Goal: Task Accomplishment & Management: Complete application form

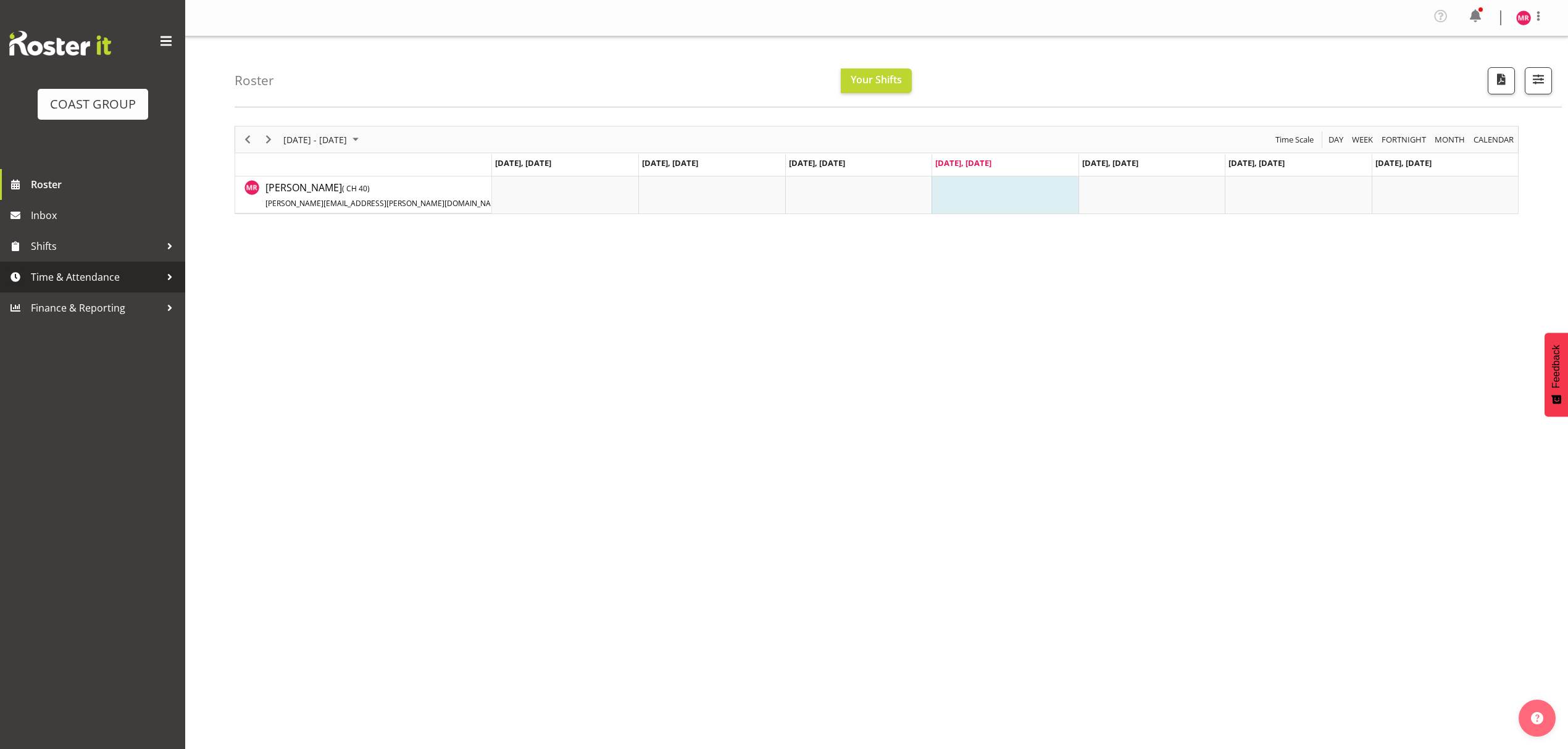
click at [117, 282] on span "Time & Attendance" at bounding box center [96, 277] width 130 height 18
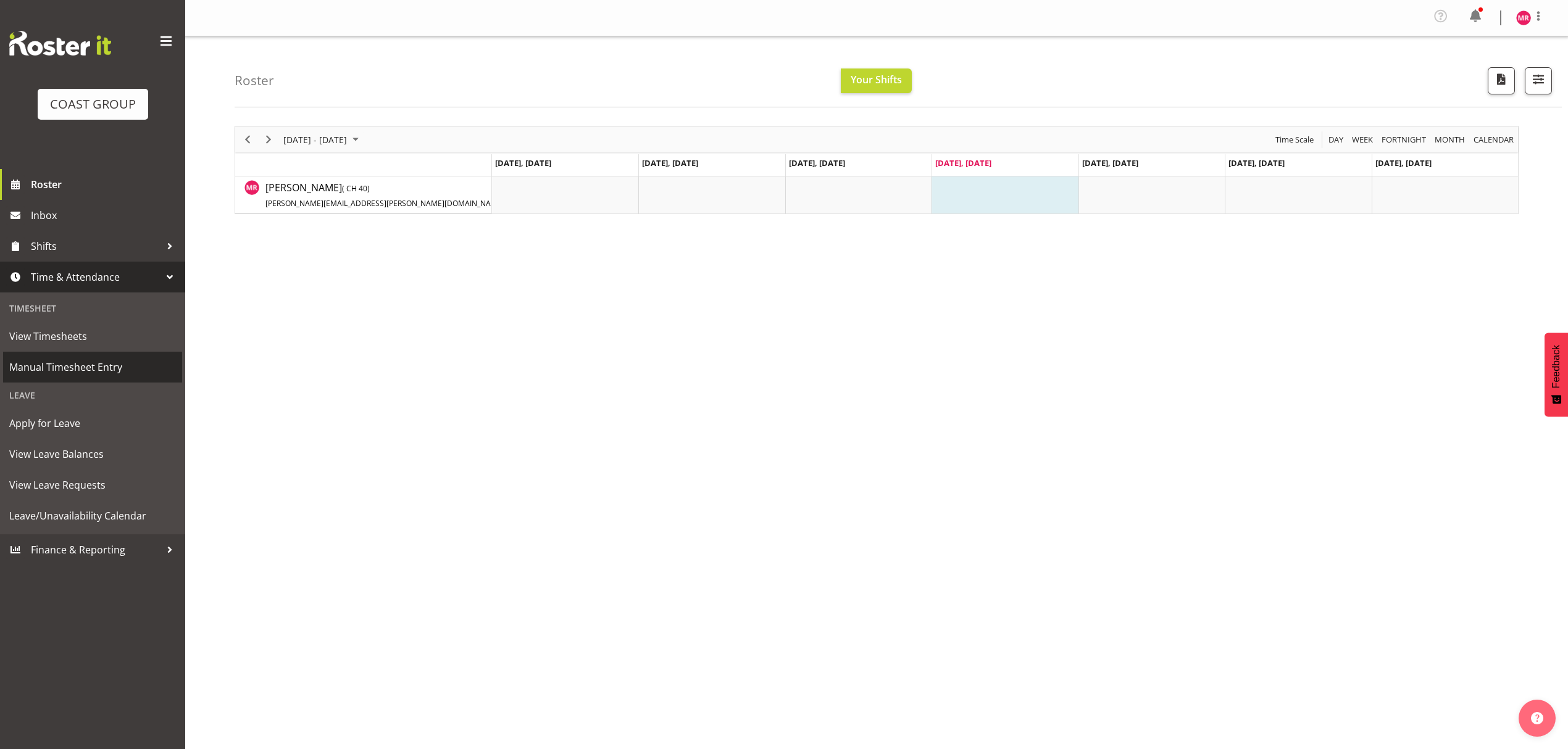
click at [118, 364] on span "Manual Timesheet Entry" at bounding box center [93, 367] width 167 height 18
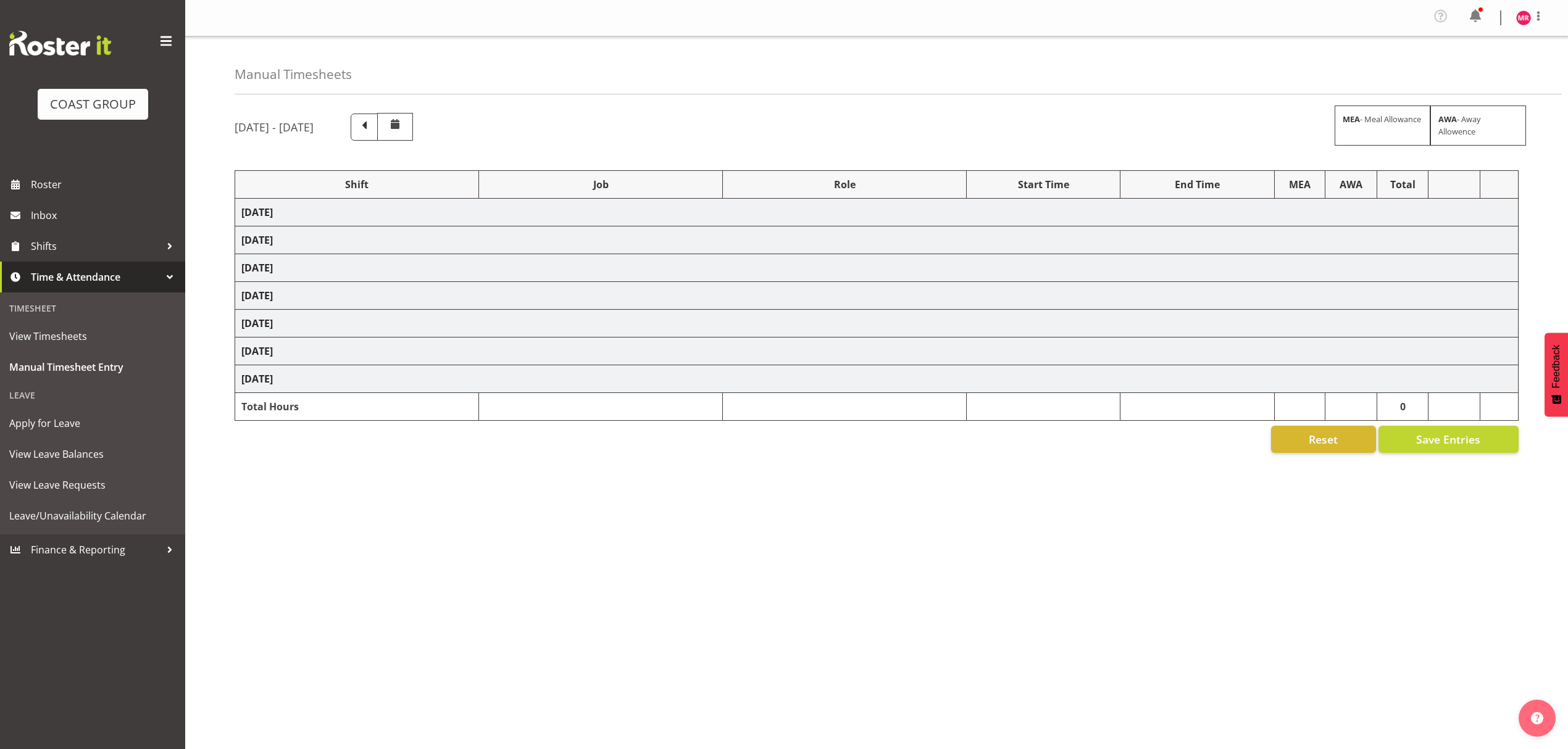
select select "1321"
select select "9028"
select select "1321"
select select "10332"
select select "1321"
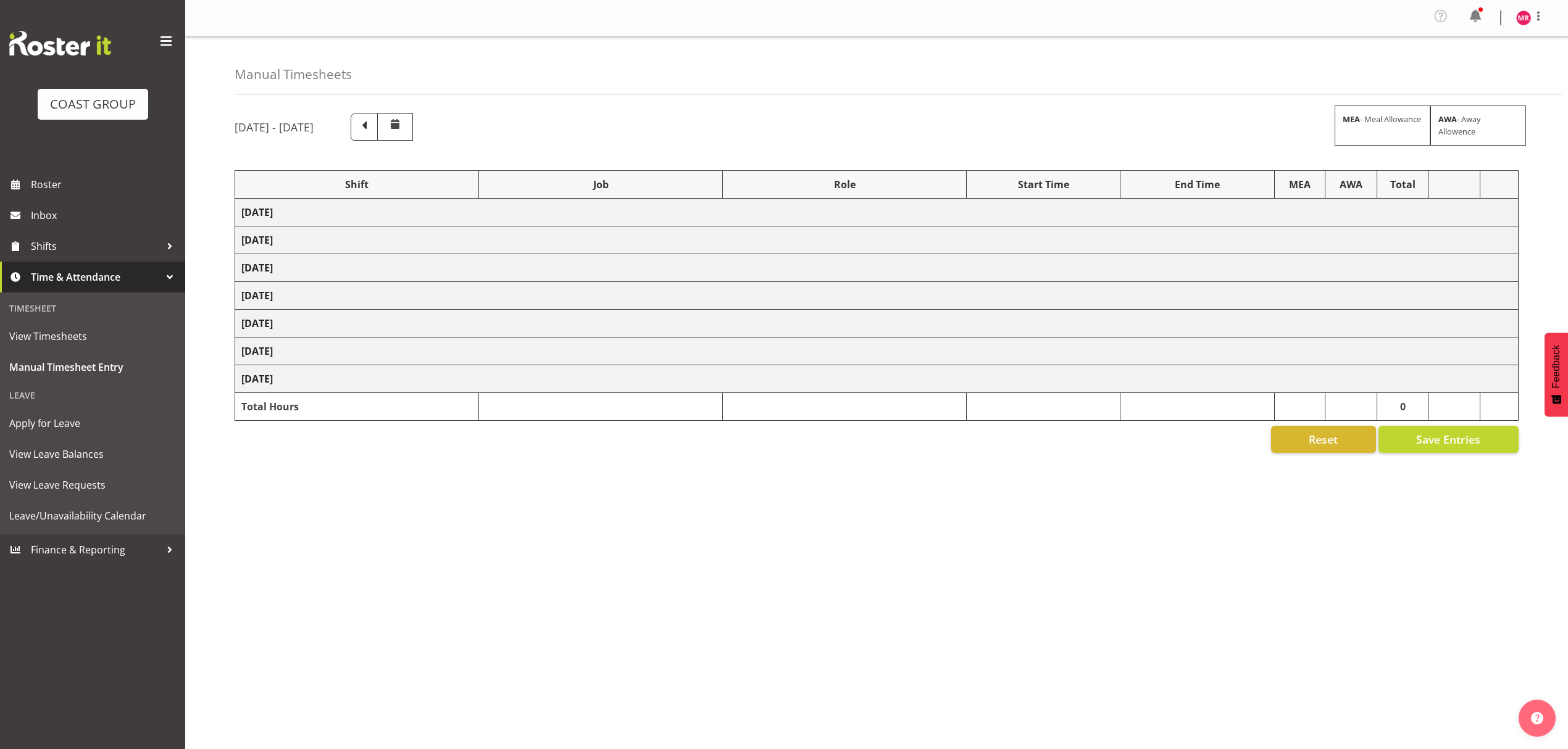
select select "9204"
select select "1321"
select select "9452"
select select "1321"
select select "10307"
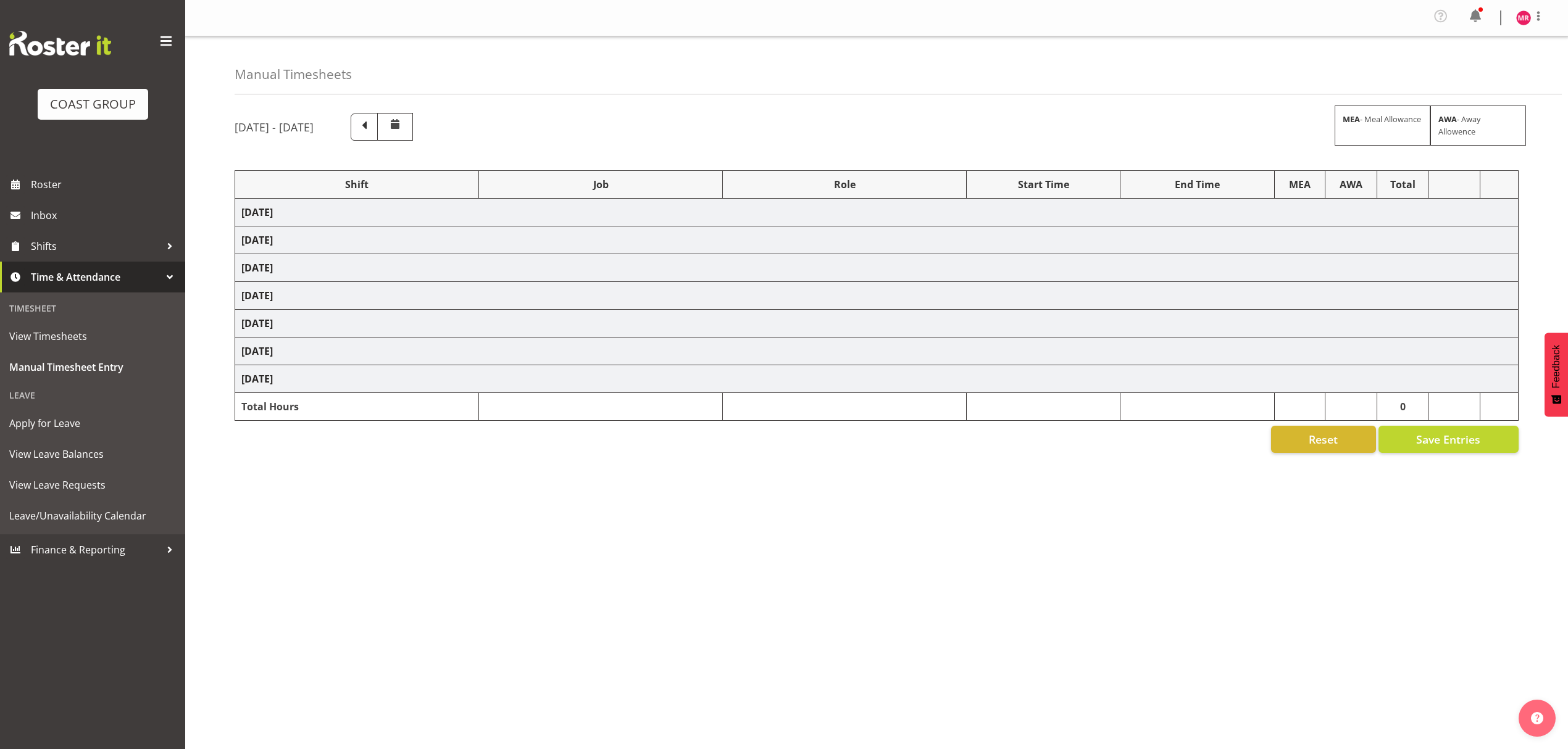
select select "1321"
select select "9938"
select select "1321"
select select "10429"
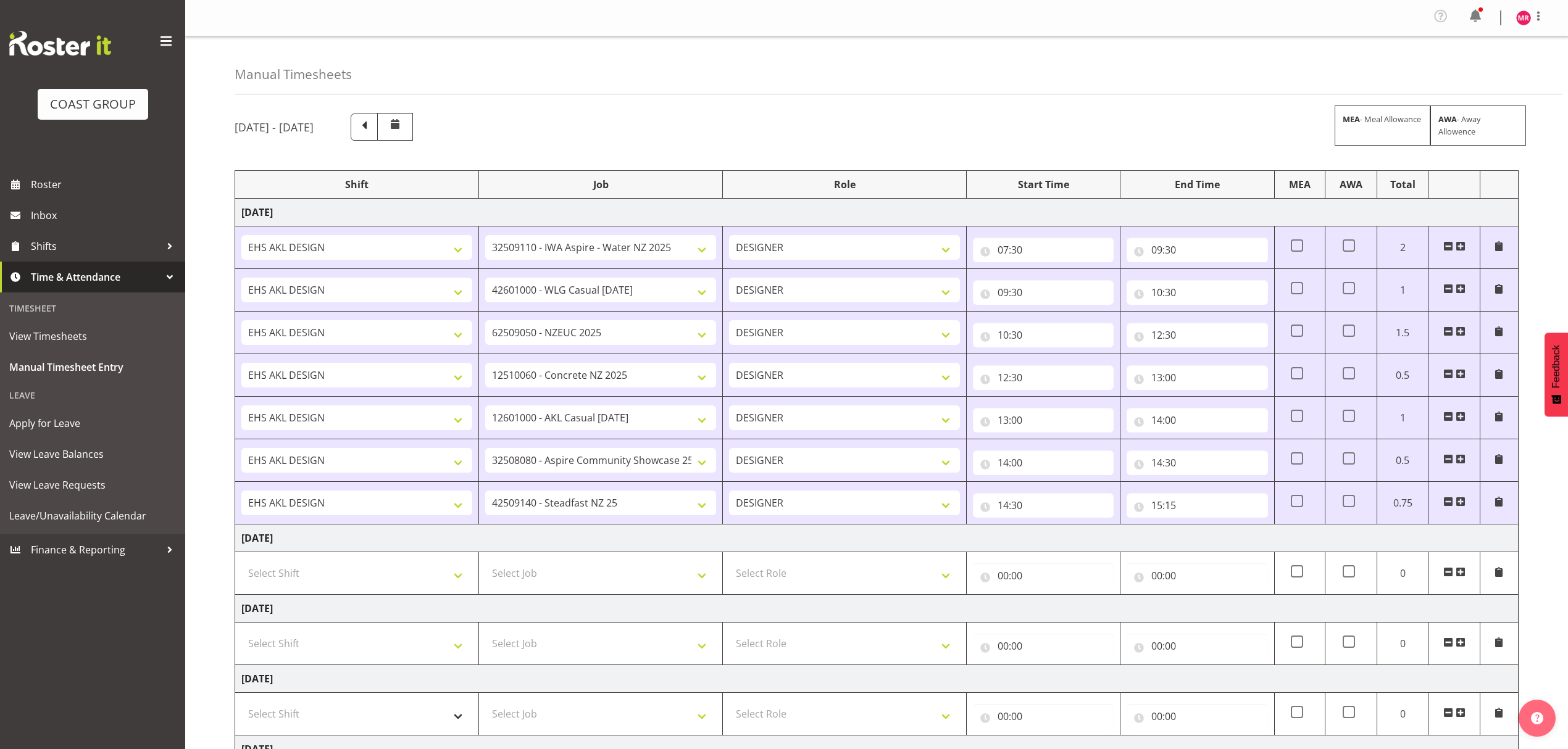
scroll to position [285, 0]
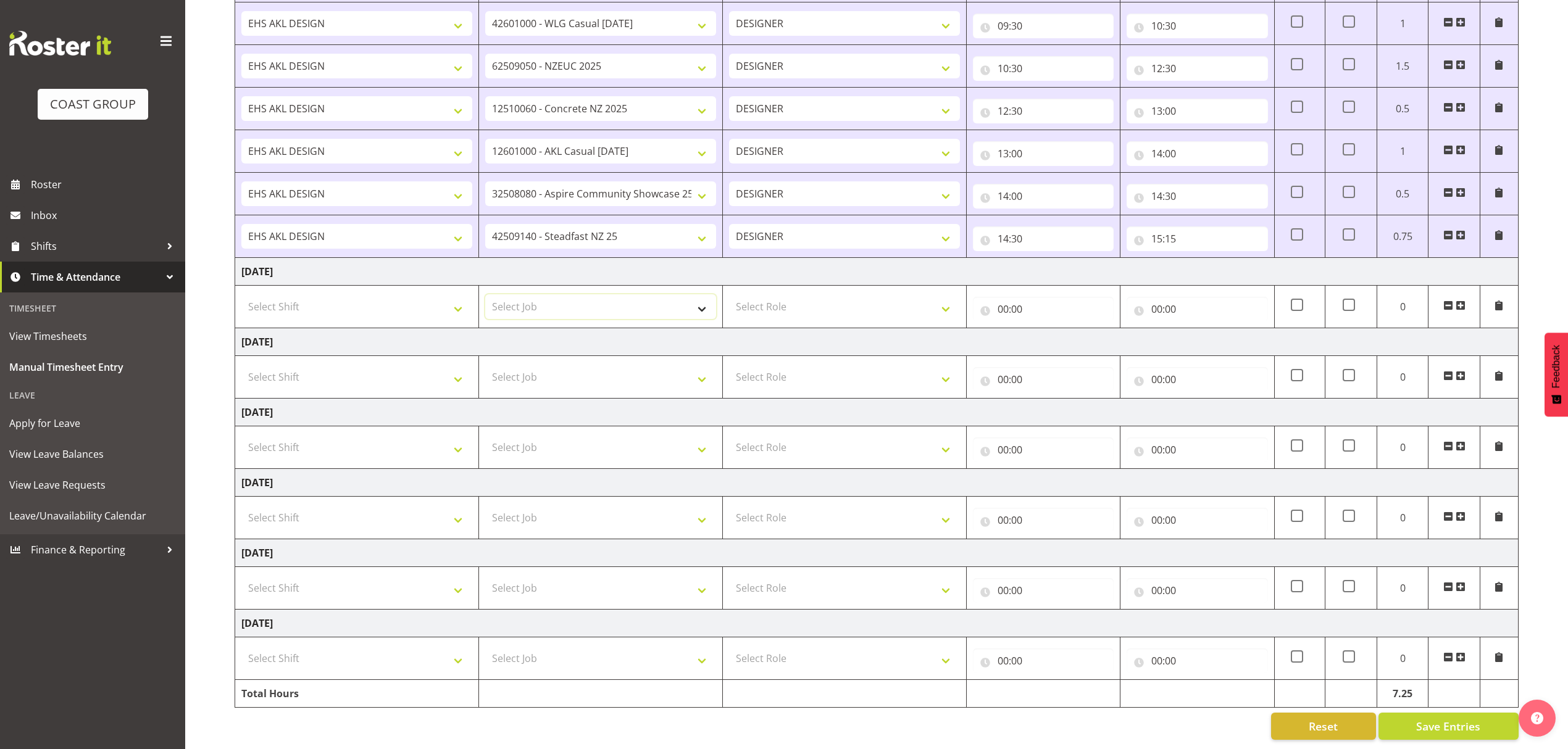
click at [558, 294] on select "Select Job 1 Carlton Events 1 [PERSON_NAME][GEOGRAPHIC_DATA] 1 [PERSON_NAME][GE…" at bounding box center [600, 306] width 231 height 25
click at [644, 294] on select "Select Job 1 Carlton Events 1 [PERSON_NAME][GEOGRAPHIC_DATA] 1 [PERSON_NAME][GE…" at bounding box center [600, 306] width 231 height 25
click at [583, 299] on select "Select Job 1 Carlton Events 1 [PERSON_NAME][GEOGRAPHIC_DATA] 1 [PERSON_NAME][GE…" at bounding box center [600, 306] width 231 height 25
select select "9204"
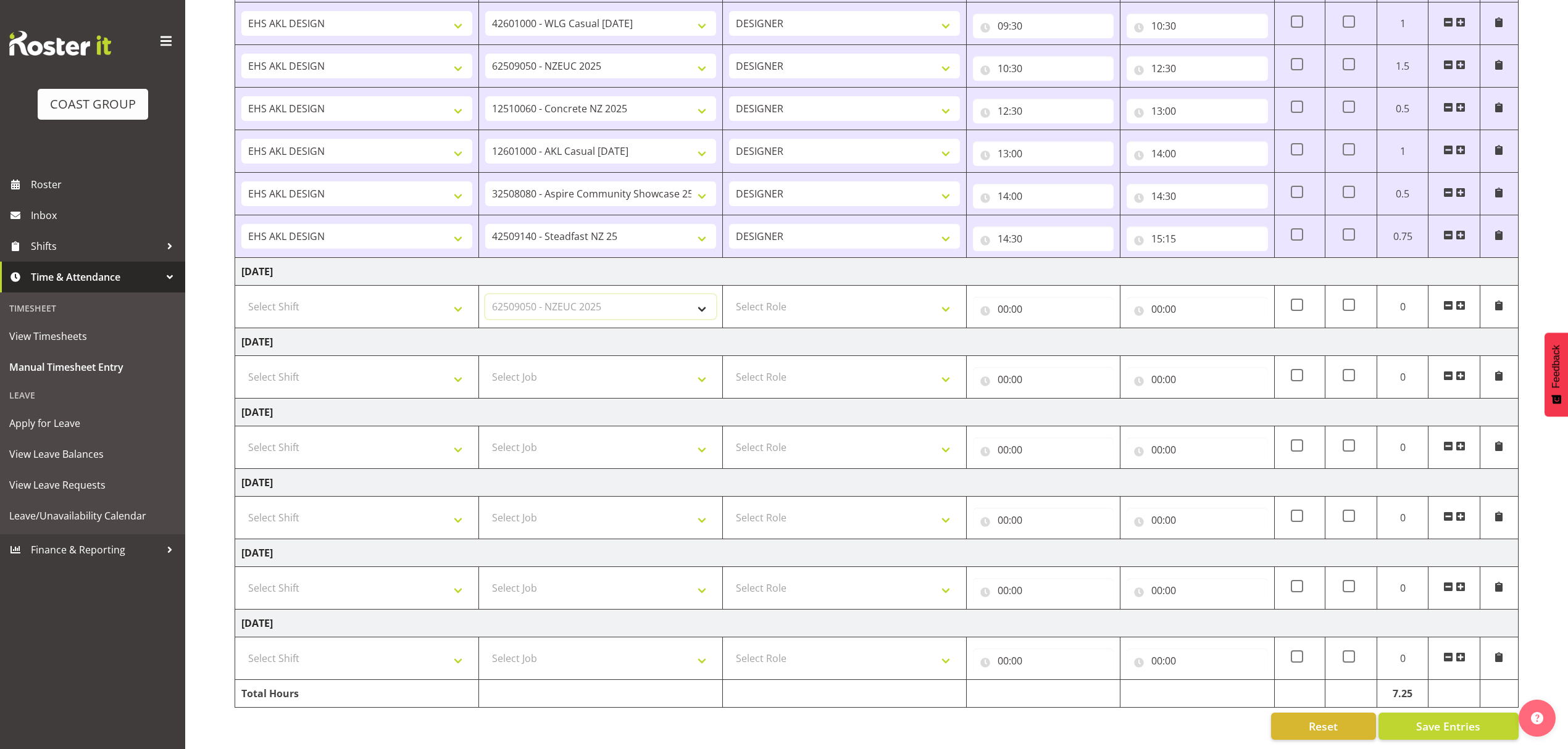
click at [485, 294] on select "Select Job 1 Carlton Events 1 [PERSON_NAME][GEOGRAPHIC_DATA] 1 [PERSON_NAME][GE…" at bounding box center [600, 306] width 231 height 25
click at [1463, 300] on span at bounding box center [1461, 306] width 10 height 10
drag, startPoint x: 1463, startPoint y: 289, endPoint x: 1395, endPoint y: 306, distance: 70.1
click at [1462, 300] on span at bounding box center [1461, 306] width 10 height 10
click at [1462, 300] on span at bounding box center [1461, 306] width 10 height 10
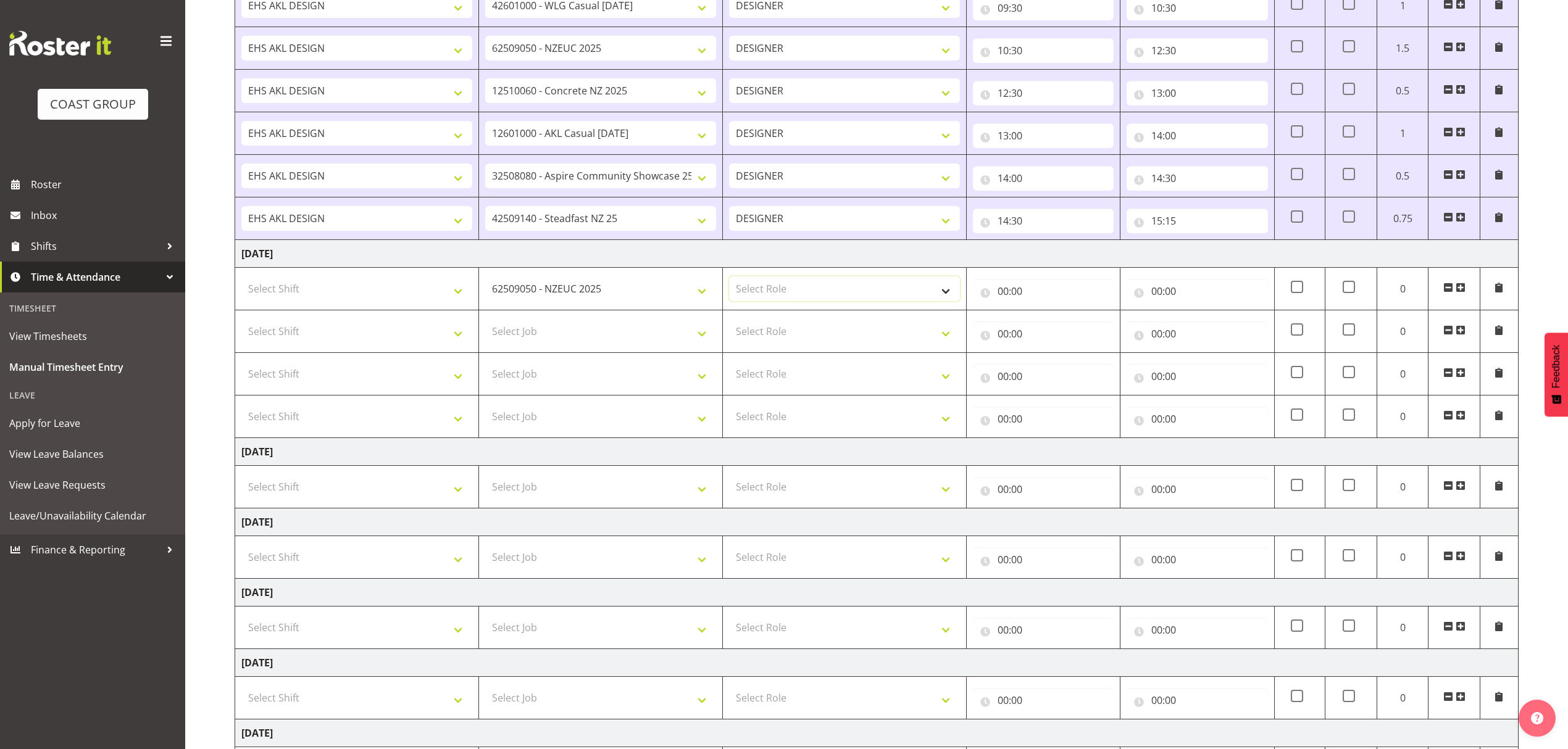
drag, startPoint x: 782, startPoint y: 294, endPoint x: 781, endPoint y: 304, distance: 10.0
click at [782, 294] on select "Select Role DESIGNER" at bounding box center [844, 288] width 231 height 25
select select "215"
click at [729, 280] on select "Select Role DESIGNER" at bounding box center [844, 288] width 231 height 25
click at [436, 275] on td "Select Shift D+B @ [PERSON_NAME] D+B Build D+B Build NZACA D+B Build Tech Day […" at bounding box center [357, 289] width 244 height 43
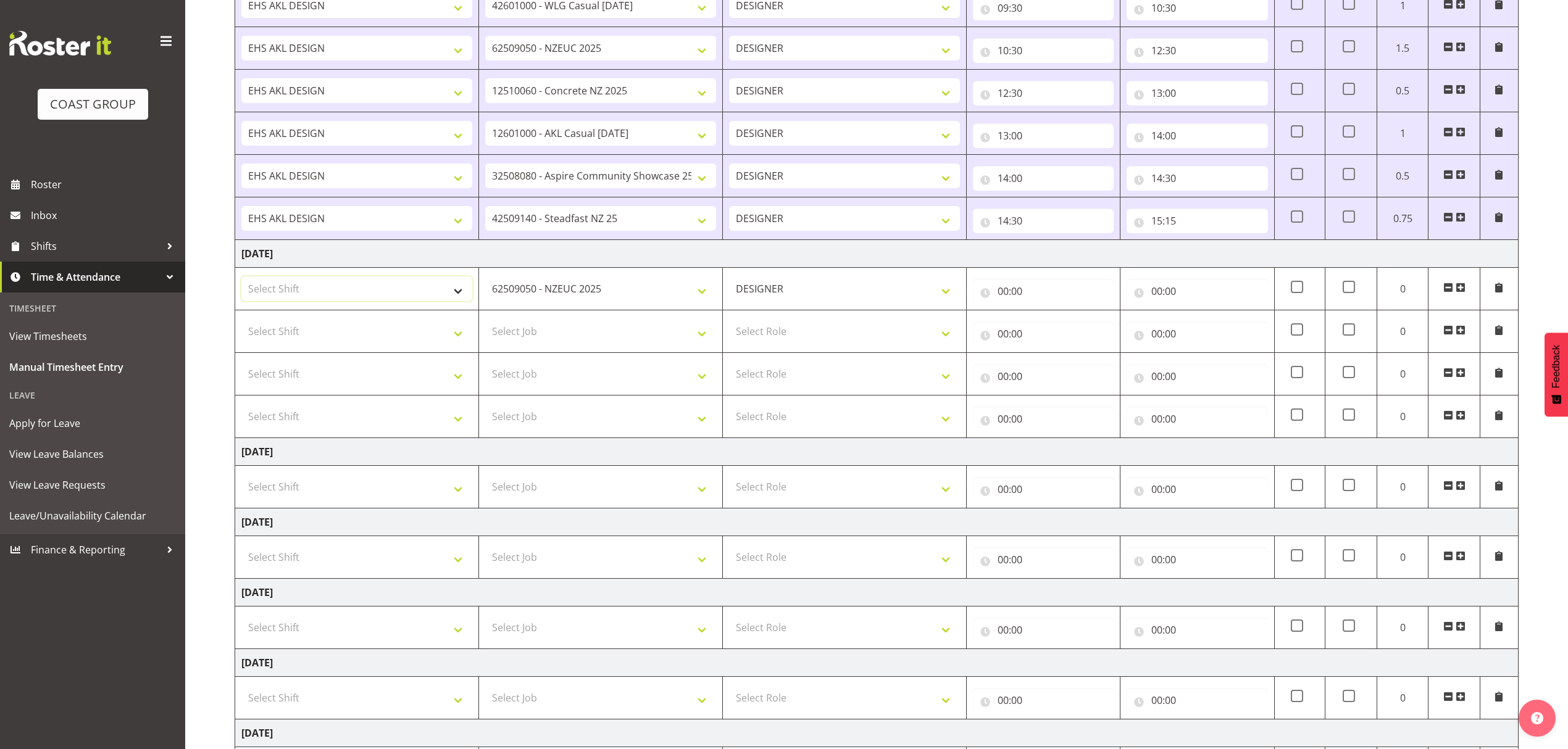
click at [431, 281] on select "Select Shift D+B @ [PERSON_NAME] D+B Build D+B Build NZACA D+B Build Tech Day […" at bounding box center [357, 288] width 231 height 25
select select "1321"
click at [242, 280] on select "Select Shift D+B @ [PERSON_NAME] D+B Build D+B Build NZACA D+B Build Tech Day […" at bounding box center [357, 288] width 231 height 25
click at [1011, 287] on input "00:00" at bounding box center [1043, 291] width 140 height 25
click at [1056, 323] on select "00 01 02 03 04 05 06 07 08 09 10 11 12 13 14 15 16 17 18 19 20 21 22 23" at bounding box center [1057, 323] width 28 height 25
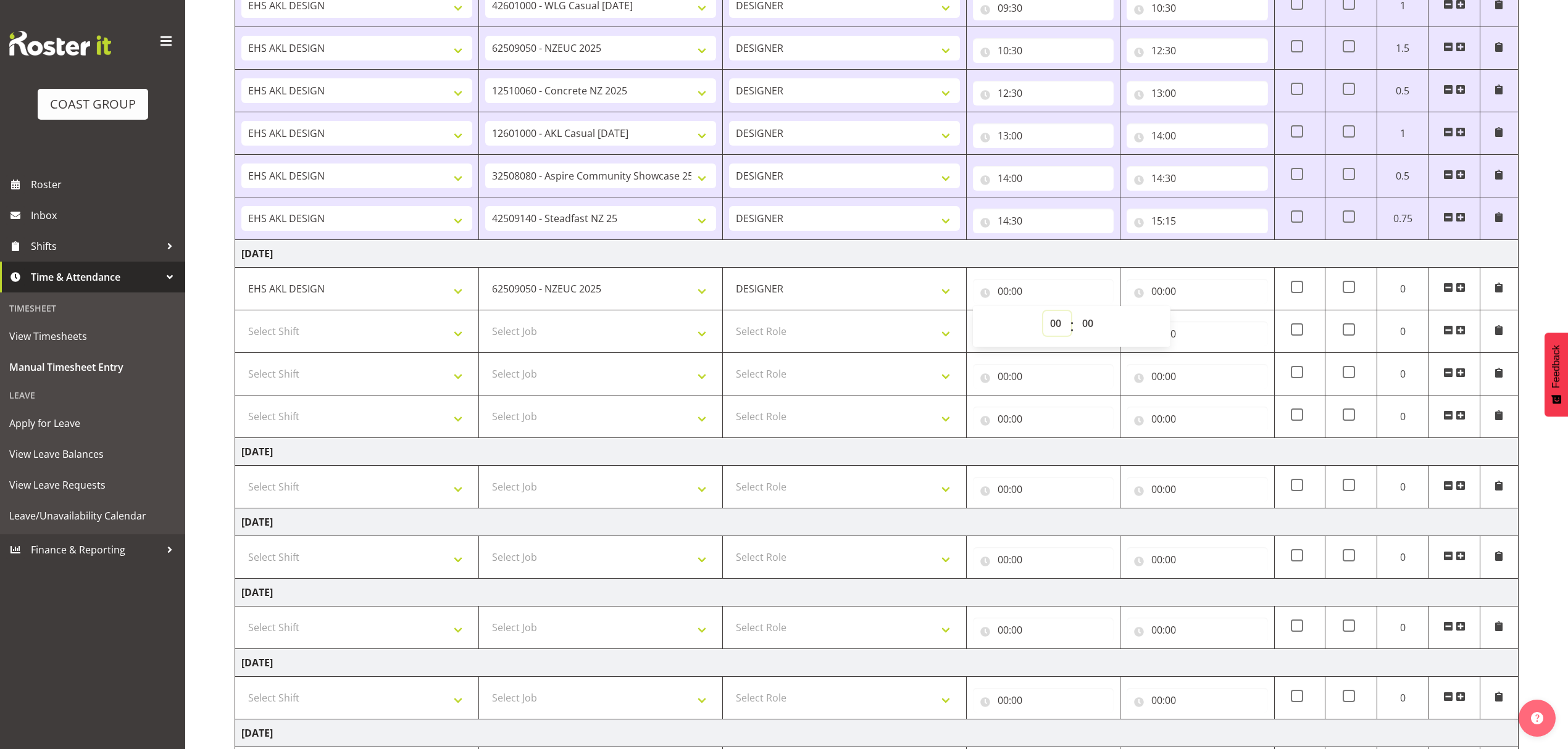
select select "8"
click at [1043, 314] on select "00 01 02 03 04 05 06 07 08 09 10 11 12 13 14 15 16 17 18 19 20 21 22 23" at bounding box center [1057, 323] width 28 height 25
type input "08:00"
click at [1211, 285] on input "00:00" at bounding box center [1196, 291] width 140 height 25
drag, startPoint x: 1211, startPoint y: 319, endPoint x: 1201, endPoint y: 317, distance: 10.2
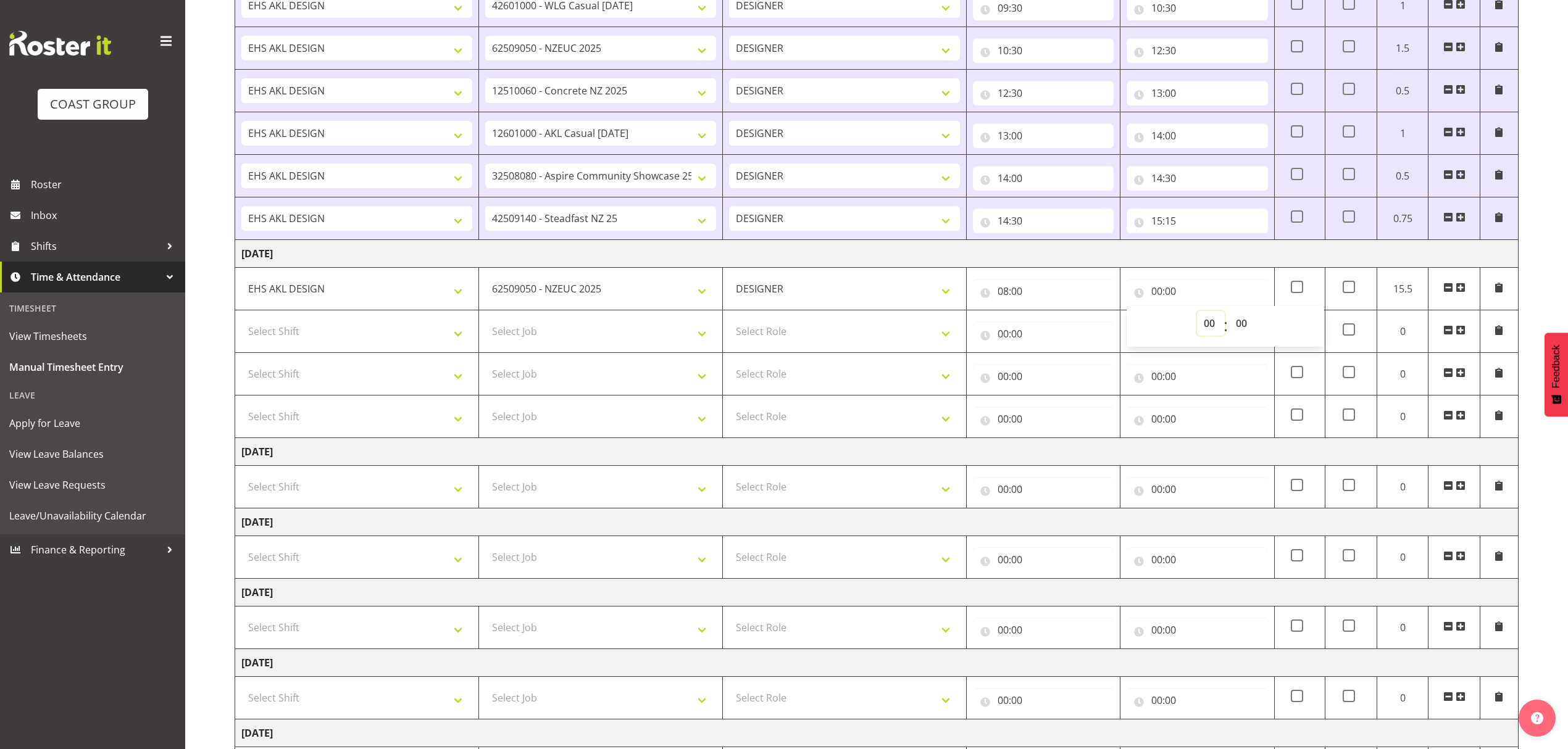
click at [1210, 319] on select "00 01 02 03 04 05 06 07 08 09 10 11 12 13 14 15 16 17 18 19 20 21 22 23" at bounding box center [1211, 323] width 28 height 25
select select "9"
click at [1197, 314] on select "00 01 02 03 04 05 06 07 08 09 10 11 12 13 14 15 16 17 18 19 20 21 22 23" at bounding box center [1211, 323] width 28 height 25
type input "09:00"
click at [1235, 331] on select "00 01 02 03 04 05 06 07 08 09 10 11 12 13 14 15 16 17 18 19 20 21 22 23 24 25 2…" at bounding box center [1243, 323] width 28 height 25
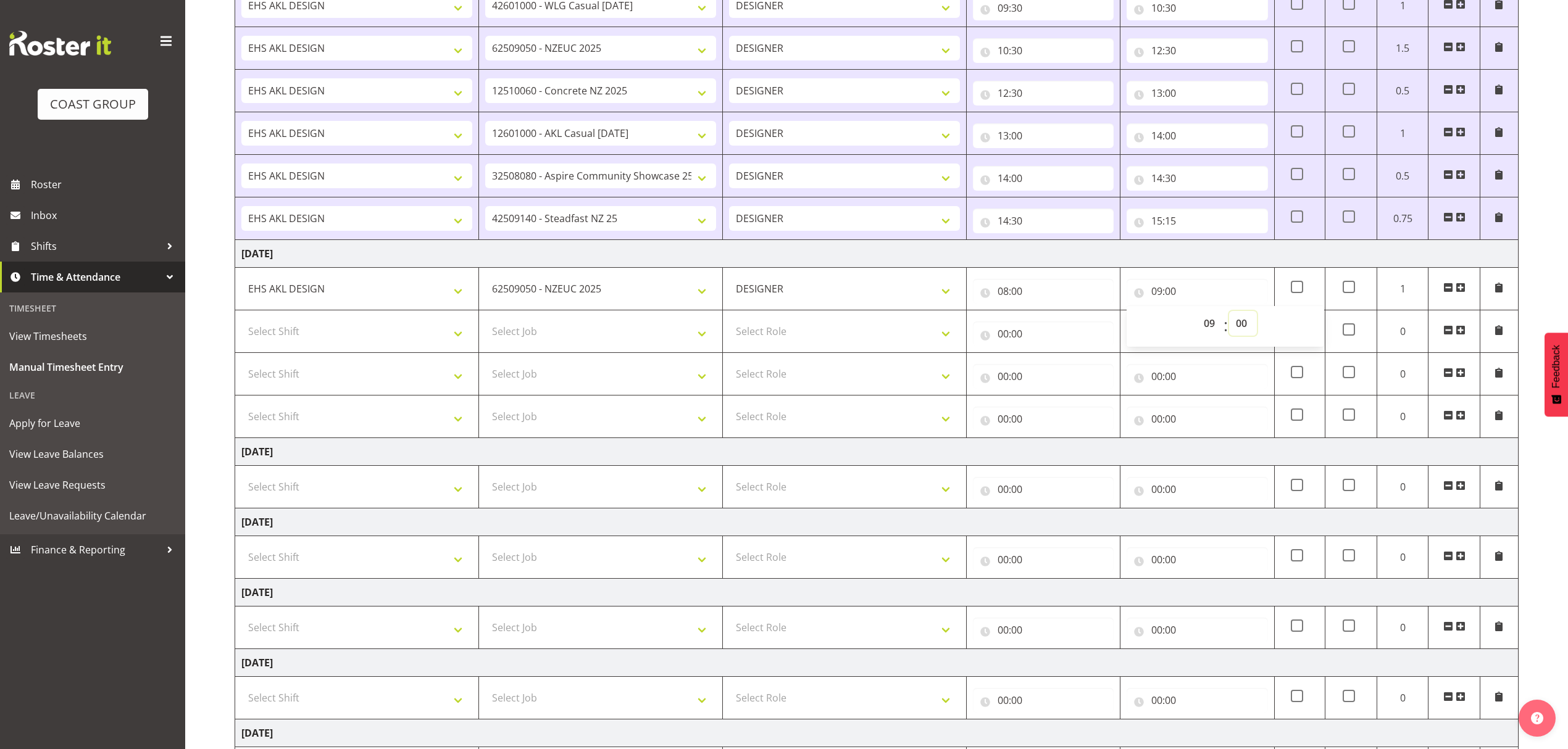
select select "30"
click at [1229, 314] on select "00 01 02 03 04 05 06 07 08 09 10 11 12 13 14 15 16 17 18 19 20 21 22 23 24 25 2…" at bounding box center [1243, 323] width 28 height 25
type input "09:30"
click at [637, 327] on select "Select Job 1 Carlton Events 1 [PERSON_NAME][GEOGRAPHIC_DATA] 1 [PERSON_NAME][GE…" at bounding box center [600, 331] width 231 height 25
click at [556, 339] on select "Select Job 1 Carlton Events 1 [PERSON_NAME][GEOGRAPHIC_DATA] 1 [PERSON_NAME][GE…" at bounding box center [600, 331] width 231 height 25
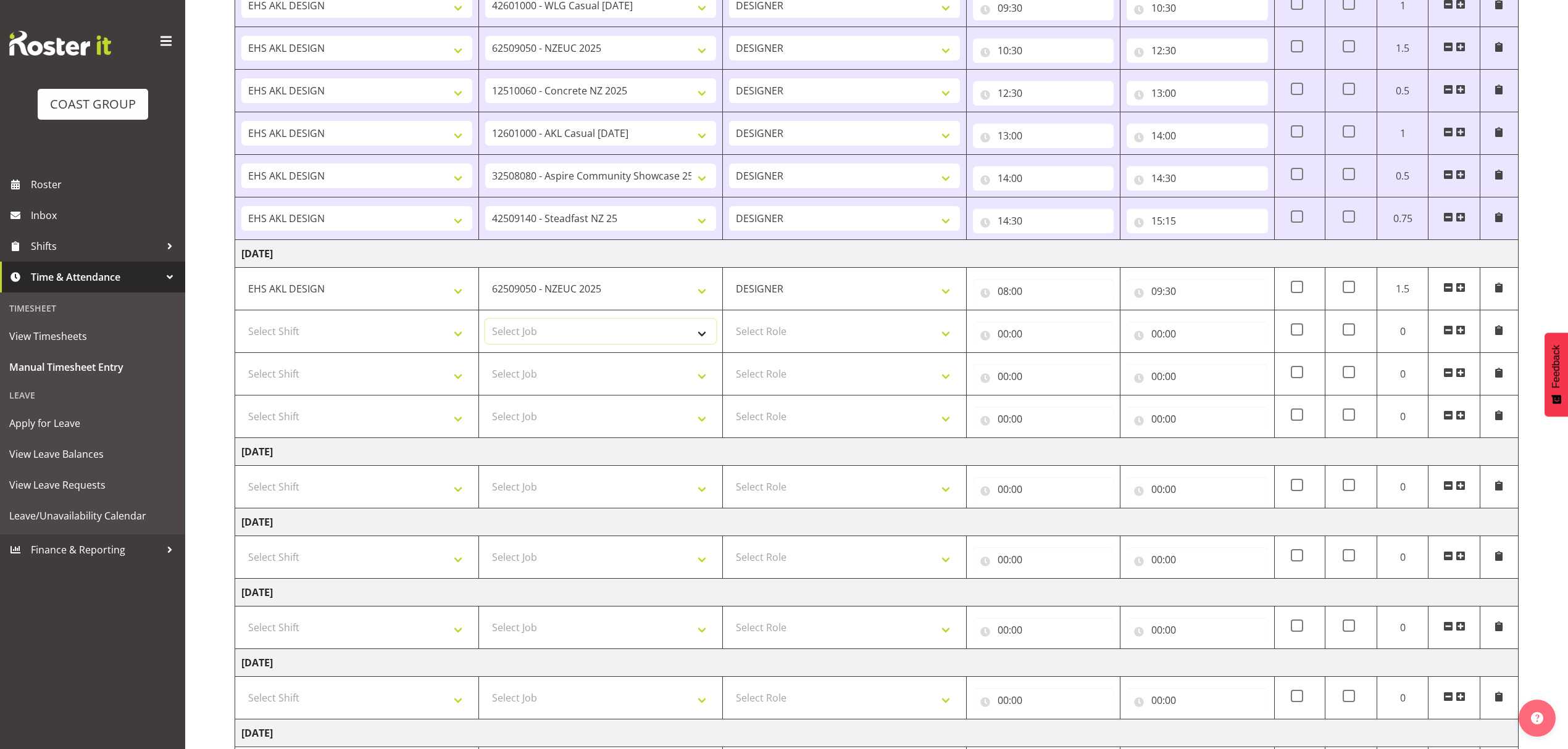
click at [556, 339] on select "Select Job 1 Carlton Events 1 [PERSON_NAME][GEOGRAPHIC_DATA] 1 [PERSON_NAME][GE…" at bounding box center [600, 331] width 231 height 25
select select "9348"
click at [485, 323] on select "Select Job 1 Carlton Events 1 [PERSON_NAME][GEOGRAPHIC_DATA] 1 [PERSON_NAME][GE…" at bounding box center [600, 331] width 231 height 25
drag, startPoint x: 871, startPoint y: 334, endPoint x: 862, endPoint y: 346, distance: 15.0
click at [871, 334] on select "Select Role DESIGNER" at bounding box center [844, 331] width 231 height 25
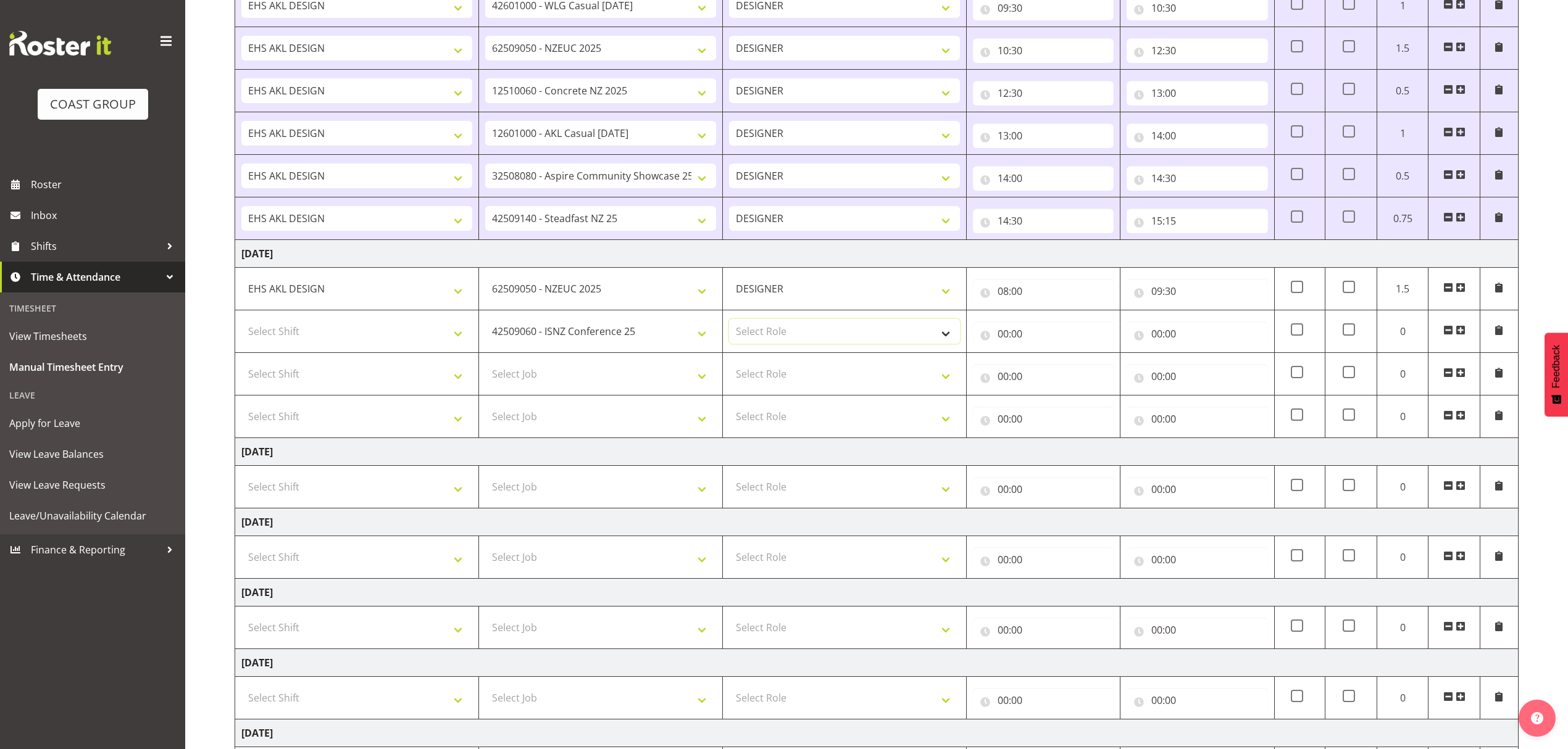
select select "215"
click at [729, 323] on select "Select Role DESIGNER" at bounding box center [844, 331] width 231 height 25
click at [423, 339] on select "Select Shift D+B @ [PERSON_NAME] D+B Build D+B Build NZACA D+B Build Tech Day […" at bounding box center [357, 331] width 231 height 25
select select "1321"
click at [242, 323] on select "Select Shift D+B @ [PERSON_NAME] D+B Build D+B Build NZACA D+B Build Tech Day […" at bounding box center [357, 331] width 231 height 25
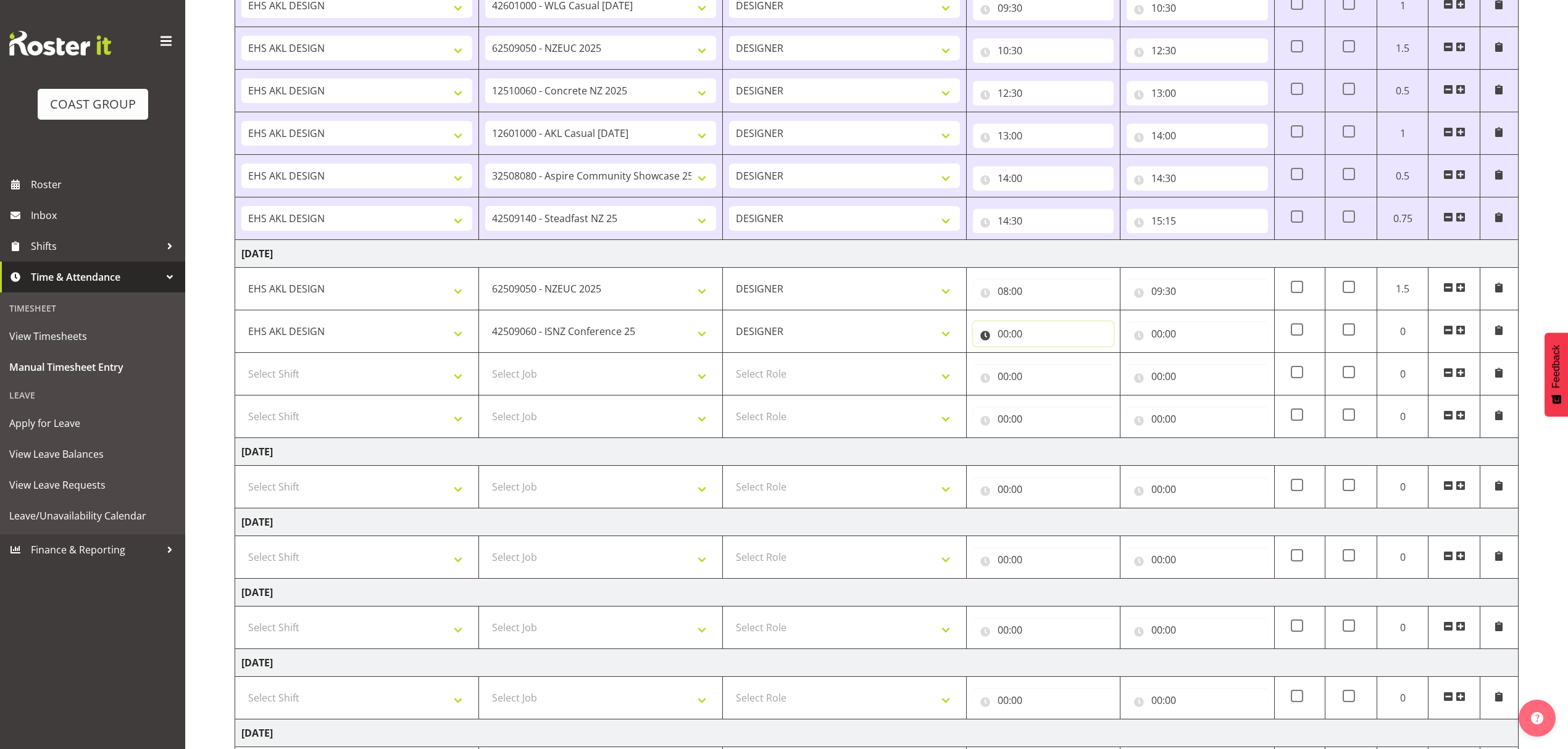
click at [1008, 341] on input "00:00" at bounding box center [1043, 334] width 140 height 25
click at [1050, 370] on select "00 01 02 03 04 05 06 07 08 09 10 11 12 13 14 15 16 17 18 19 20 21 22 23" at bounding box center [1057, 365] width 28 height 25
select select "10"
click at [1043, 357] on select "00 01 02 03 04 05 06 07 08 09 10 11 12 13 14 15 16 17 18 19 20 21 22 23" at bounding box center [1057, 365] width 28 height 25
type input "10:00"
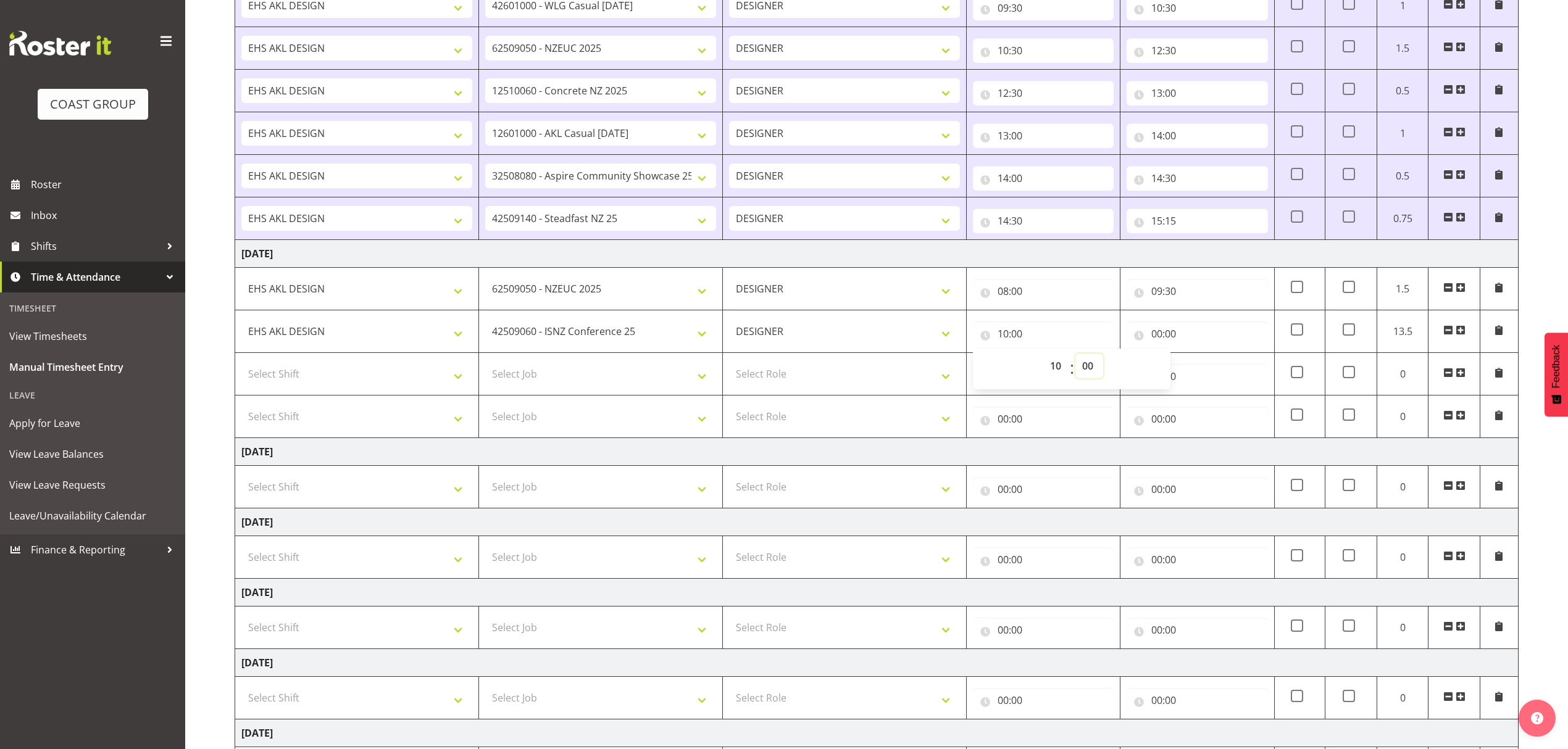
click at [1085, 367] on select "00 01 02 03 04 05 06 07 08 09 10 11 12 13 14 15 16 17 18 19 20 21 22 23 24 25 2…" at bounding box center [1089, 365] width 28 height 25
select select "36"
click at [1075, 357] on select "00 01 02 03 04 05 06 07 08 09 10 11 12 13 14 15 16 17 18 19 20 21 22 23 24 25 2…" at bounding box center [1089, 365] width 28 height 25
type input "10:36"
drag, startPoint x: 1087, startPoint y: 359, endPoint x: 1104, endPoint y: 358, distance: 17.0
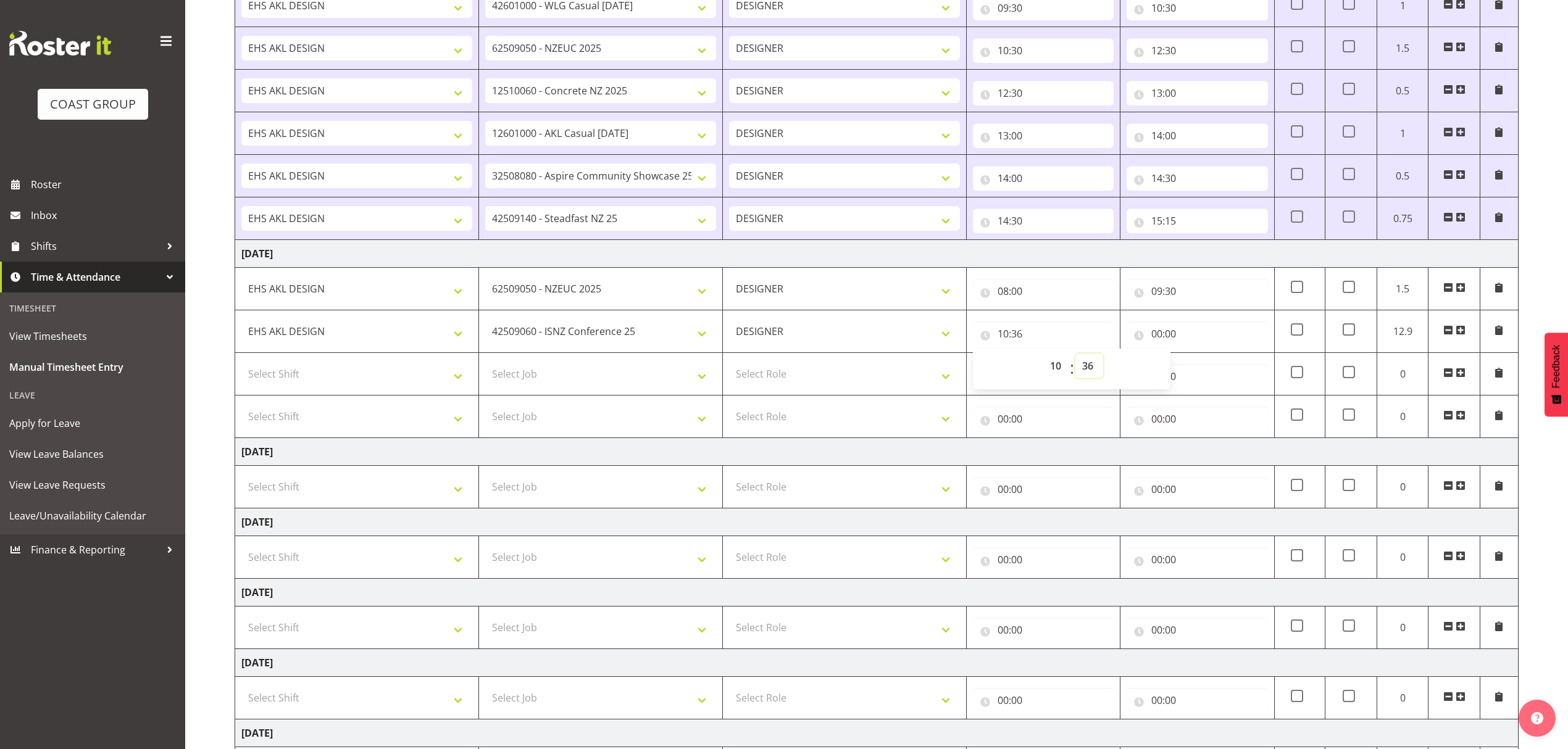
click at [1100, 358] on select "00 01 02 03 04 05 06 07 08 09 10 11 12 13 14 15 16 17 18 19 20 21 22 23 24 25 2…" at bounding box center [1089, 365] width 28 height 25
select select "30"
click at [1075, 357] on select "00 01 02 03 04 05 06 07 08 09 10 11 12 13 14 15 16 17 18 19 20 21 22 23 24 25 2…" at bounding box center [1089, 365] width 28 height 25
type input "10:30"
drag, startPoint x: 1054, startPoint y: 367, endPoint x: 1089, endPoint y: 356, distance: 36.7
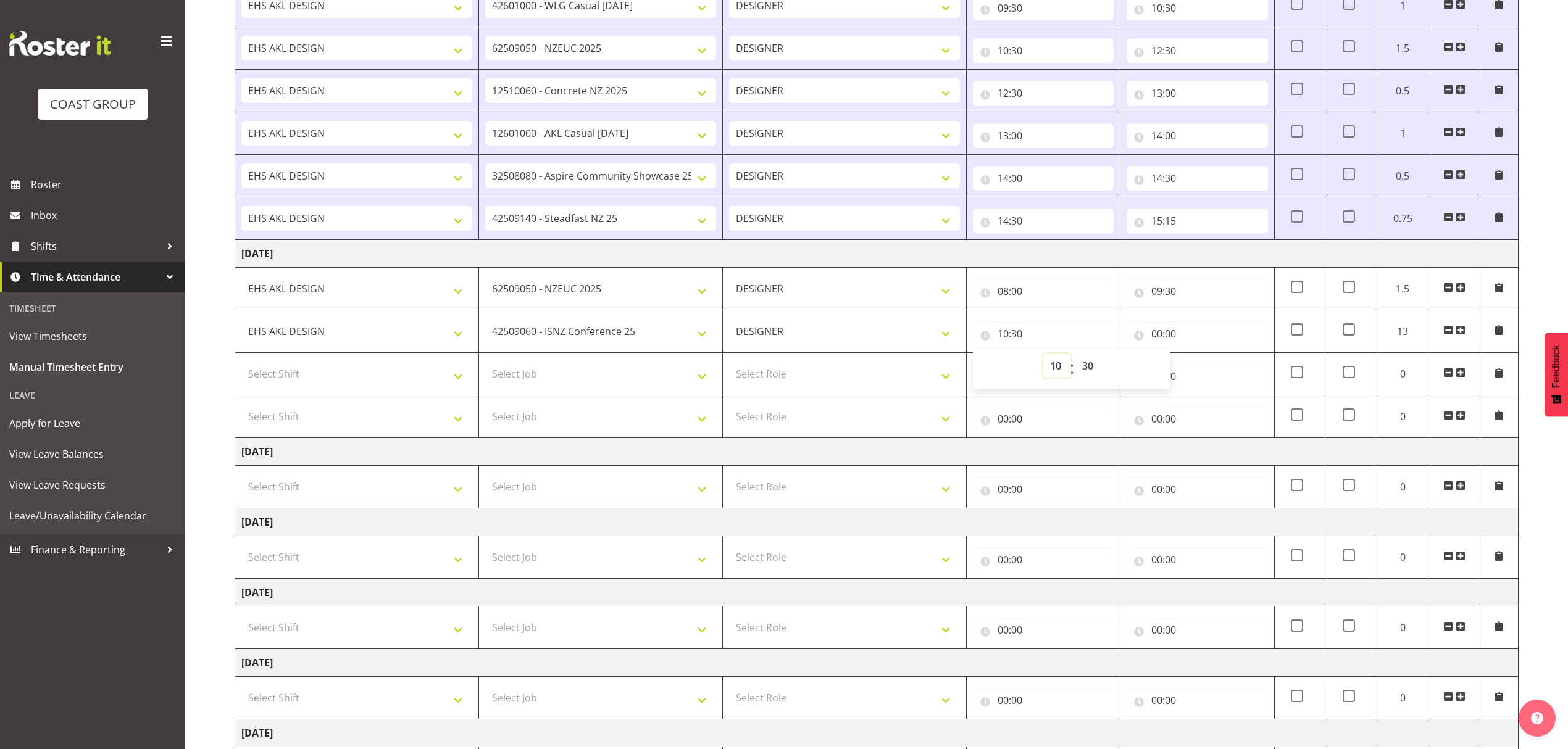
click at [1054, 367] on select "00 01 02 03 04 05 06 07 08 09 10 11 12 13 14 15 16 17 18 19 20 21 22 23" at bounding box center [1057, 365] width 28 height 25
select select "9"
click at [1043, 357] on select "00 01 02 03 04 05 06 07 08 09 10 11 12 13 14 15 16 17 18 19 20 21 22 23" at bounding box center [1057, 365] width 28 height 25
type input "09:30"
click at [1164, 334] on input "00:00" at bounding box center [1196, 334] width 140 height 25
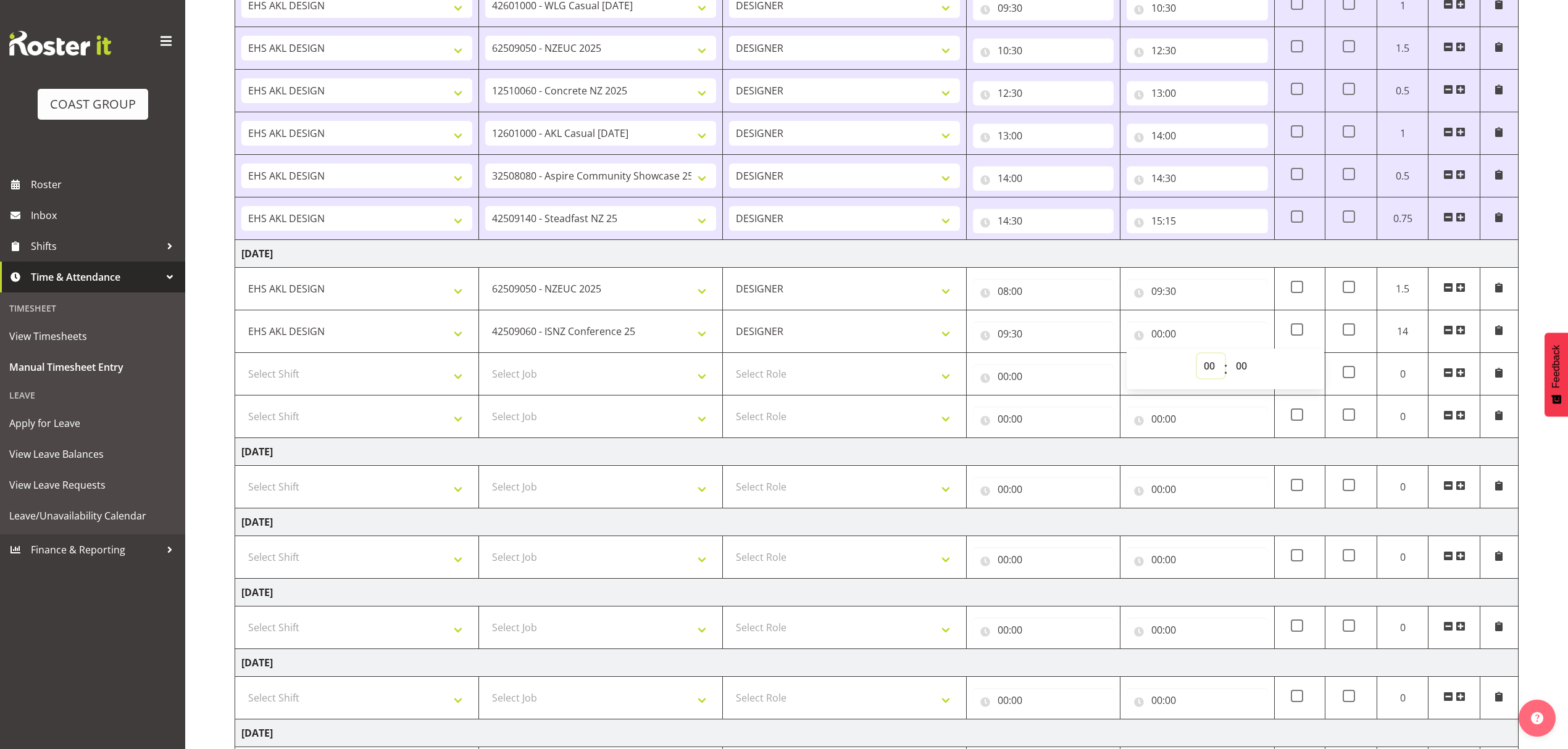
click at [1212, 372] on select "00 01 02 03 04 05 06 07 08 09 10 11 12 13 14 15 16 17 18 19 20 21 22 23" at bounding box center [1211, 365] width 28 height 25
select select "10"
click at [1197, 357] on select "00 01 02 03 04 05 06 07 08 09 10 11 12 13 14 15 16 17 18 19 20 21 22 23" at bounding box center [1211, 365] width 28 height 25
type input "10:00"
drag, startPoint x: 1241, startPoint y: 360, endPoint x: 1267, endPoint y: 344, distance: 30.5
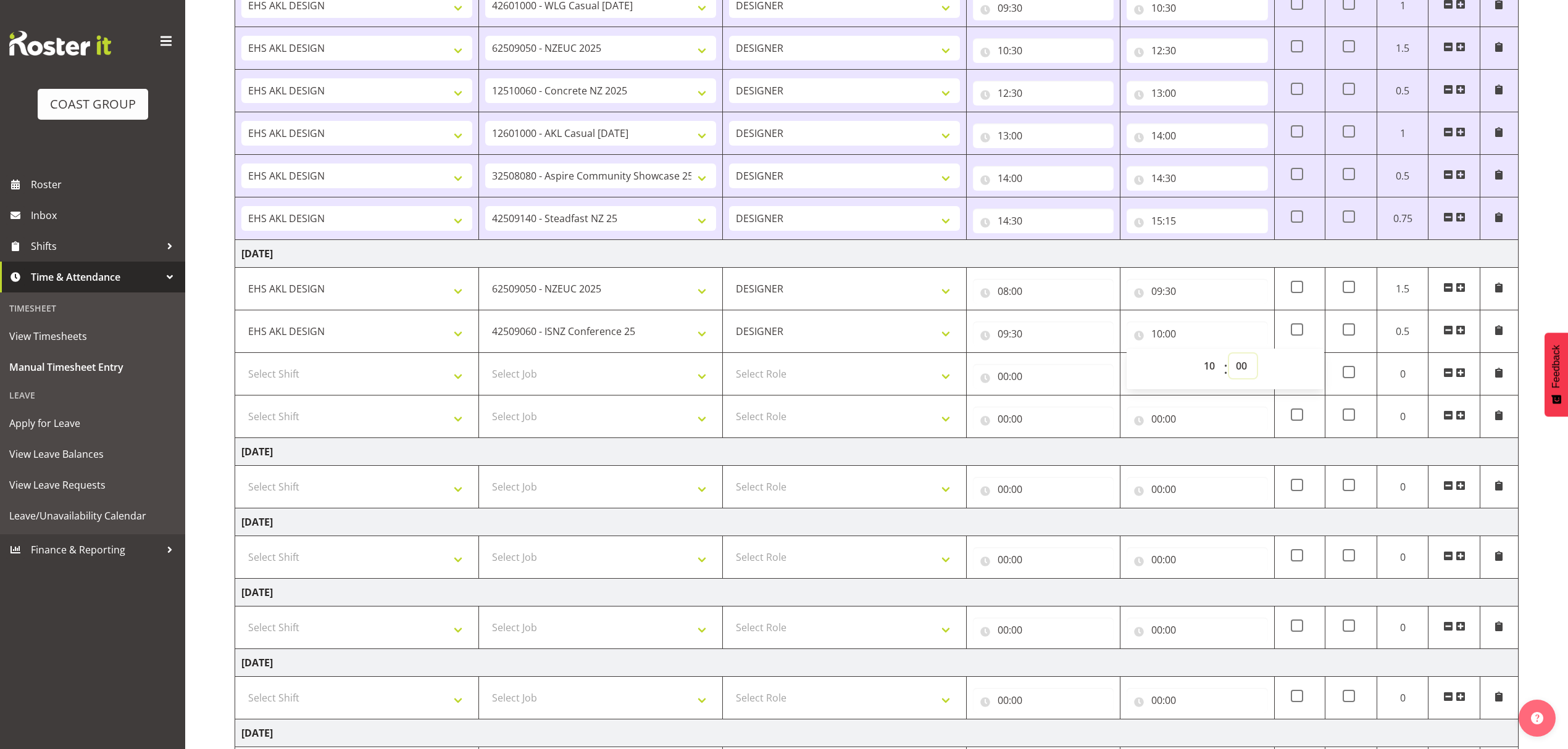
click at [1242, 360] on select "00 01 02 03 04 05 06 07 08 09 10 11 12 13 14 15 16 17 18 19 20 21 22 23 24 25 2…" at bounding box center [1243, 365] width 28 height 25
select select "30"
click at [1229, 357] on select "00 01 02 03 04 05 06 07 08 09 10 11 12 13 14 15 16 17 18 19 20 21 22 23 24 25 2…" at bounding box center [1243, 365] width 28 height 25
type input "10:30"
click at [553, 363] on td "Select Job 1 Carlton Events 1 [PERSON_NAME][GEOGRAPHIC_DATA] 1 [PERSON_NAME][GE…" at bounding box center [601, 374] width 244 height 43
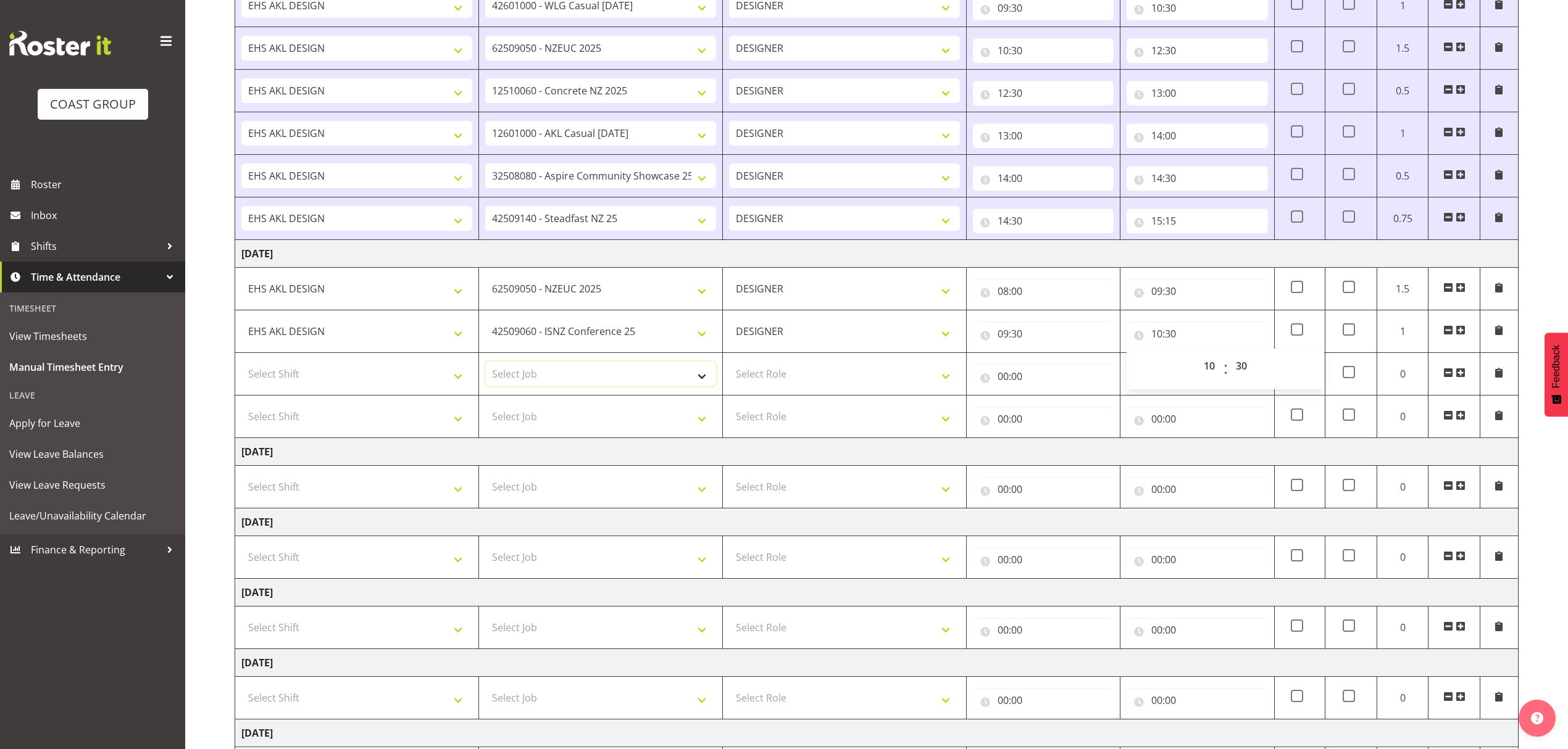
click at [546, 386] on select "Select Job 1 Carlton Events 1 [PERSON_NAME][GEOGRAPHIC_DATA] 1 [PERSON_NAME][GE…" at bounding box center [600, 374] width 231 height 25
drag, startPoint x: 628, startPoint y: 375, endPoint x: 634, endPoint y: 375, distance: 6.0
click at [628, 375] on select "Select Job 1 Carlton Events 1 [PERSON_NAME][GEOGRAPHIC_DATA] 1 [PERSON_NAME][GE…" at bounding box center [600, 374] width 231 height 25
select select "9028"
click at [485, 365] on select "Select Job 1 Carlton Events 1 [PERSON_NAME][GEOGRAPHIC_DATA] 1 [PERSON_NAME][GE…" at bounding box center [600, 374] width 231 height 25
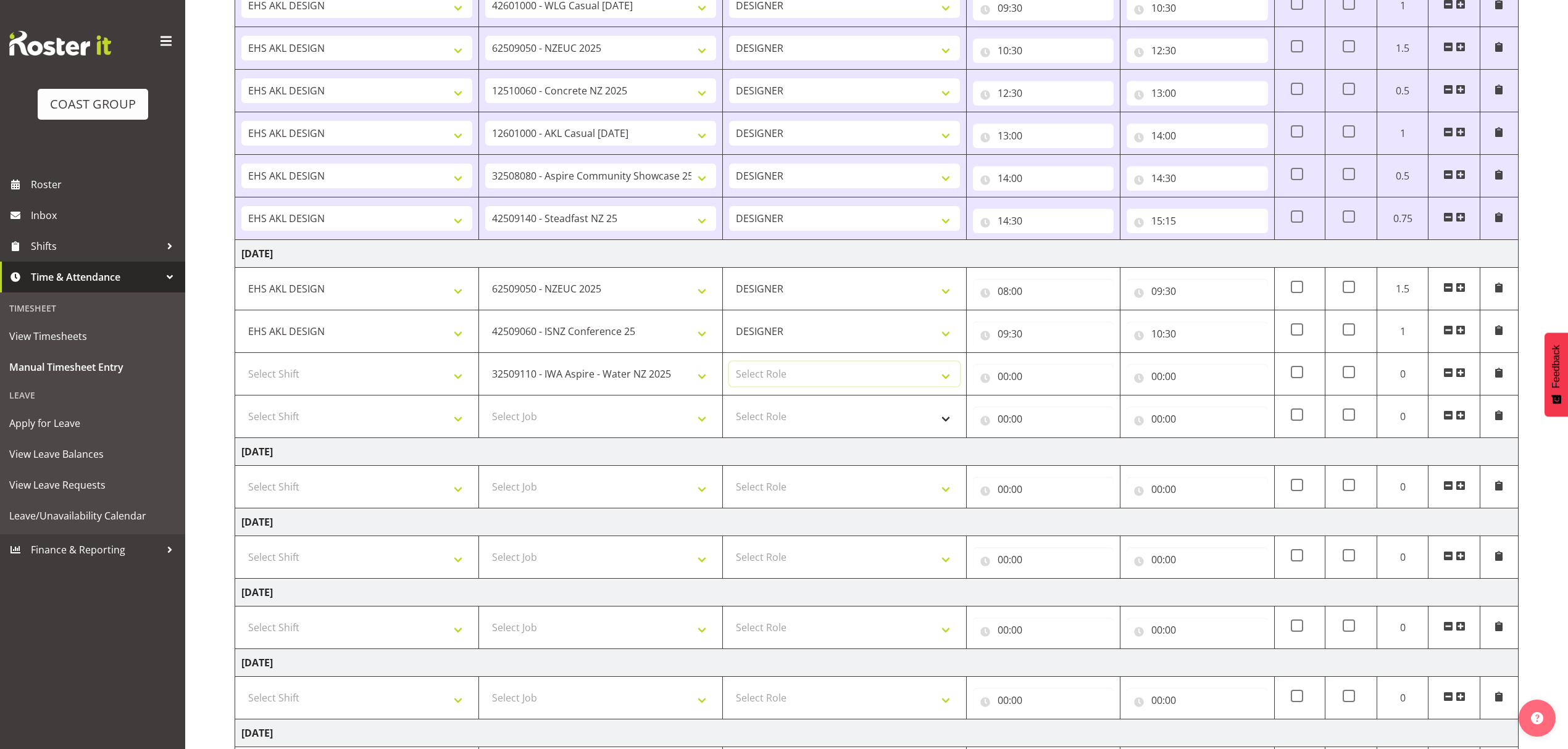
drag, startPoint x: 808, startPoint y: 377, endPoint x: 808, endPoint y: 413, distance: 36.0
click at [808, 377] on select "Select Role DESIGNER" at bounding box center [844, 374] width 231 height 25
select select "215"
click at [729, 365] on select "Select Role DESIGNER" at bounding box center [844, 374] width 231 height 25
click at [374, 375] on select "Select Shift D+B @ [PERSON_NAME] D+B Build D+B Build NZACA D+B Build Tech Day […" at bounding box center [357, 374] width 231 height 25
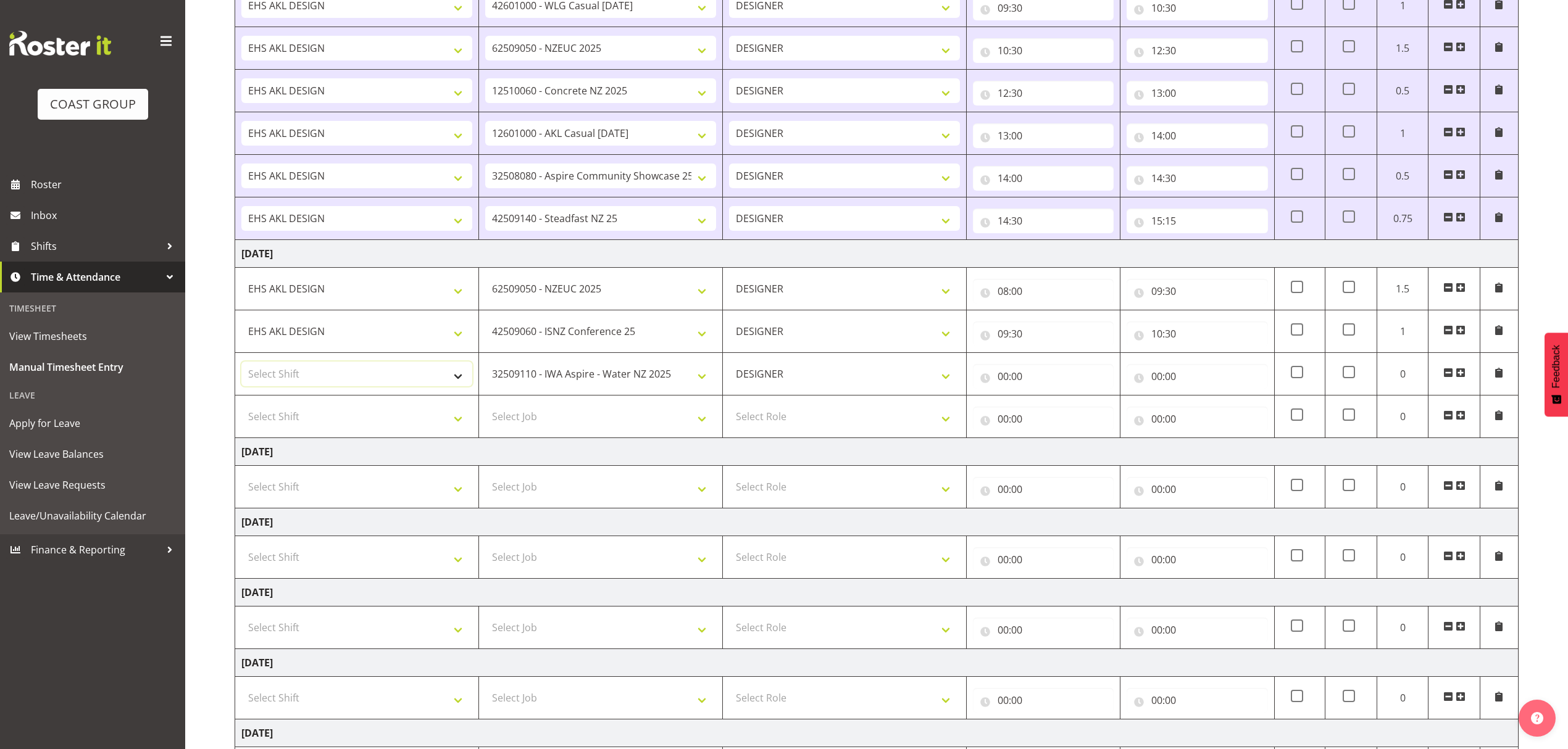
select select "1321"
click at [242, 365] on select "Select Shift D+B @ [PERSON_NAME] D+B Build D+B Build NZACA D+B Build Tech Day […" at bounding box center [357, 374] width 231 height 25
click at [1178, 381] on input "00:00" at bounding box center [1196, 376] width 140 height 25
click at [1220, 416] on select "00 01 02 03 04 05 06 07 08 09 10 11 12 13 14 15 16 17 18 19 20 21 22 23" at bounding box center [1211, 408] width 28 height 25
select select "11"
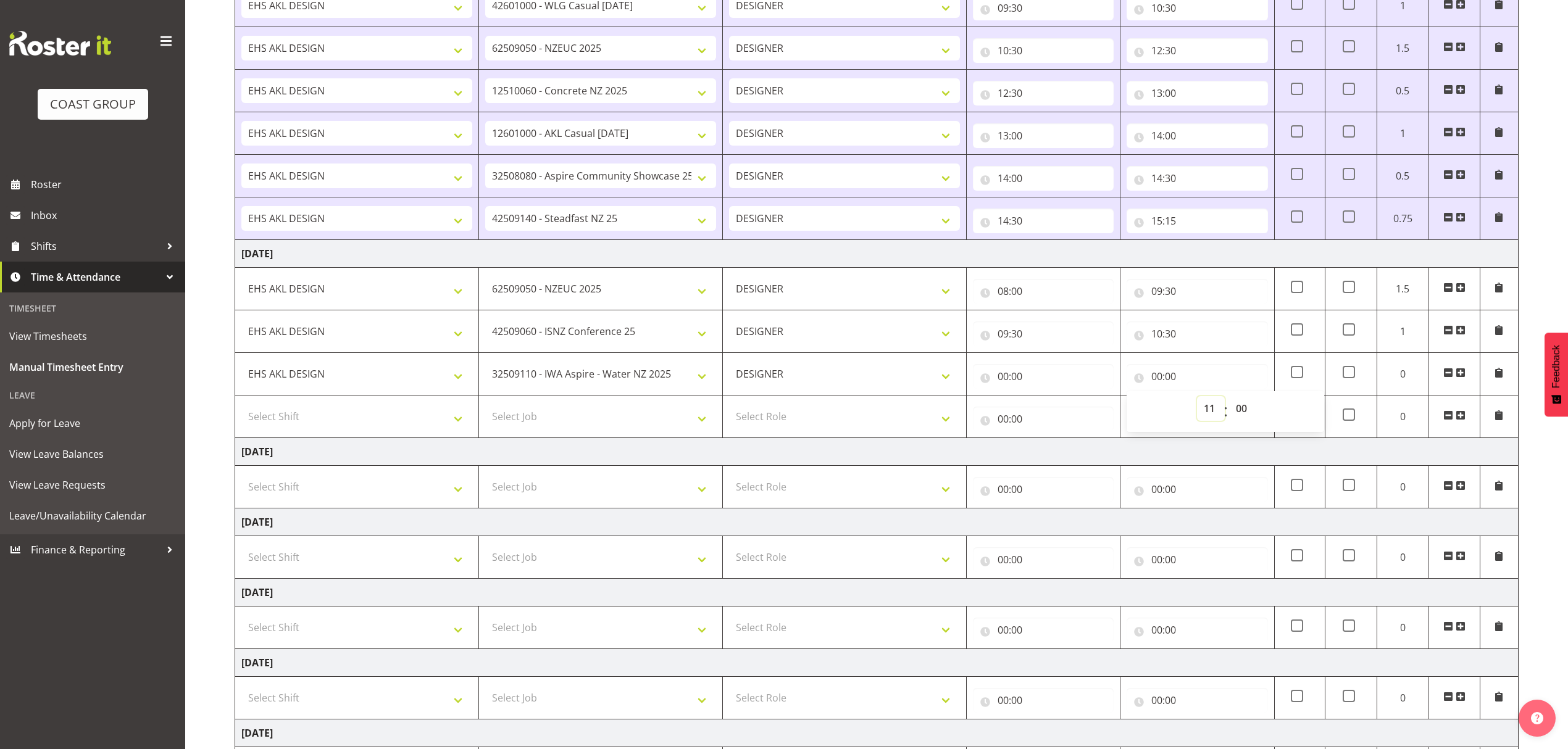
click at [1197, 400] on select "00 01 02 03 04 05 06 07 08 09 10 11 12 13 14 15 16 17 18 19 20 21 22 23" at bounding box center [1211, 408] width 28 height 25
type input "11:00"
click at [1244, 415] on select "00 01 02 03 04 05 06 07 08 09 10 11 12 13 14 15 16 17 18 19 20 21 22 23 24 25 2…" at bounding box center [1243, 408] width 28 height 25
select select "30"
click at [1229, 400] on select "00 01 02 03 04 05 06 07 08 09 10 11 12 13 14 15 16 17 18 19 20 21 22 23 24 25 2…" at bounding box center [1243, 408] width 28 height 25
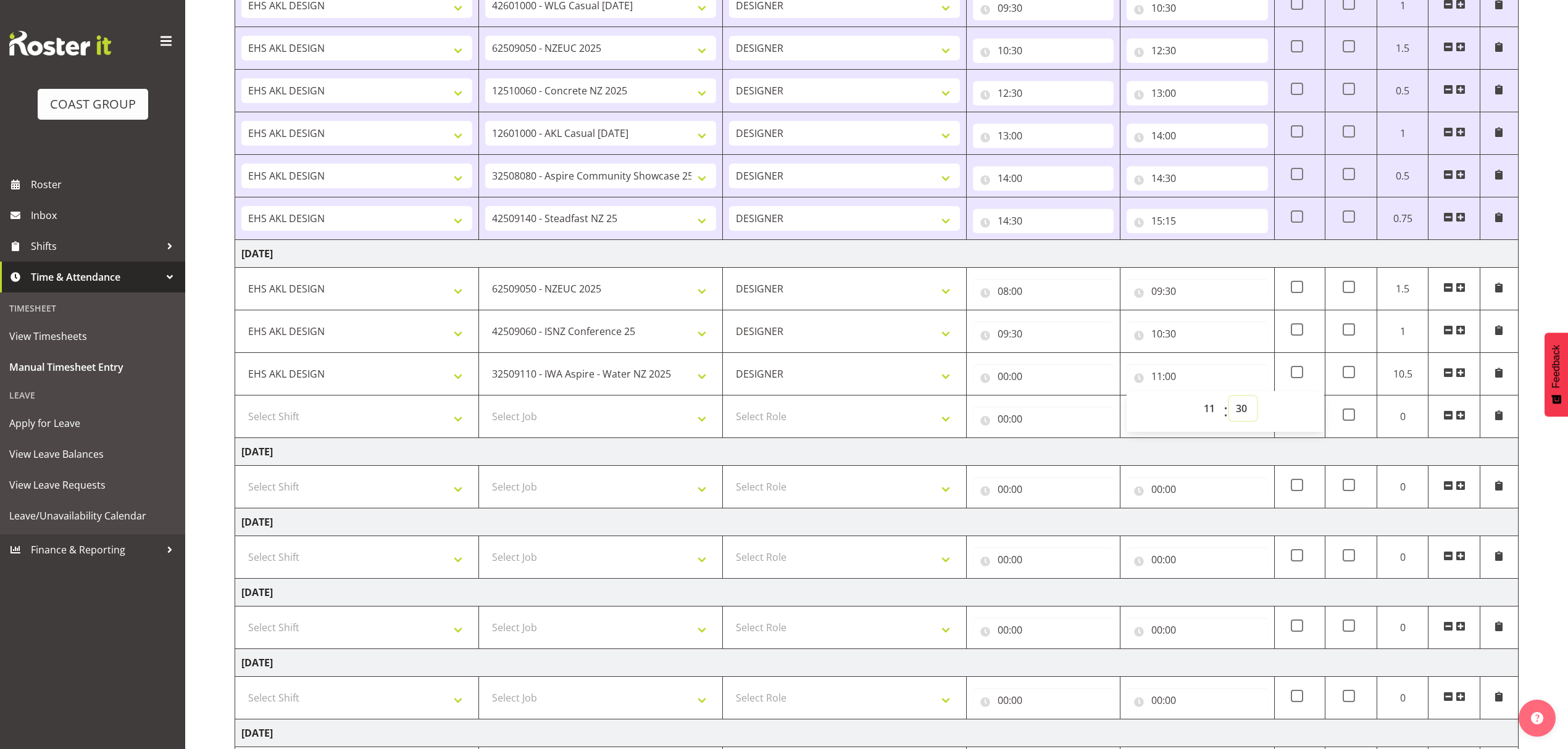
type input "11:30"
click at [1035, 383] on input "00:00" at bounding box center [1043, 376] width 140 height 25
click at [1056, 410] on select "00 01 02 03 04 05 06 07 08 09 10 11 12 13 14 15 16 17 18 19 20 21 22 23" at bounding box center [1057, 408] width 28 height 25
select select "10"
click at [1043, 400] on select "00 01 02 03 04 05 06 07 08 09 10 11 12 13 14 15 16 17 18 19 20 21 22 23" at bounding box center [1057, 408] width 28 height 25
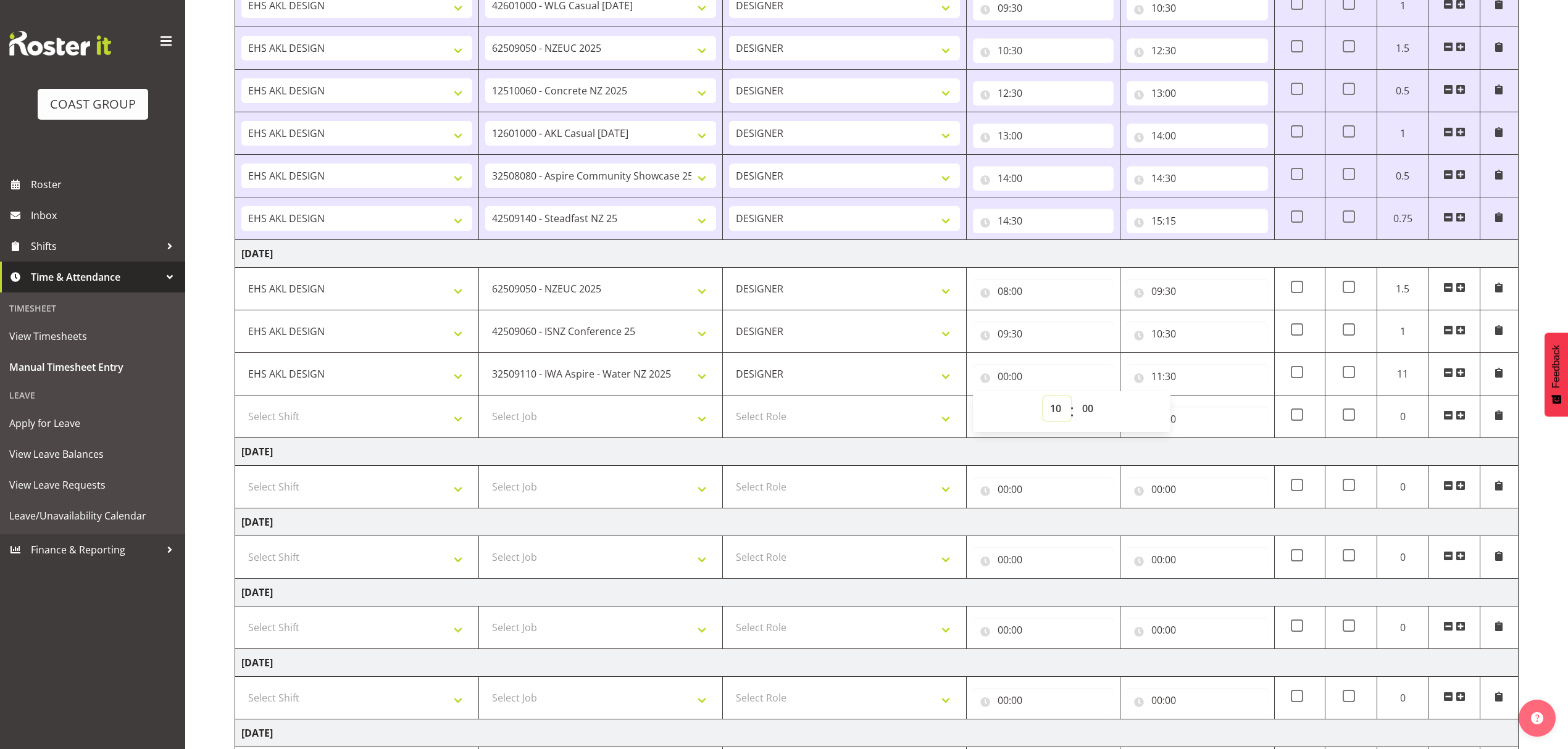
type input "10:00"
click at [1098, 414] on select "00 01 02 03 04 05 06 07 08 09 10 11 12 13 14 15 16 17 18 19 20 21 22 23 24 25 2…" at bounding box center [1089, 408] width 28 height 25
select select "30"
click at [1075, 400] on select "00 01 02 03 04 05 06 07 08 09 10 11 12 13 14 15 16 17 18 19 20 21 22 23 24 25 2…" at bounding box center [1089, 408] width 28 height 25
type input "10:30"
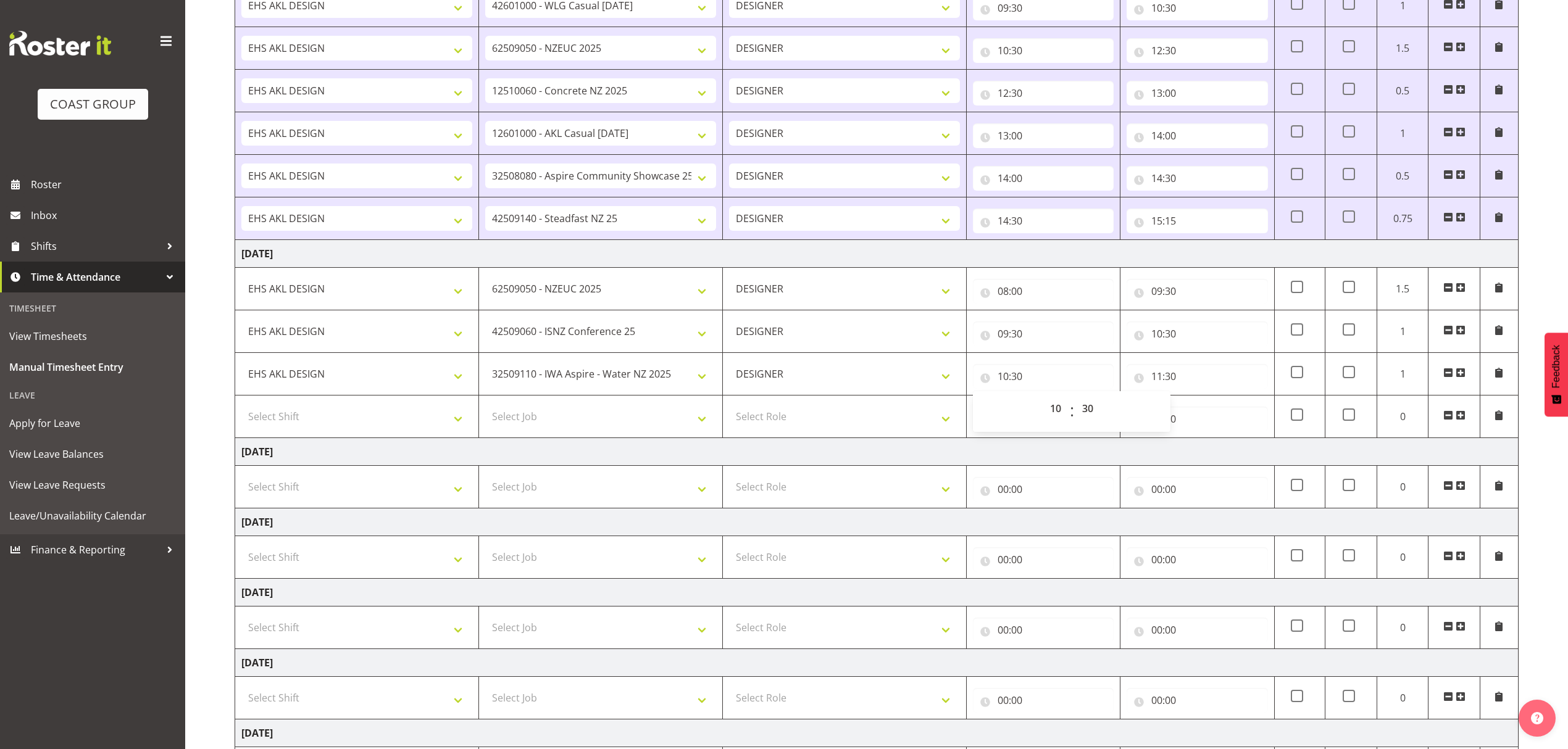
click at [872, 452] on td "[DATE]" at bounding box center [876, 452] width 1283 height 28
click at [1170, 421] on input "00:00" at bounding box center [1196, 419] width 140 height 25
click at [1206, 455] on select "00 01 02 03 04 05 06 07 08 09 10 11 12 13 14 15 16 17 18 19 20 21 22 23" at bounding box center [1211, 451] width 28 height 25
select select "16"
click at [1197, 443] on select "00 01 02 03 04 05 06 07 08 09 10 11 12 13 14 15 16 17 18 19 20 21 22 23" at bounding box center [1211, 451] width 28 height 25
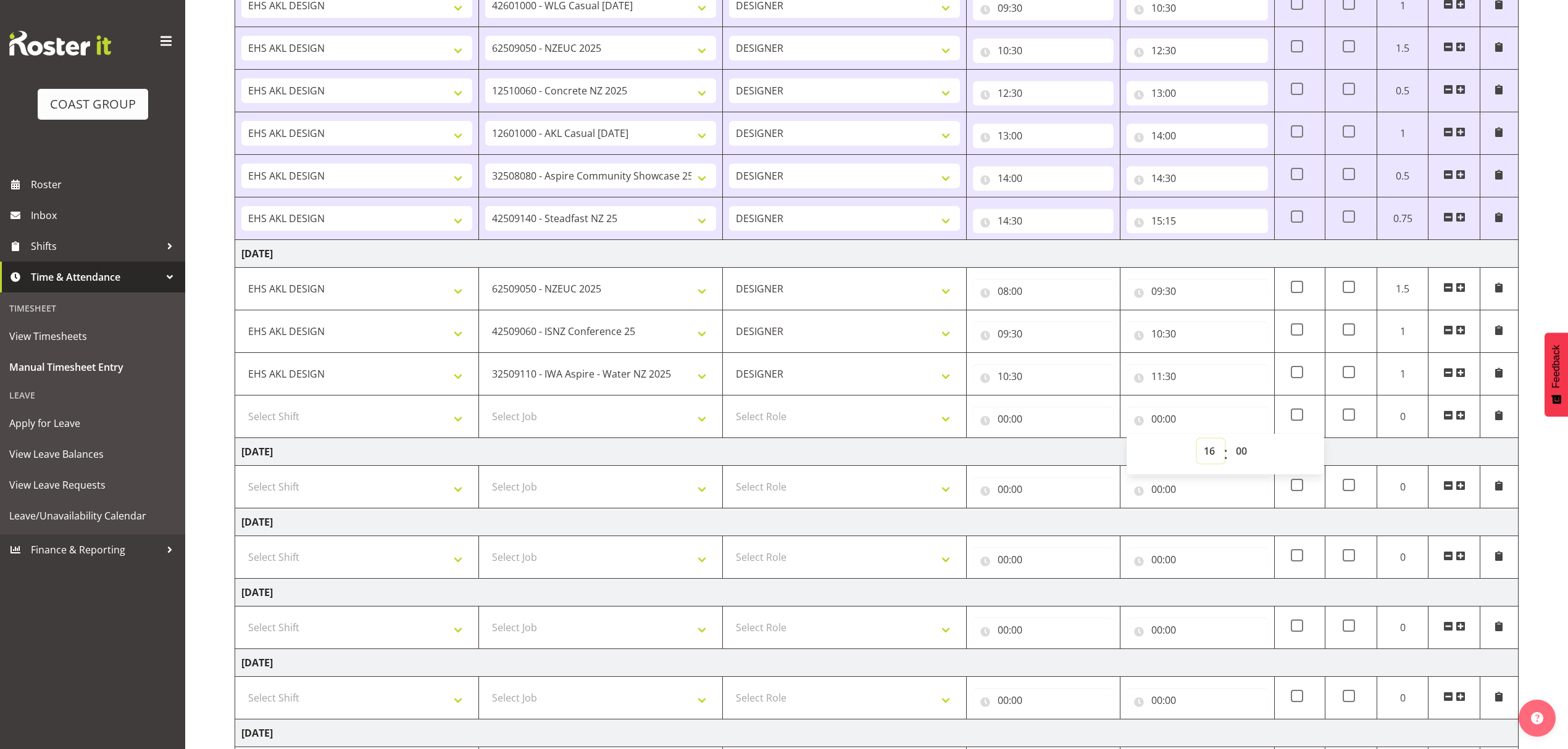
type input "16:00"
click at [1009, 418] on input "00:00" at bounding box center [1043, 419] width 140 height 25
click at [1043, 450] on select "00 01 02 03 04 05 06 07 08 09 10 11 12 13 14 15 16 17 18 19 20 21 22 23" at bounding box center [1057, 451] width 28 height 25
select select "11"
click at [1043, 443] on select "00 01 02 03 04 05 06 07 08 09 10 11 12 13 14 15 16 17 18 19 20 21 22 23" at bounding box center [1057, 451] width 28 height 25
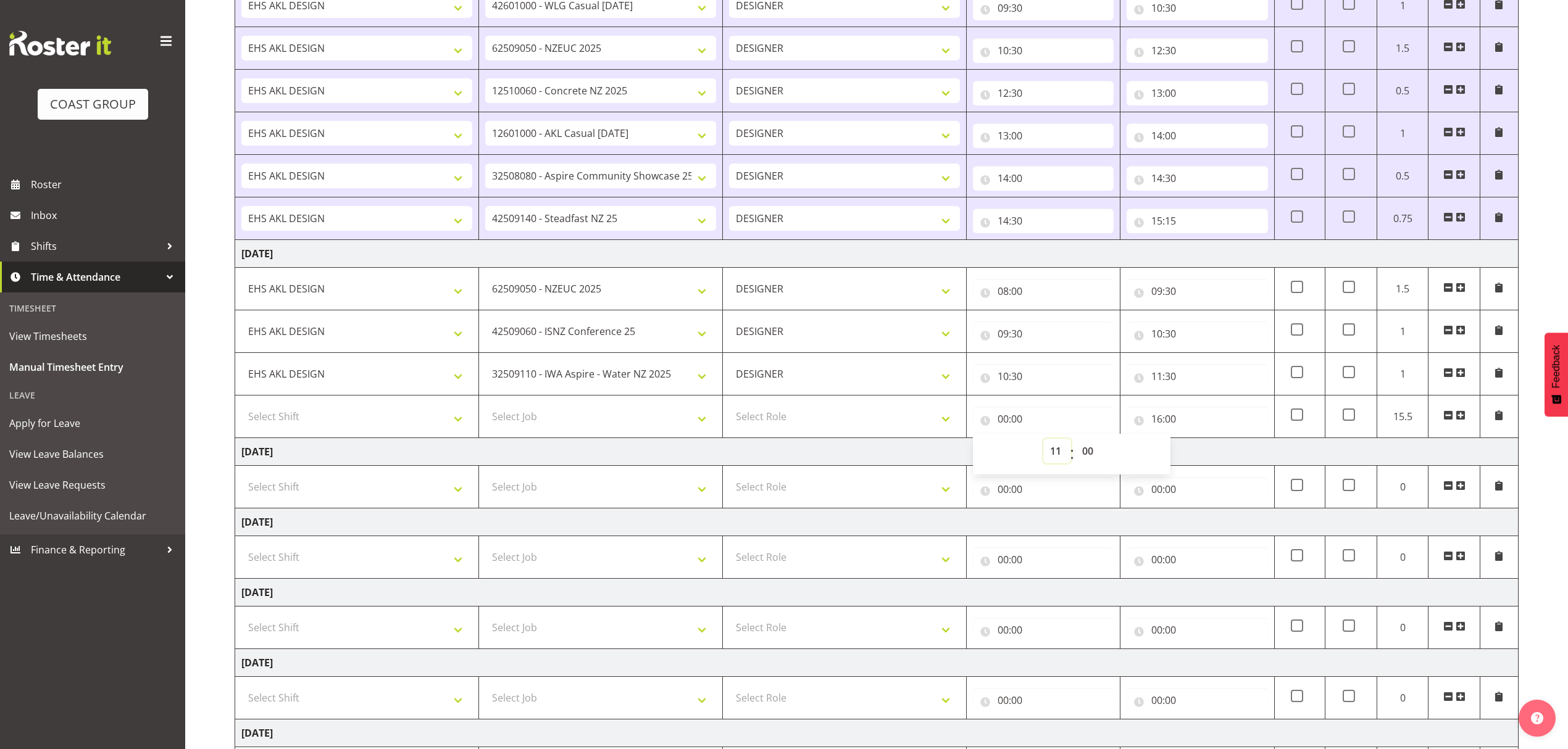
type input "11:00"
click at [1098, 450] on select "00 01 02 03 04 05 06 07 08 09 10 11 12 13 14 15 16 17 18 19 20 21 22 23 24 25 2…" at bounding box center [1089, 451] width 28 height 25
select select "30"
click at [1075, 443] on select "00 01 02 03 04 05 06 07 08 09 10 11 12 13 14 15 16 17 18 19 20 21 22 23 24 25 2…" at bounding box center [1089, 451] width 28 height 25
type input "11:30"
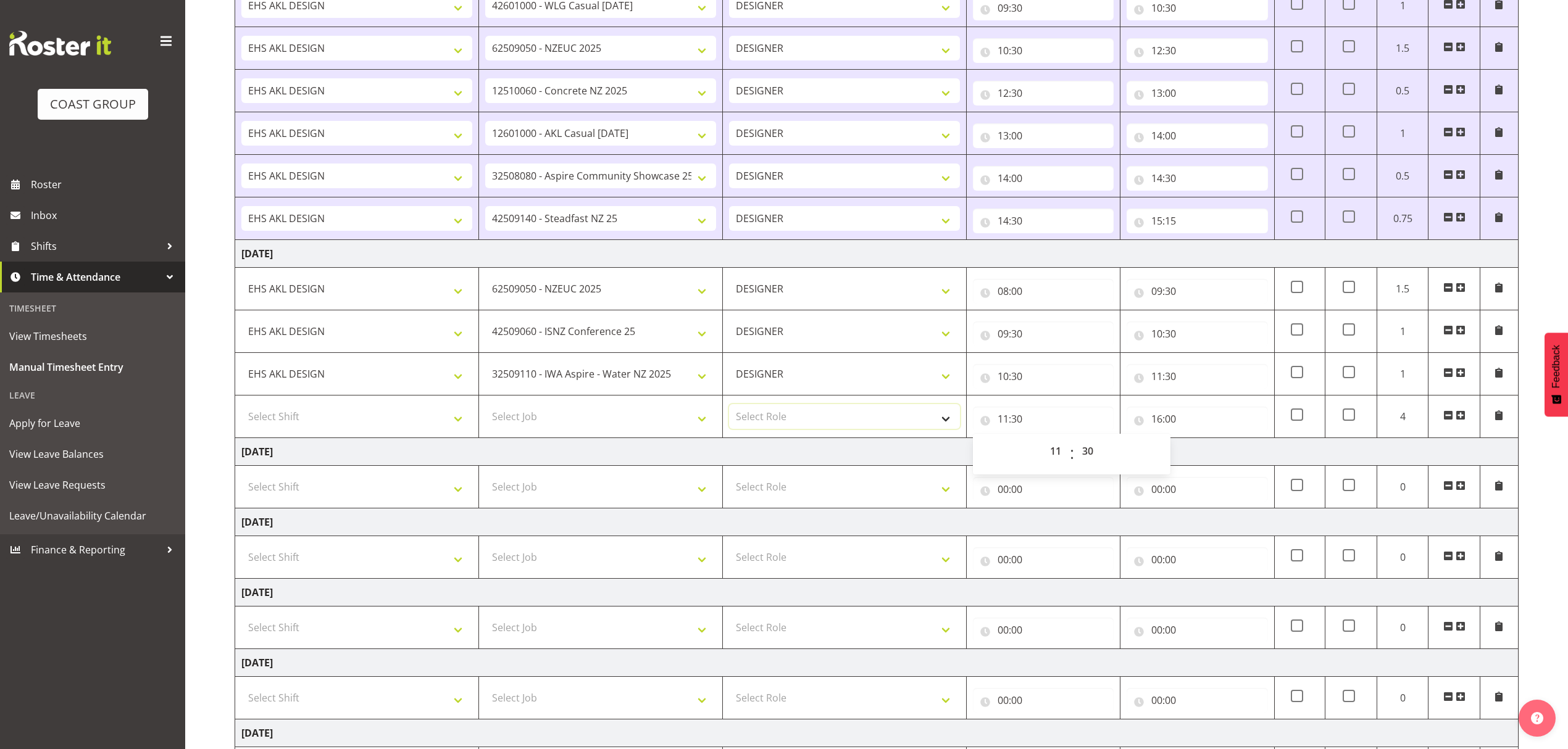
drag, startPoint x: 847, startPoint y: 420, endPoint x: 820, endPoint y: 432, distance: 29.5
click at [846, 420] on select "Select Role DESIGNER" at bounding box center [844, 416] width 231 height 25
select select "215"
click at [729, 408] on select "Select Role DESIGNER" at bounding box center [844, 416] width 231 height 25
click at [574, 426] on select "Select Job 1 Carlton Events 1 [PERSON_NAME][GEOGRAPHIC_DATA] 1 [PERSON_NAME][GE…" at bounding box center [600, 416] width 231 height 25
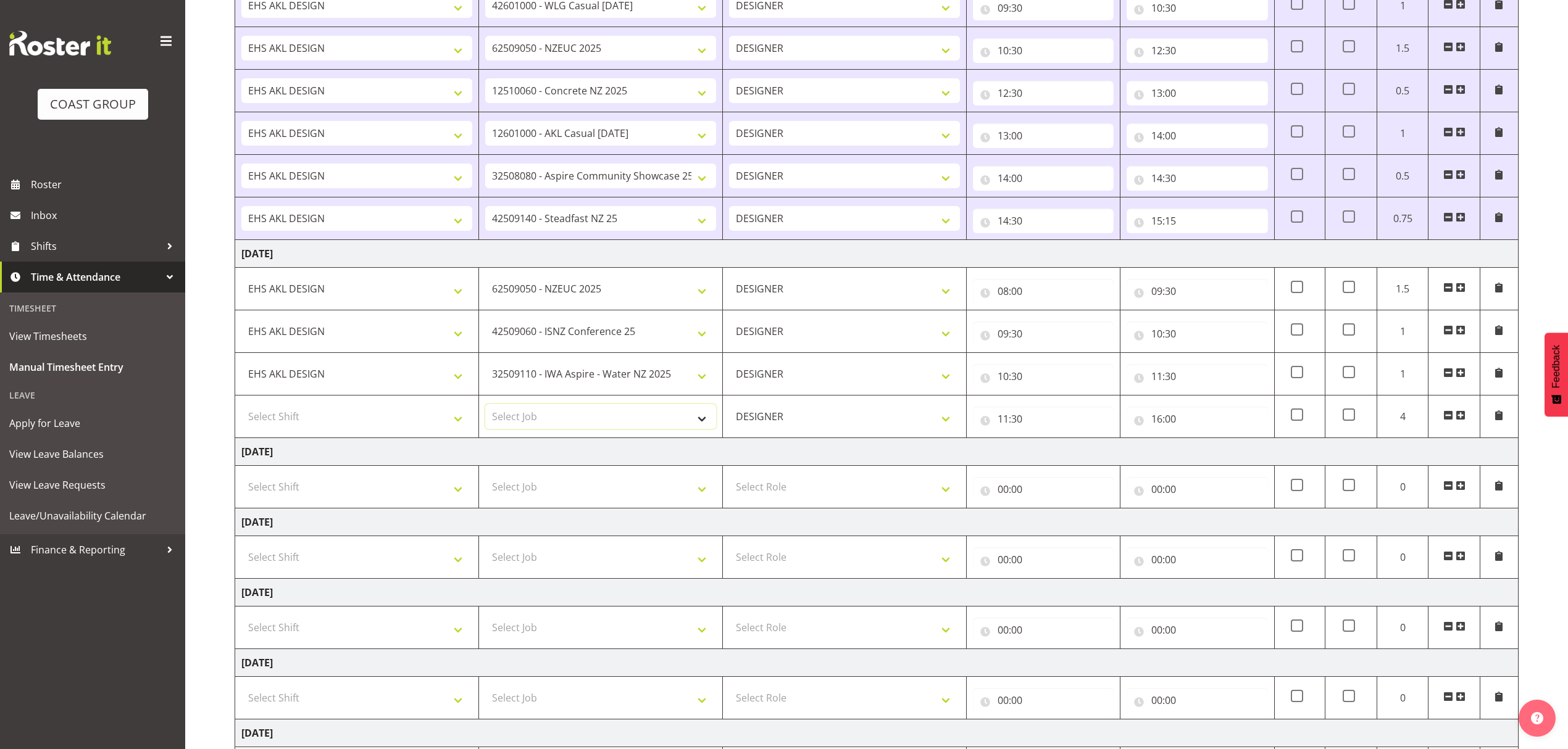
click at [554, 413] on select "Select Job 1 Carlton Events 1 [PERSON_NAME][GEOGRAPHIC_DATA] 1 [PERSON_NAME][GE…" at bounding box center [600, 416] width 231 height 25
select select "9410"
click at [485, 408] on select "Select Job 1 Carlton Events 1 [PERSON_NAME][GEOGRAPHIC_DATA] 1 [PERSON_NAME][GE…" at bounding box center [600, 416] width 231 height 25
click at [449, 422] on select "Select Shift D+B @ [PERSON_NAME] D+B Build D+B Build NZACA D+B Build Tech Day […" at bounding box center [357, 416] width 231 height 25
select select "1321"
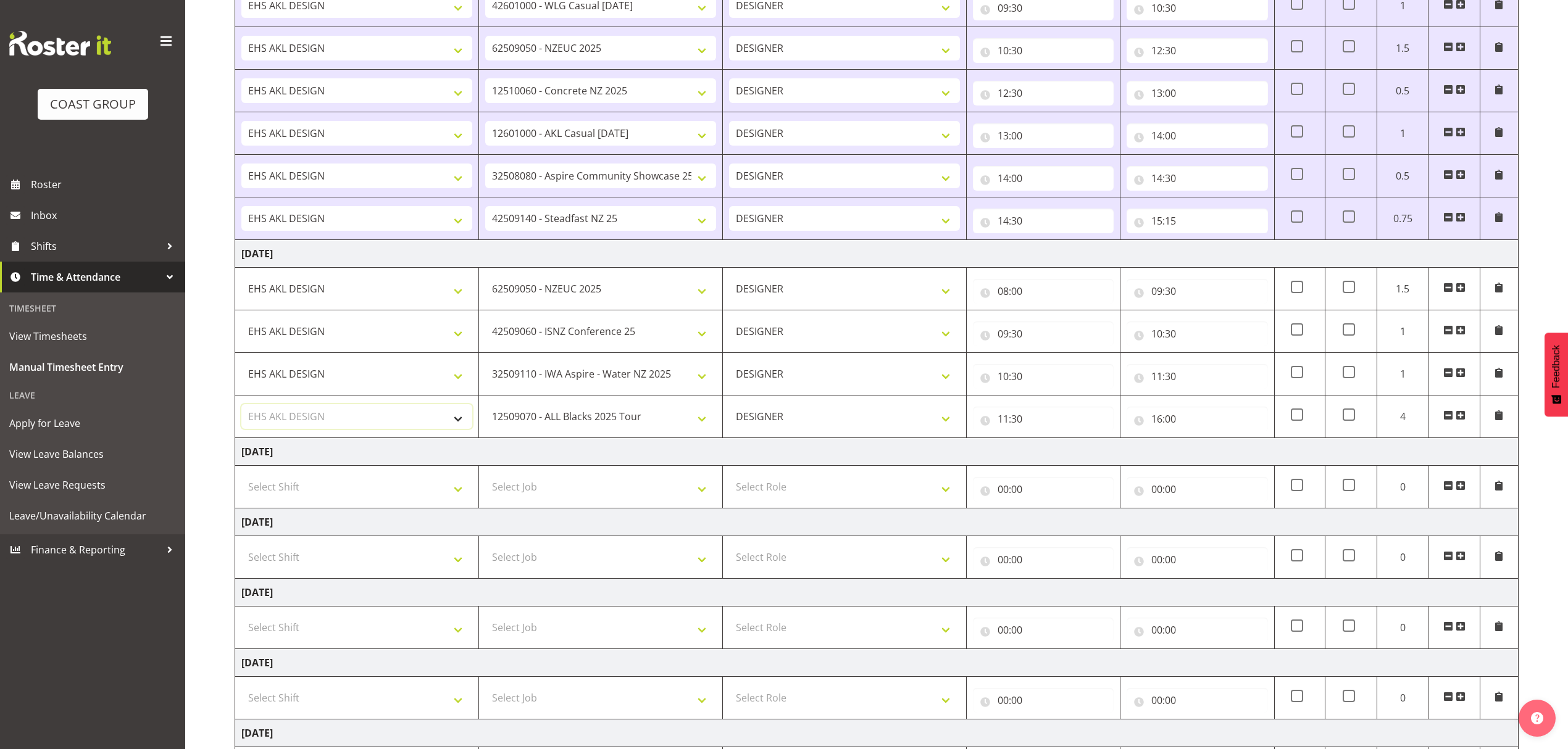
click at [242, 408] on select "Select Shift D+B @ [PERSON_NAME] D+B Build D+B Build NZACA D+B Build Tech Day […" at bounding box center [357, 416] width 231 height 25
drag, startPoint x: 1457, startPoint y: 422, endPoint x: 1430, endPoint y: 425, distance: 27.2
click at [1458, 420] on span at bounding box center [1461, 415] width 10 height 10
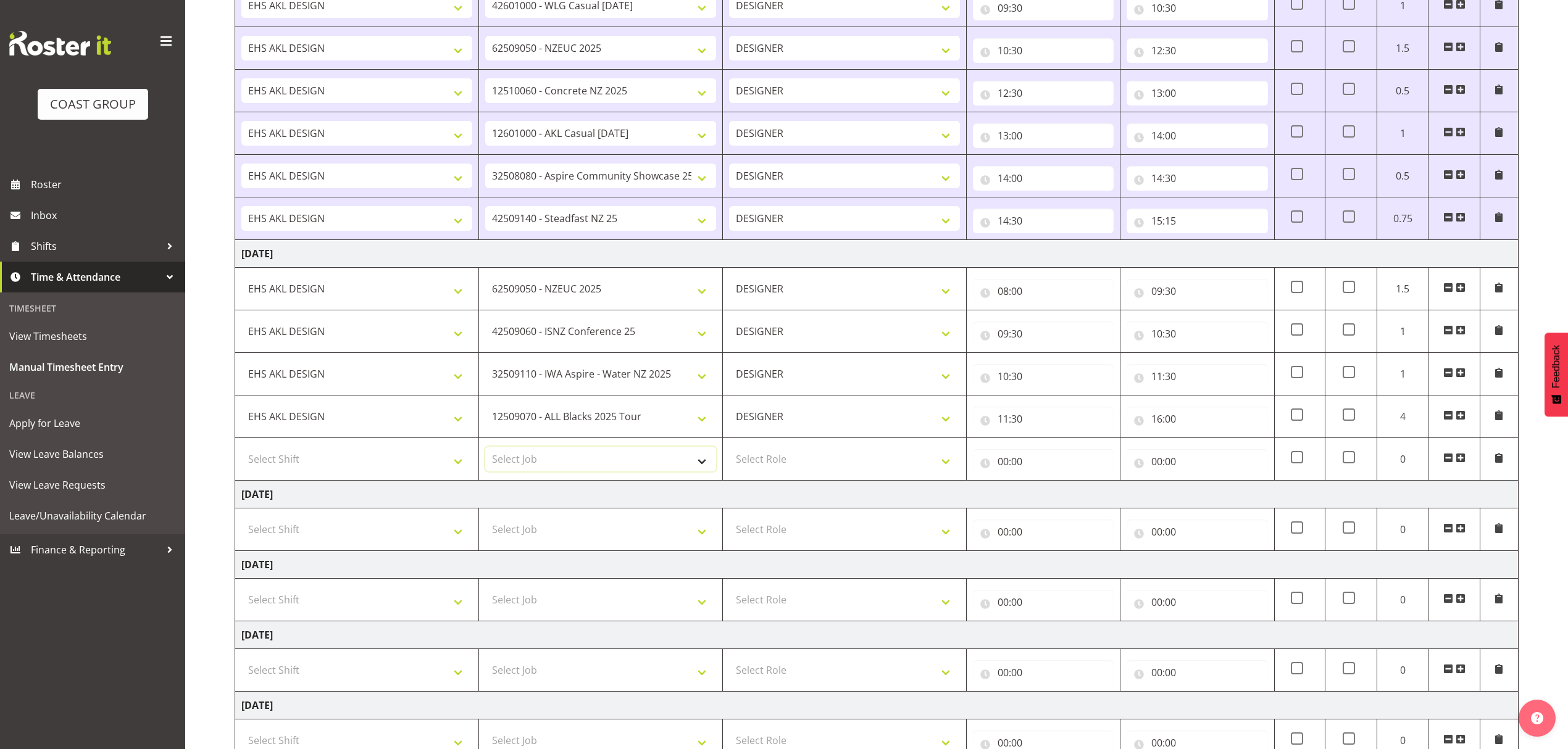
click at [638, 452] on select "Select Job 1 Carlton Events 1 [PERSON_NAME][GEOGRAPHIC_DATA] 1 [PERSON_NAME][GE…" at bounding box center [600, 459] width 231 height 25
select select "10291"
click at [485, 451] on select "Select Job 1 Carlton Events 1 [PERSON_NAME][GEOGRAPHIC_DATA] 1 [PERSON_NAME][GE…" at bounding box center [600, 459] width 231 height 25
click at [1458, 460] on span at bounding box center [1461, 458] width 10 height 10
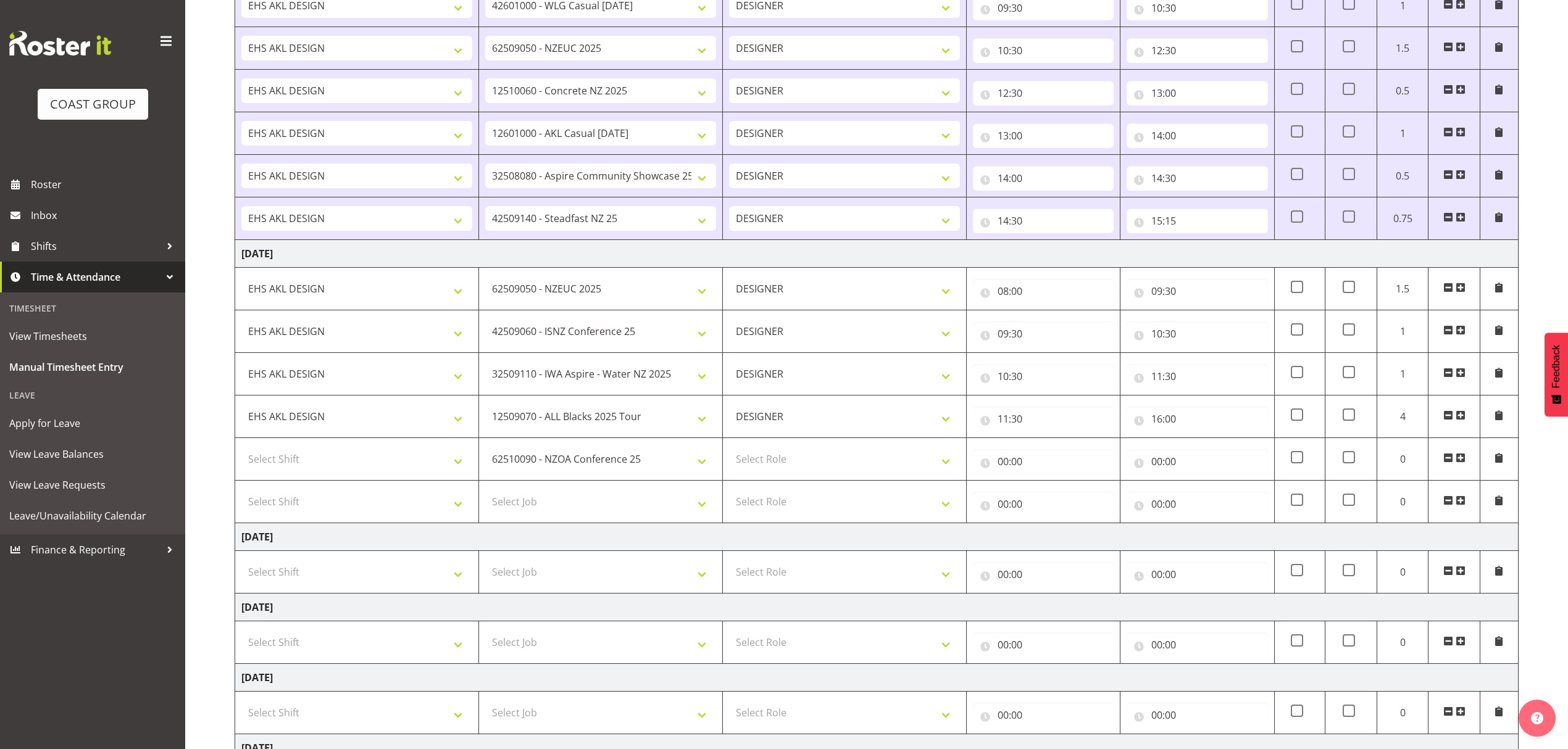
click at [1458, 460] on span at bounding box center [1461, 458] width 10 height 10
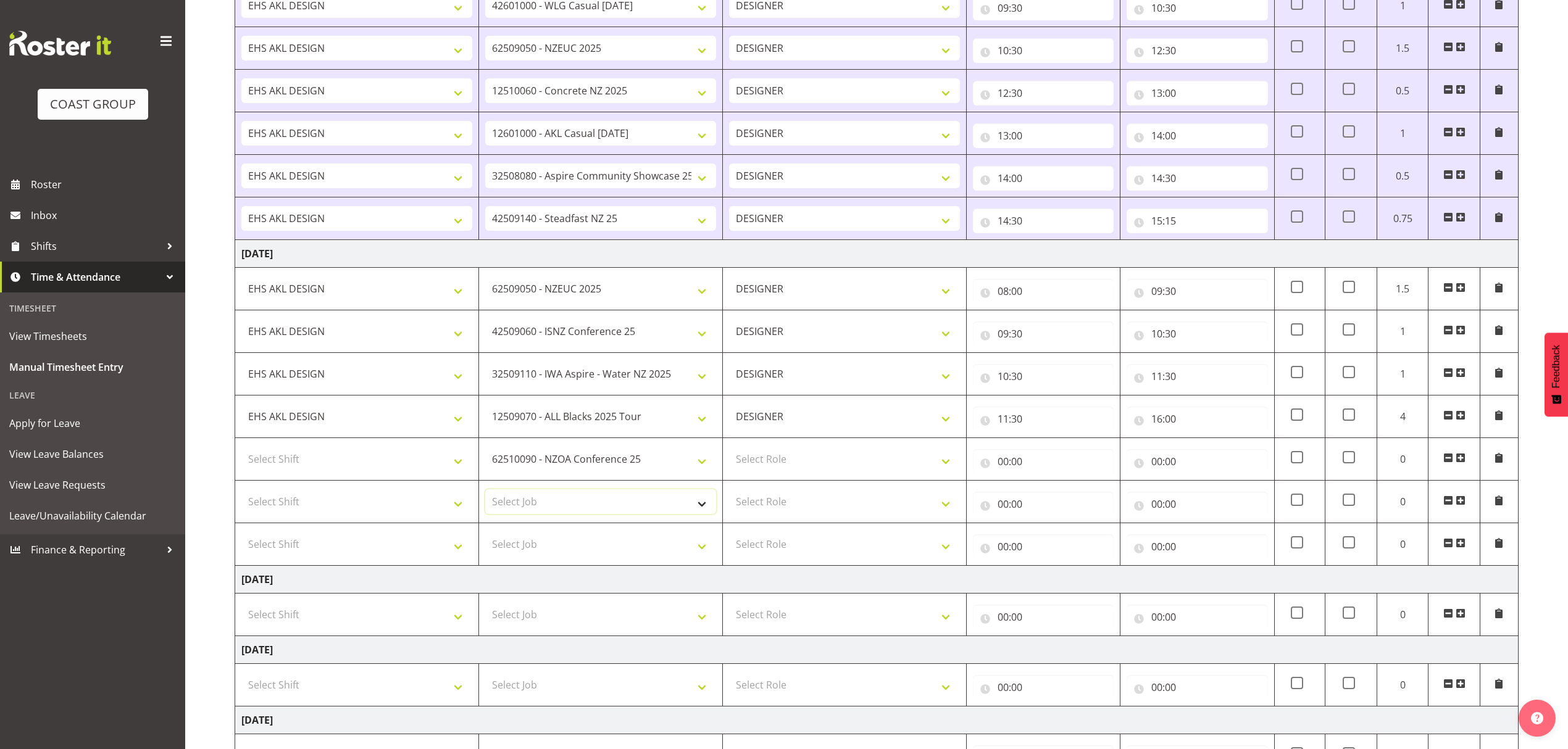
click at [663, 499] on select "Select Job 1 Carlton Events 1 [PERSON_NAME][GEOGRAPHIC_DATA] 1 [PERSON_NAME][GE…" at bounding box center [600, 501] width 231 height 25
select select "10429"
click at [485, 494] on select "Select Job 1 Carlton Events 1 [PERSON_NAME][GEOGRAPHIC_DATA] 1 [PERSON_NAME][GE…" at bounding box center [600, 501] width 231 height 25
click at [576, 538] on select "Select Job 1 Carlton Events 1 [PERSON_NAME][GEOGRAPHIC_DATA] 1 [PERSON_NAME][GE…" at bounding box center [600, 544] width 231 height 25
select select "10307"
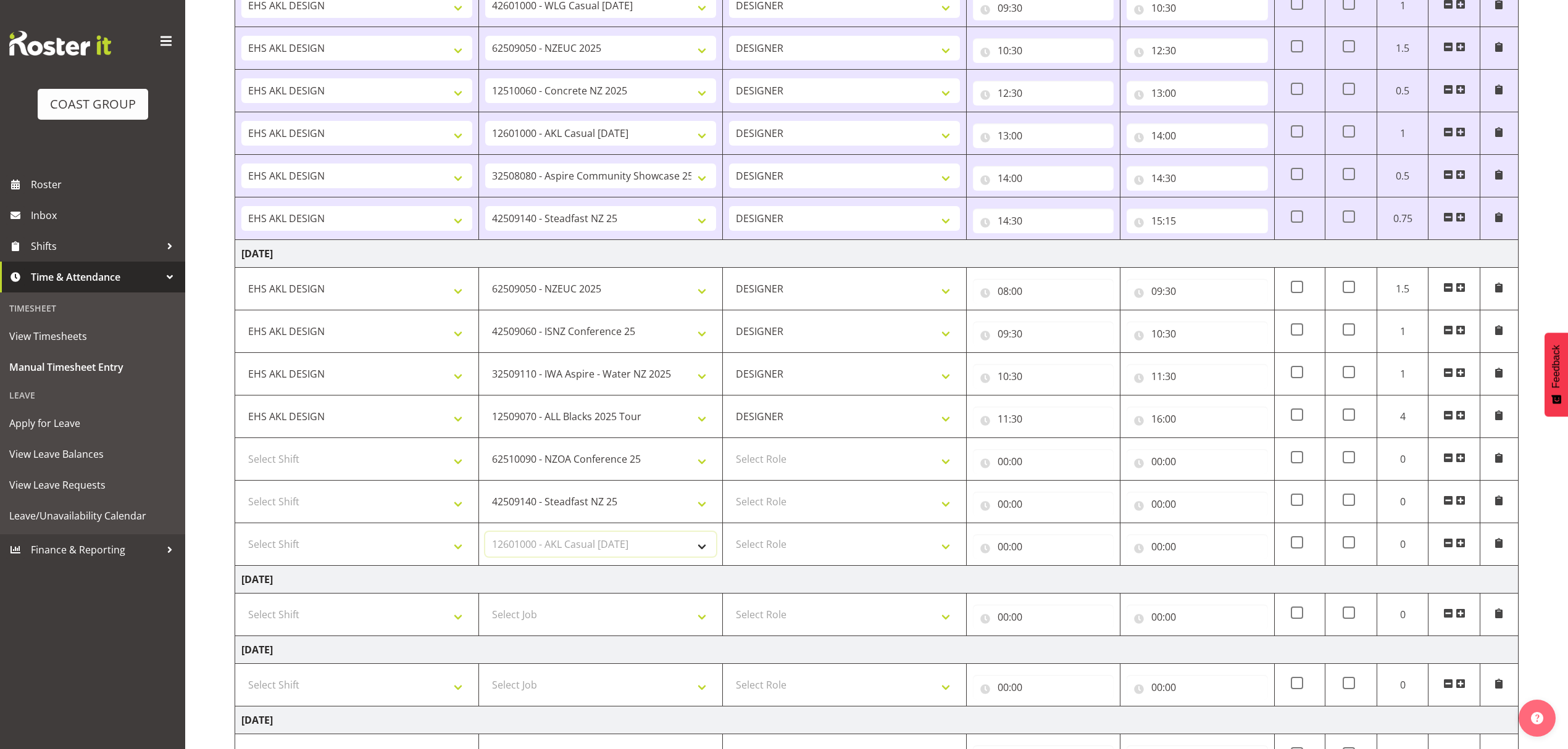
click at [485, 537] on select "Select Job 1 Carlton Events 1 [PERSON_NAME][GEOGRAPHIC_DATA] 1 [PERSON_NAME][GE…" at bounding box center [600, 544] width 231 height 25
click at [751, 476] on td "Select Role DESIGNER" at bounding box center [845, 459] width 244 height 43
click at [763, 464] on select "Select Role DESIGNER" at bounding box center [844, 459] width 231 height 25
select select "215"
click at [729, 451] on select "Select Role DESIGNER" at bounding box center [844, 459] width 231 height 25
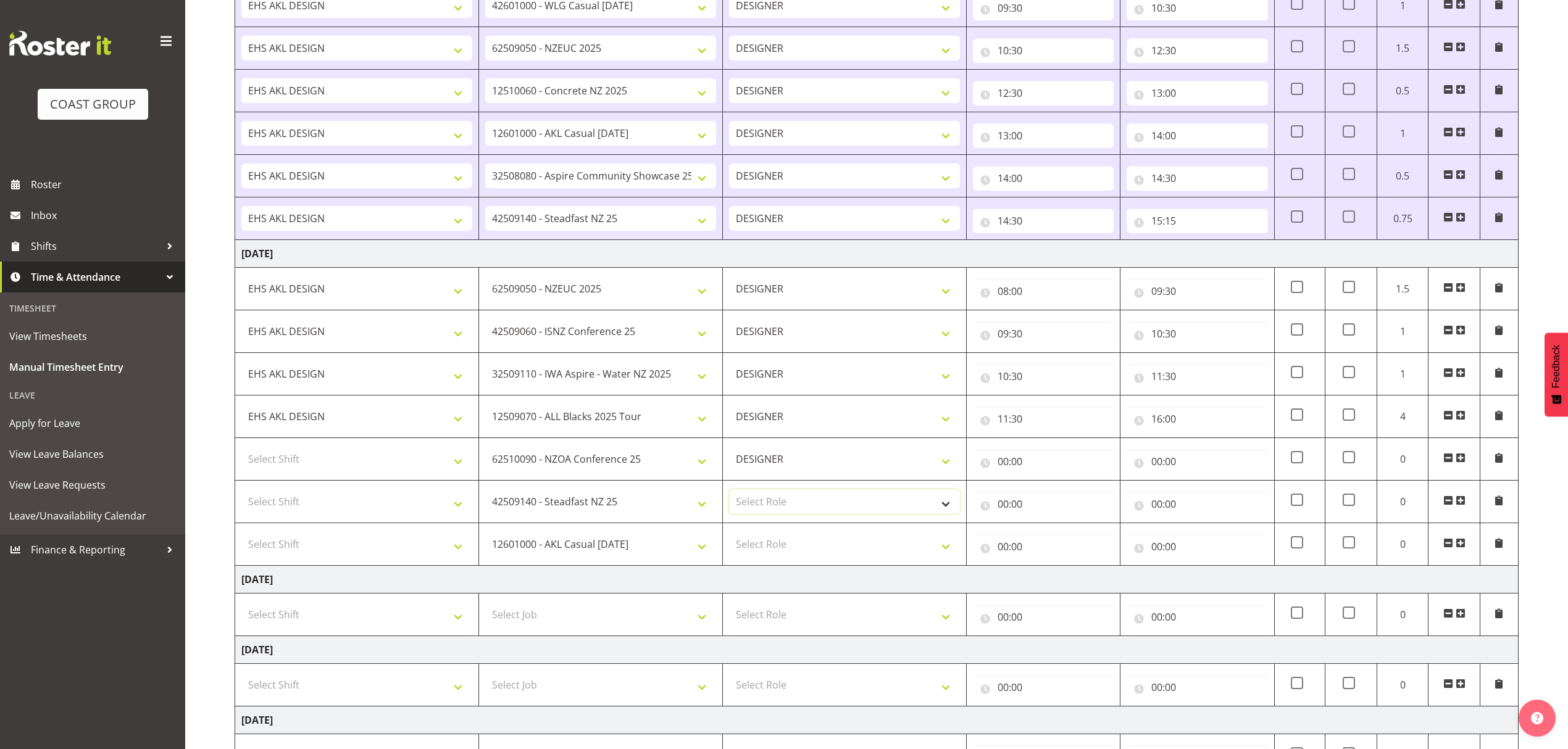
click at [761, 503] on select "Select Role DESIGNER" at bounding box center [844, 501] width 231 height 25
select select "215"
click at [729, 494] on select "Select Role DESIGNER" at bounding box center [844, 501] width 231 height 25
click at [772, 546] on select "Select Role DESIGNER" at bounding box center [844, 544] width 231 height 25
select select "215"
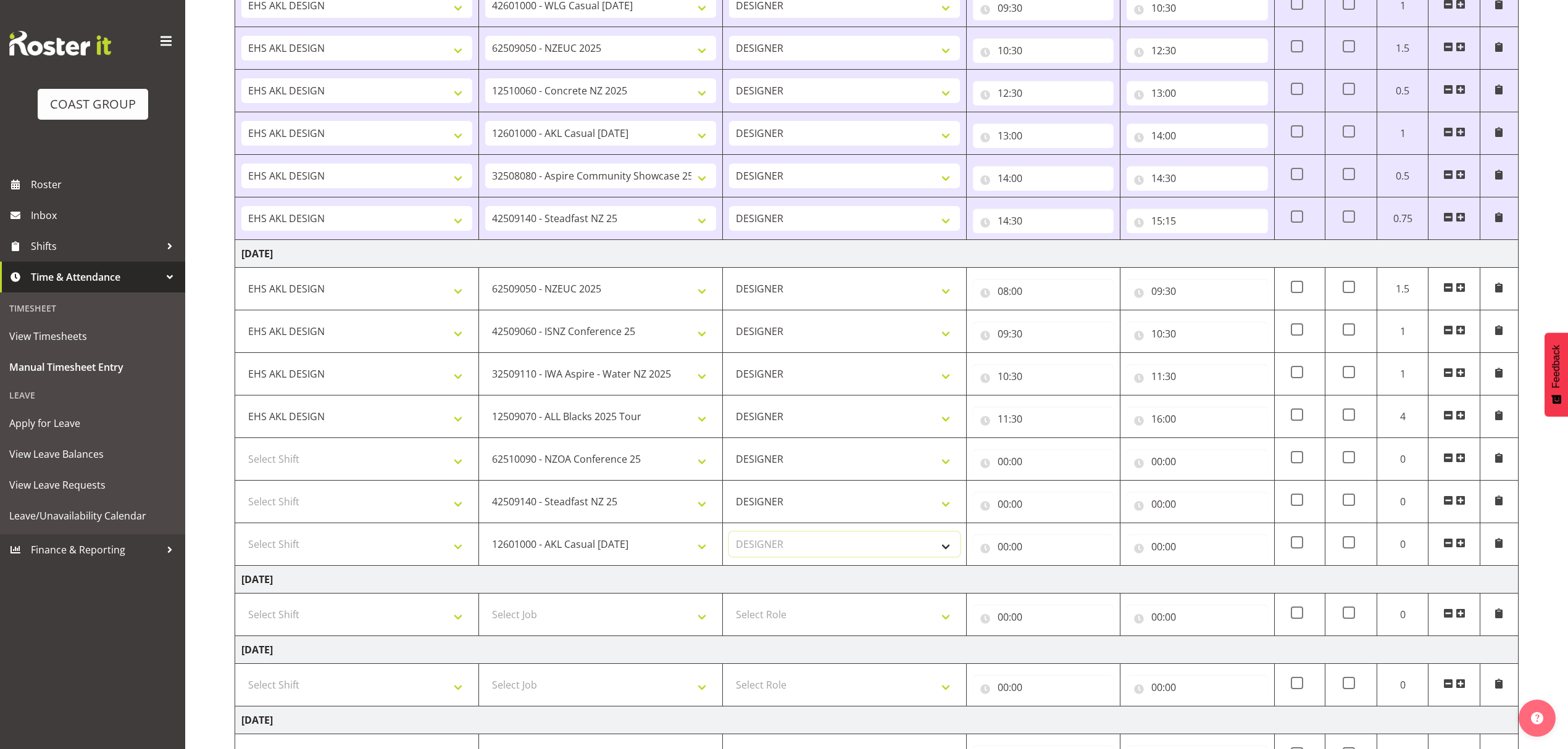
click at [729, 537] on select "Select Role DESIGNER" at bounding box center [844, 544] width 231 height 25
click at [344, 461] on select "Select Shift D+B @ [PERSON_NAME] D+B Build D+B Build NZACA D+B Build Tech Day […" at bounding box center [357, 459] width 231 height 25
select select "1321"
click at [242, 451] on select "Select Shift D+B @ [PERSON_NAME] D+B Build D+B Build NZACA D+B Build Tech Day […" at bounding box center [357, 459] width 231 height 25
click at [401, 522] on td "Select Shift D+B @ [PERSON_NAME] D+B Build D+B Build NZACA D+B Build Tech Day […" at bounding box center [357, 502] width 244 height 43
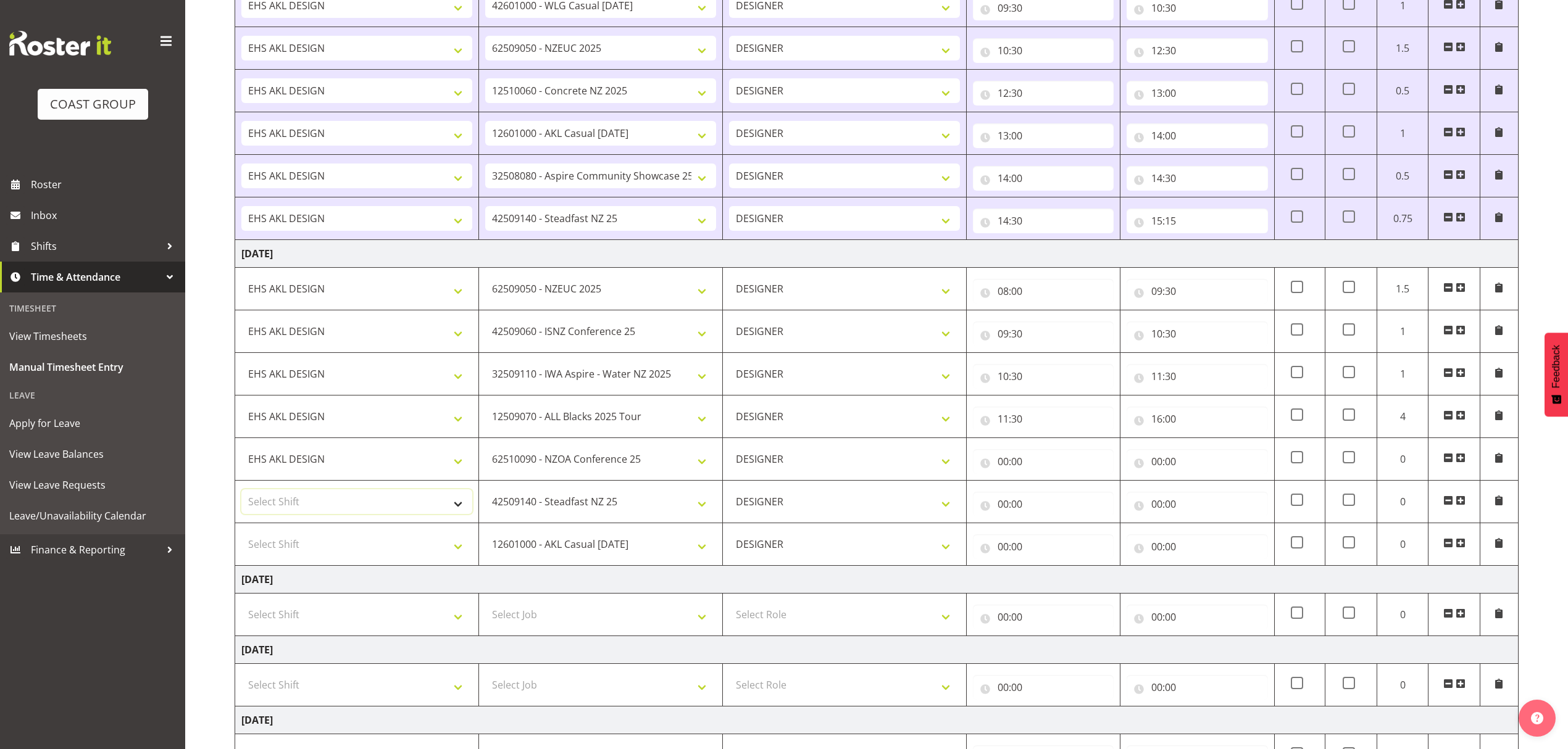
click at [399, 514] on select "Select Shift D+B @ [PERSON_NAME] D+B Build D+B Build NZACA D+B Build Tech Day […" at bounding box center [357, 501] width 231 height 25
select select "1321"
click at [242, 494] on select "Select Shift D+B @ [PERSON_NAME] D+B Build D+B Build NZACA D+B Build Tech Day […" at bounding box center [357, 501] width 231 height 25
click at [329, 551] on select "Select Shift D+B @ [PERSON_NAME] D+B Build D+B Build NZACA D+B Build Tech Day […" at bounding box center [357, 544] width 231 height 25
click at [331, 548] on select "Select Shift D+B @ [PERSON_NAME] D+B Build D+B Build NZACA D+B Build Tech Day […" at bounding box center [357, 544] width 231 height 25
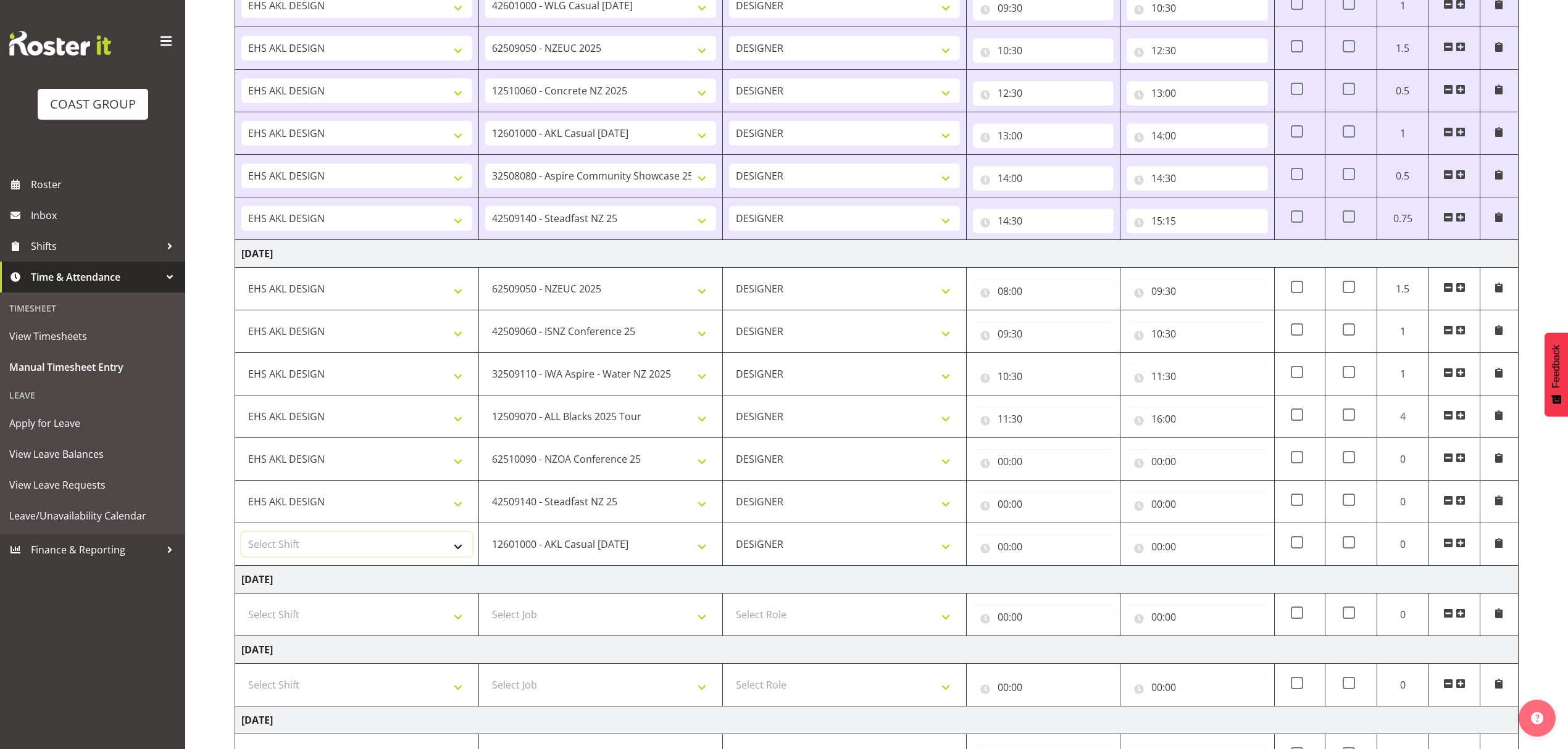
select select "1321"
click at [242, 537] on select "Select Shift D+B @ [PERSON_NAME] D+B Build D+B Build NZACA D+B Build Tech Day […" at bounding box center [357, 544] width 231 height 25
drag, startPoint x: 1157, startPoint y: 455, endPoint x: 1191, endPoint y: 472, distance: 38.0
click at [1158, 455] on input "00:00" at bounding box center [1196, 461] width 140 height 25
click at [1212, 501] on select "00 01 02 03 04 05 06 07 08 09 10 11 12 13 14 15 16 17 18 19 20 21 22 23" at bounding box center [1211, 494] width 28 height 25
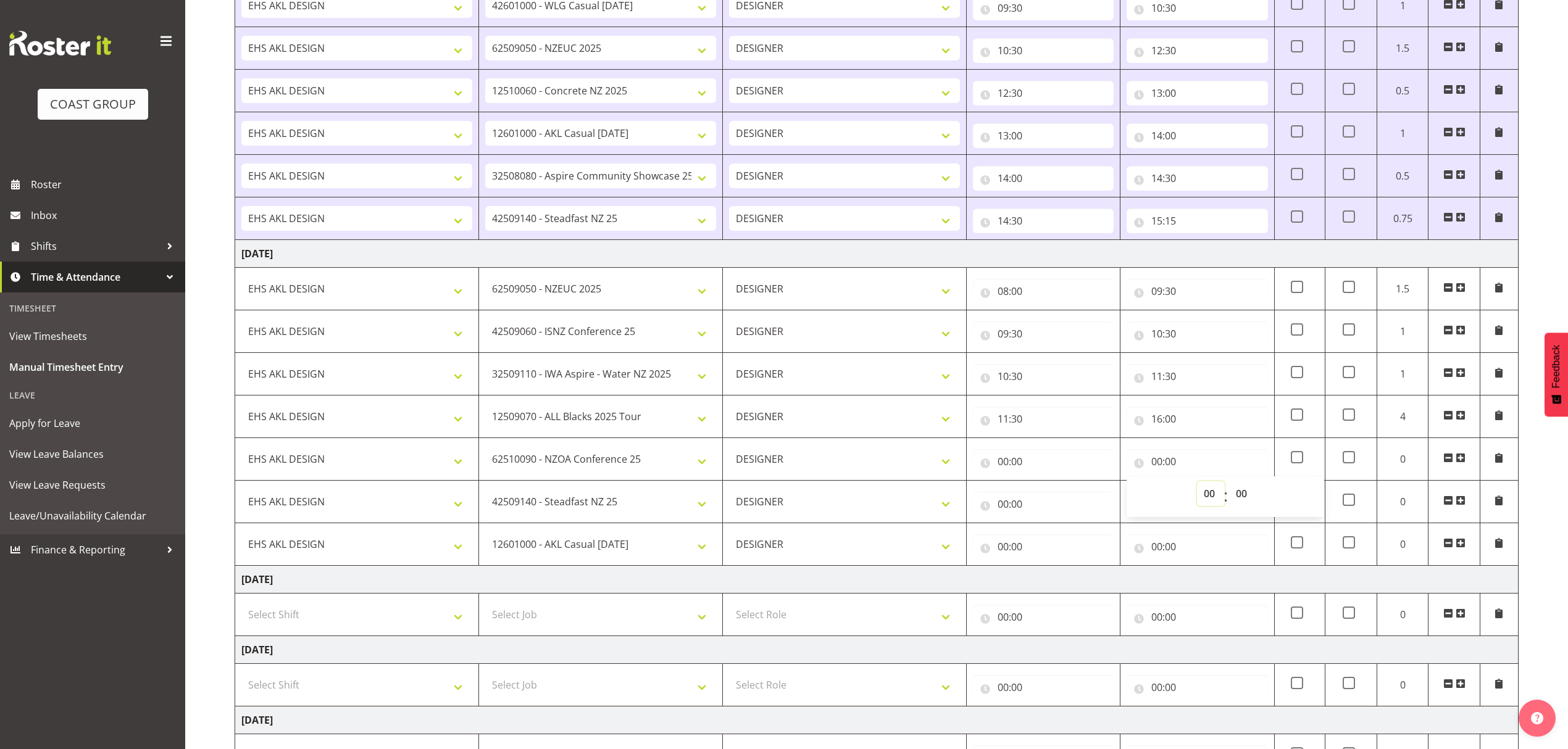
select select "16"
click at [1197, 485] on select "00 01 02 03 04 05 06 07 08 09 10 11 12 13 14 15 16 17 18 19 20 21 22 23" at bounding box center [1211, 494] width 28 height 25
type input "16:00"
click at [1236, 497] on select "00 01 02 03 04 05 06 07 08 09 10 11 12 13 14 15 16 17 18 19 20 21 22 23 24 25 2…" at bounding box center [1243, 494] width 28 height 25
select select "20"
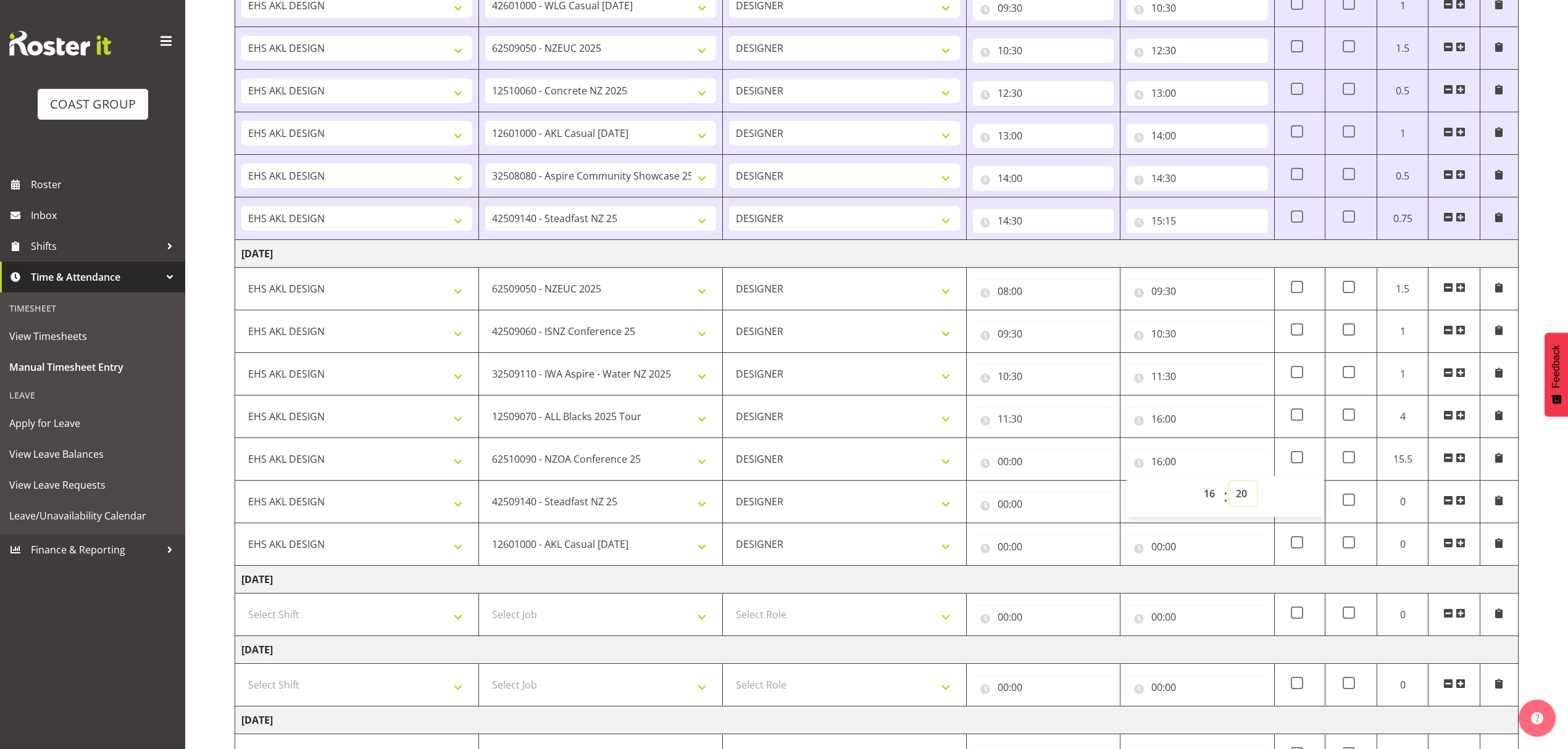
click at [1229, 485] on select "00 01 02 03 04 05 06 07 08 09 10 11 12 13 14 15 16 17 18 19 20 21 22 23 24 25 2…" at bounding box center [1243, 494] width 28 height 25
type input "16:20"
click at [1193, 593] on td "[DATE]" at bounding box center [876, 580] width 1283 height 28
click at [1216, 494] on div "00:00 00 01 02 03 04 05 06 07 08 09 10 11 12 13 14 15 16 17 18 19 20 21 22 23 :…" at bounding box center [1196, 501] width 140 height 30
click at [1217, 509] on input "00:00" at bounding box center [1196, 504] width 140 height 25
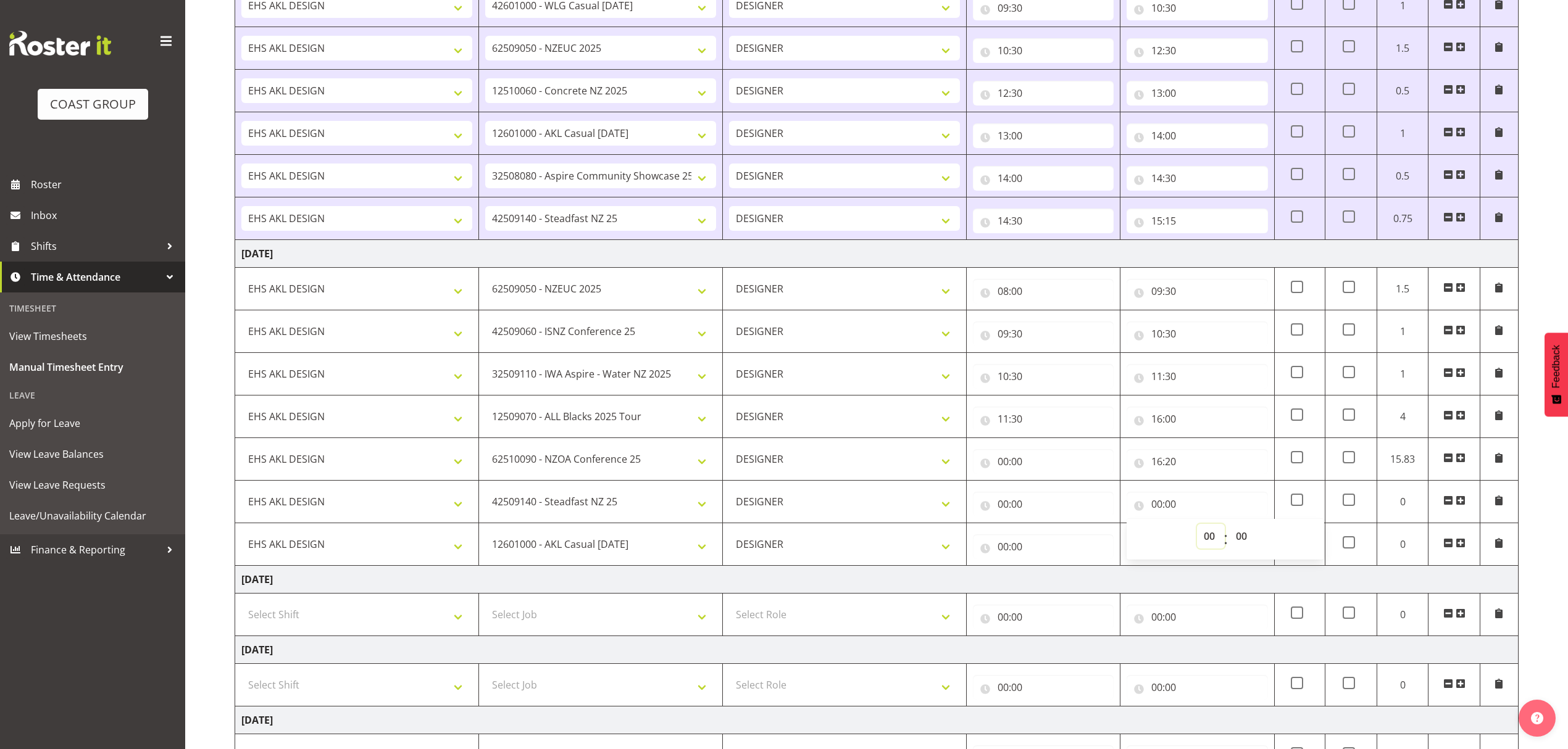
click at [1206, 539] on select "00 01 02 03 04 05 06 07 08 09 10 11 12 13 14 15 16 17 18 19 20 21 22 23" at bounding box center [1211, 536] width 28 height 25
select select "16"
click at [1197, 528] on select "00 01 02 03 04 05 06 07 08 09 10 11 12 13 14 15 16 17 18 19 20 21 22 23" at bounding box center [1211, 536] width 28 height 25
type input "16:00"
click at [1224, 537] on span ":" at bounding box center [1225, 539] width 4 height 31
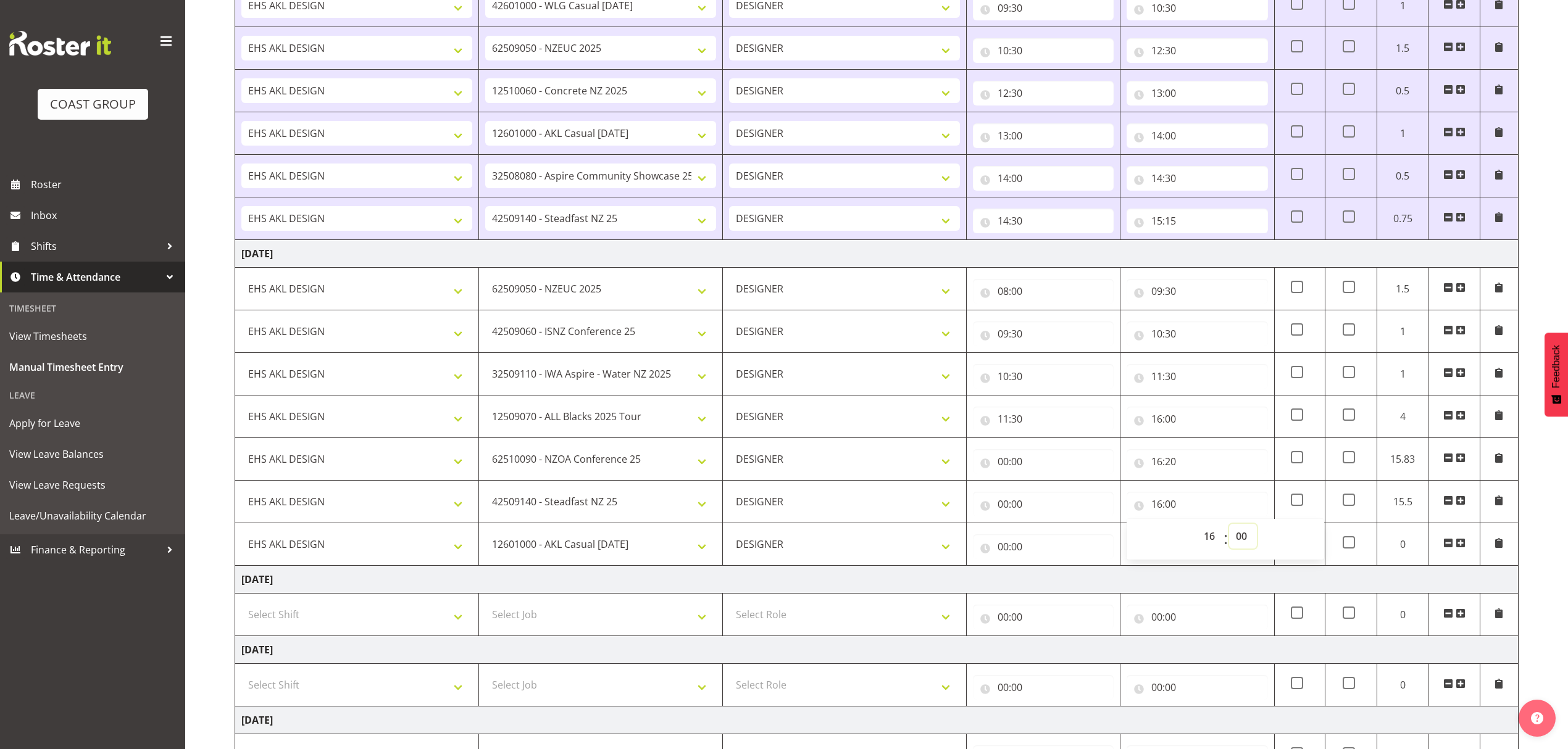
click at [1235, 536] on select "00 01 02 03 04 05 06 07 08 09 10 11 12 13 14 15 16 17 18 19 20 21 22 23 24 25 2…" at bounding box center [1243, 536] width 28 height 25
select select "40"
click at [1229, 528] on select "00 01 02 03 04 05 06 07 08 09 10 11 12 13 14 15 16 17 18 19 20 21 22 23 24 25 2…" at bounding box center [1243, 536] width 28 height 25
type input "16:40"
click at [1053, 467] on input "00:00" at bounding box center [1043, 461] width 140 height 25
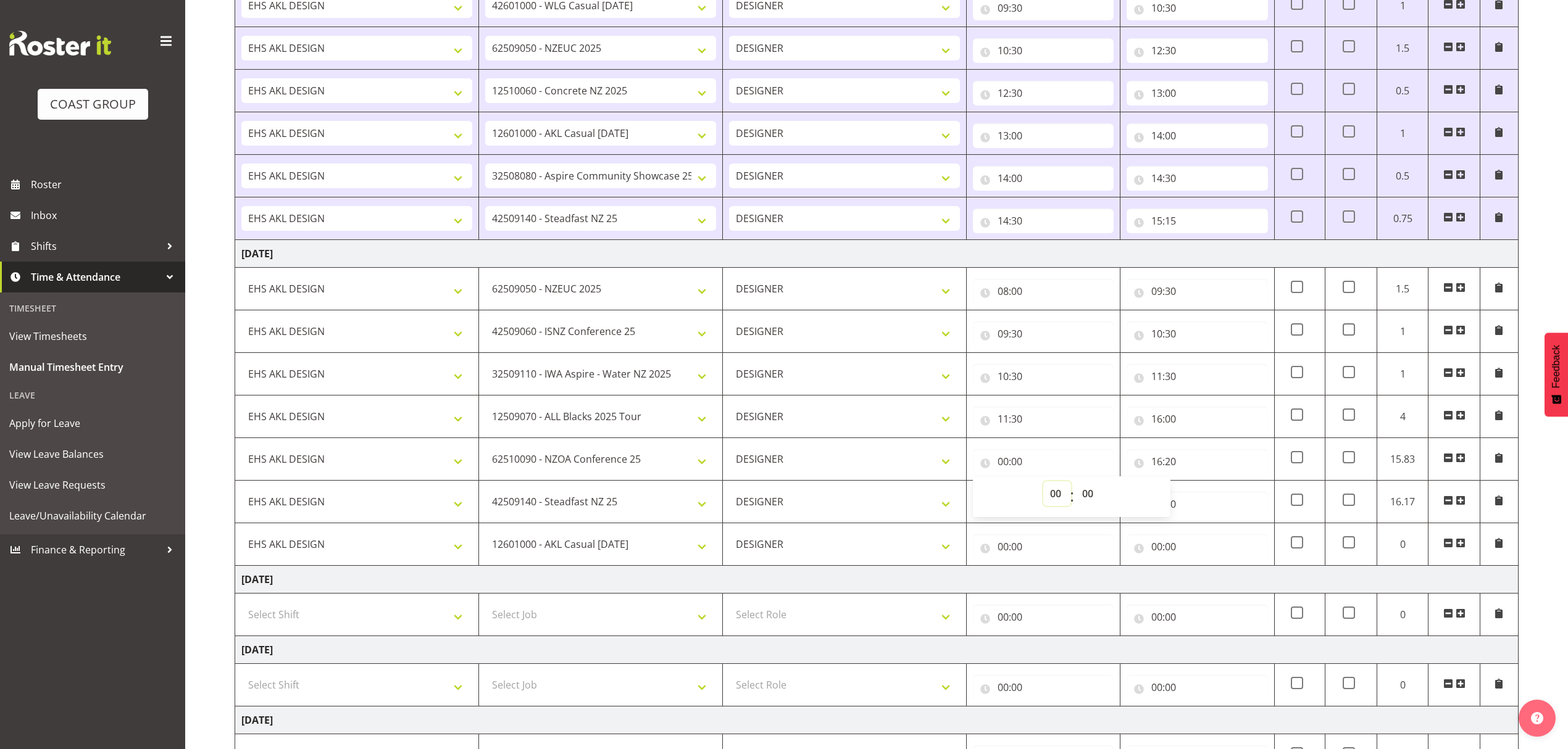
drag, startPoint x: 1058, startPoint y: 507, endPoint x: 1055, endPoint y: 490, distance: 17.3
click at [1058, 506] on select "00 01 02 03 04 05 06 07 08 09 10 11 12 13 14 15 16 17 18 19 20 21 22 23" at bounding box center [1057, 494] width 28 height 25
select select "16"
click at [1043, 485] on select "00 01 02 03 04 05 06 07 08 09 10 11 12 13 14 15 16 17 18 19 20 21 22 23" at bounding box center [1057, 494] width 28 height 25
type input "16:00"
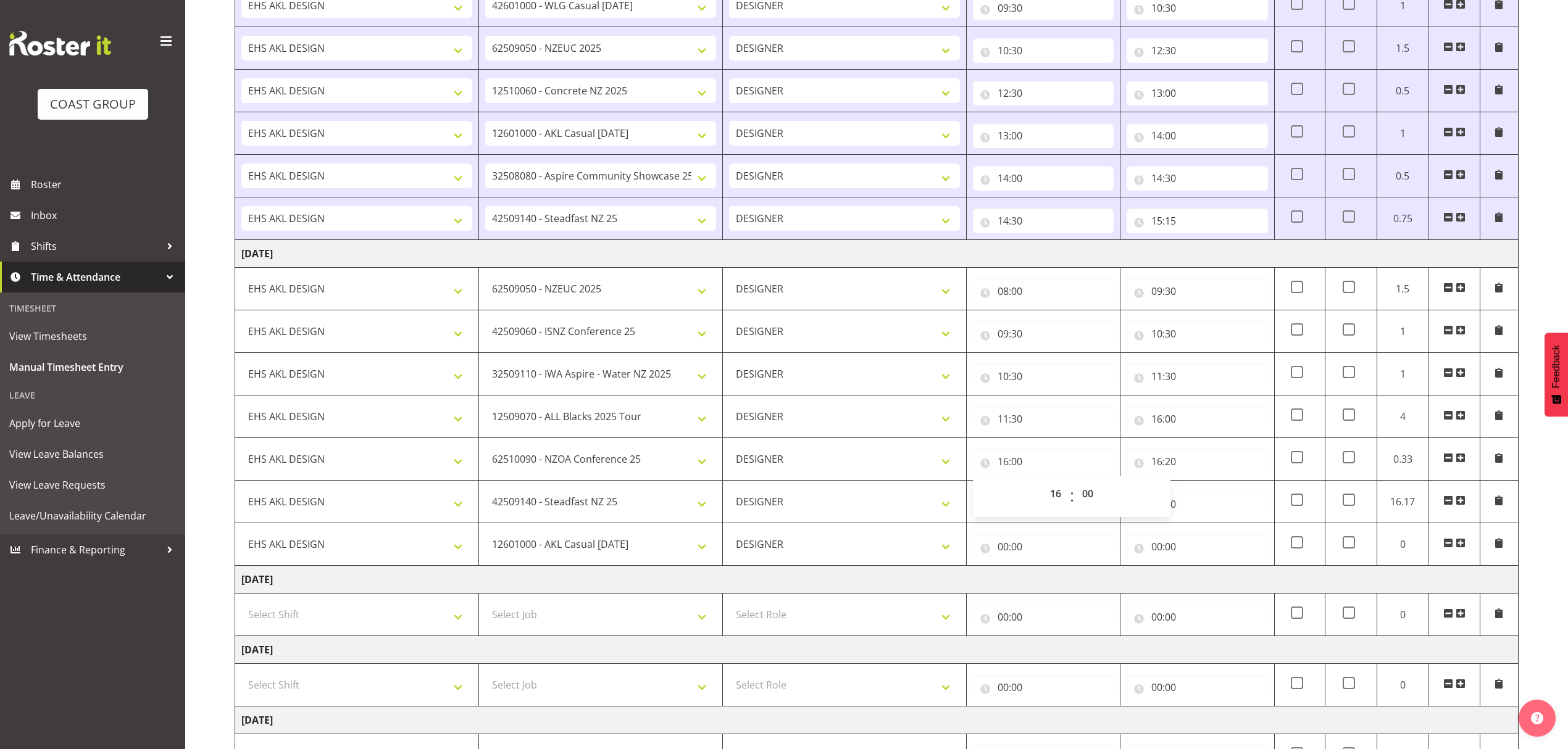
click at [968, 506] on td "00:00 00 01 02 03 04 05 06 07 08 09 10 11 12 13 14 15 16 17 18 19 20 21 22 23 :…" at bounding box center [1044, 502] width 154 height 43
click at [1022, 501] on input "00:00" at bounding box center [1043, 504] width 140 height 25
click at [1047, 539] on select "00 01 02 03 04 05 06 07 08 09 10 11 12 13 14 15 16 17 18 19 20 21 22 23" at bounding box center [1057, 536] width 28 height 25
select select "16"
click at [1043, 528] on select "00 01 02 03 04 05 06 07 08 09 10 11 12 13 14 15 16 17 18 19 20 21 22 23" at bounding box center [1057, 536] width 28 height 25
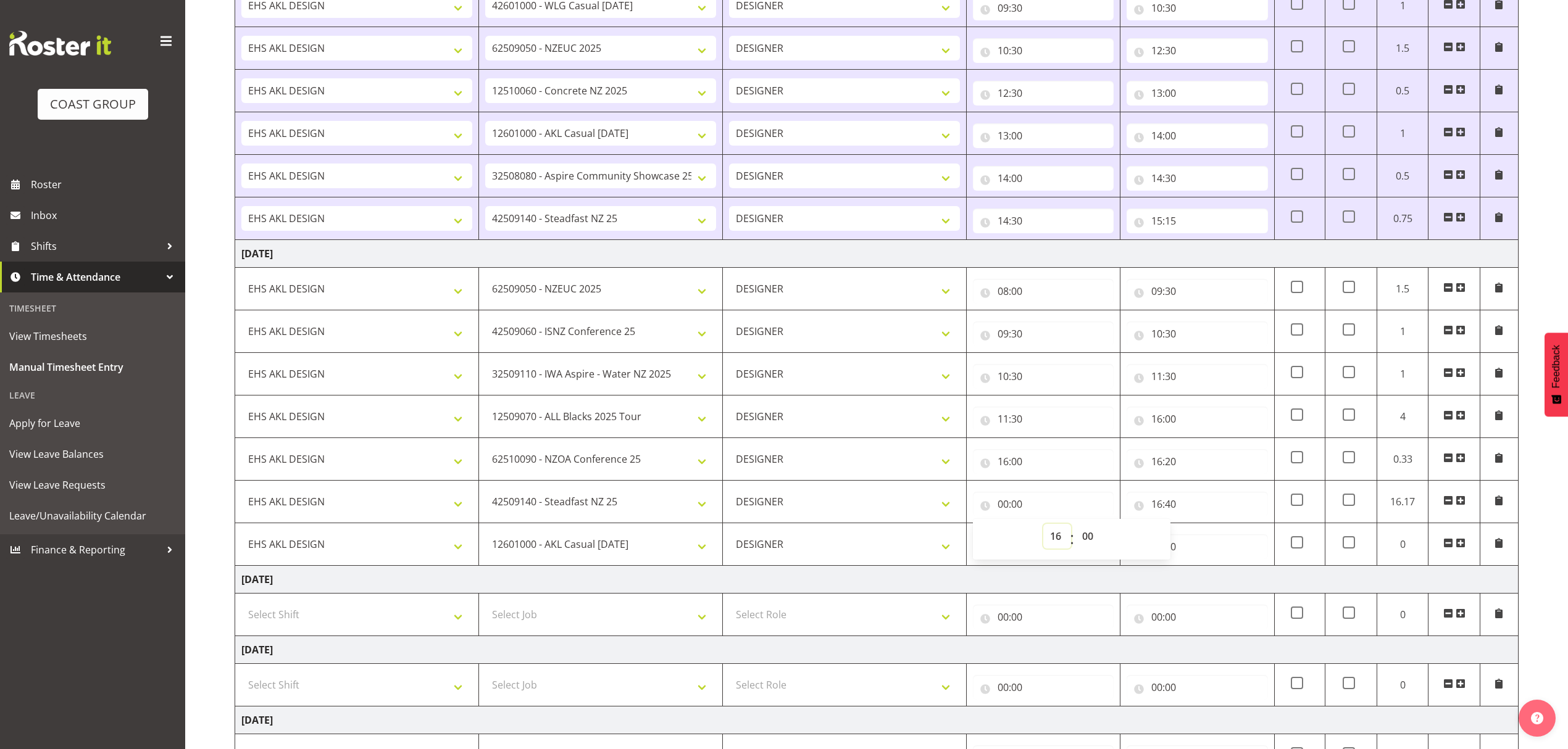
type input "16:00"
click at [1208, 576] on td "[DATE]" at bounding box center [876, 580] width 1283 height 28
click at [1069, 546] on input "00:00" at bounding box center [1043, 546] width 140 height 25
click at [1049, 577] on select "00 01 02 03 04 05 06 07 08 09 10 11 12 13 14 15 16 17 18 19 20 21 22 23" at bounding box center [1057, 579] width 28 height 25
select select "16"
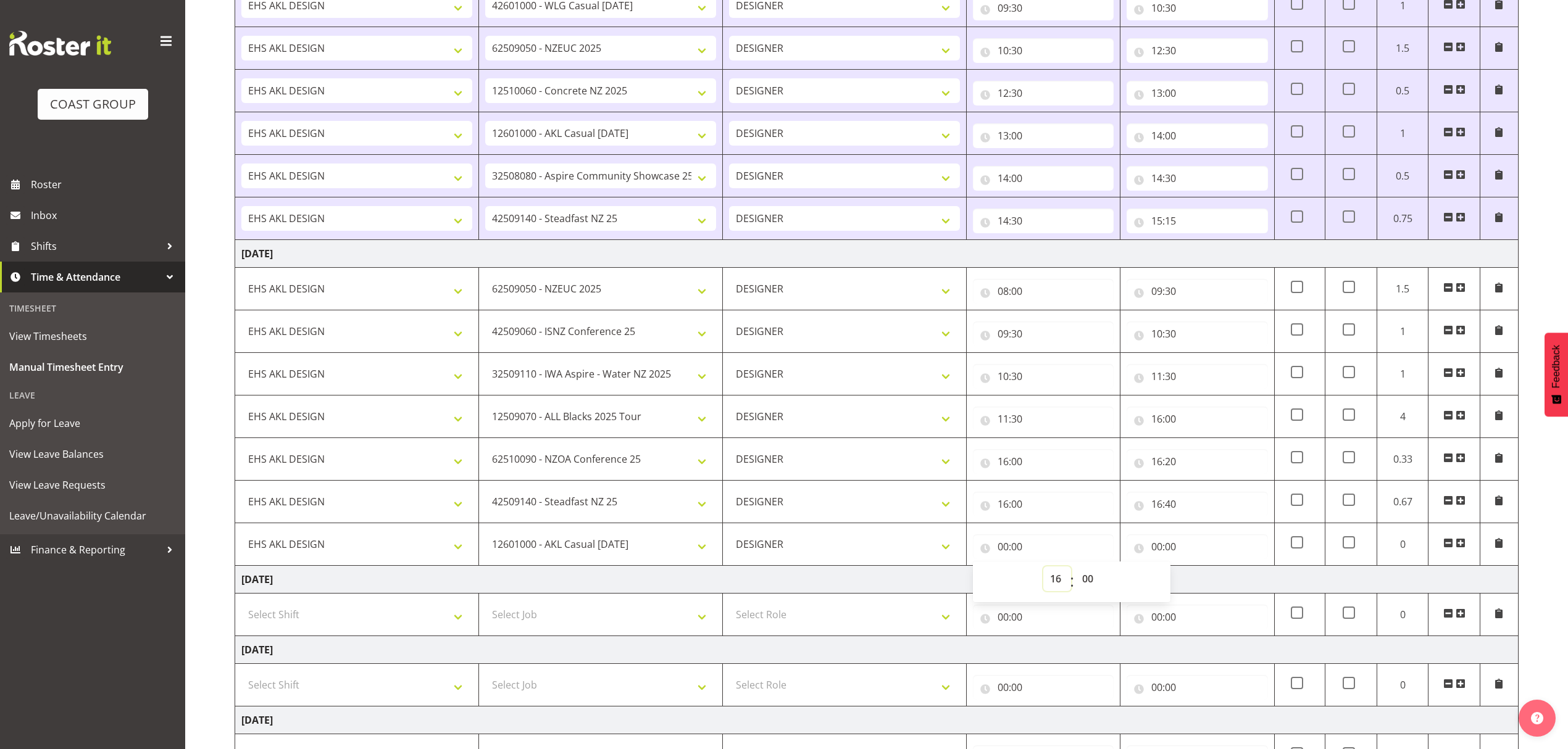
click at [1043, 571] on select "00 01 02 03 04 05 06 07 08 09 10 11 12 13 14 15 16 17 18 19 20 21 22 23" at bounding box center [1057, 579] width 28 height 25
type input "16:00"
click at [1190, 551] on input "00:00" at bounding box center [1196, 546] width 140 height 25
click at [1197, 580] on select "00 01 02 03 04 05 06 07 08 09 10 11 12 13 14 15 16 17 18 19 20 21 22 23" at bounding box center [1211, 579] width 28 height 25
select select "17"
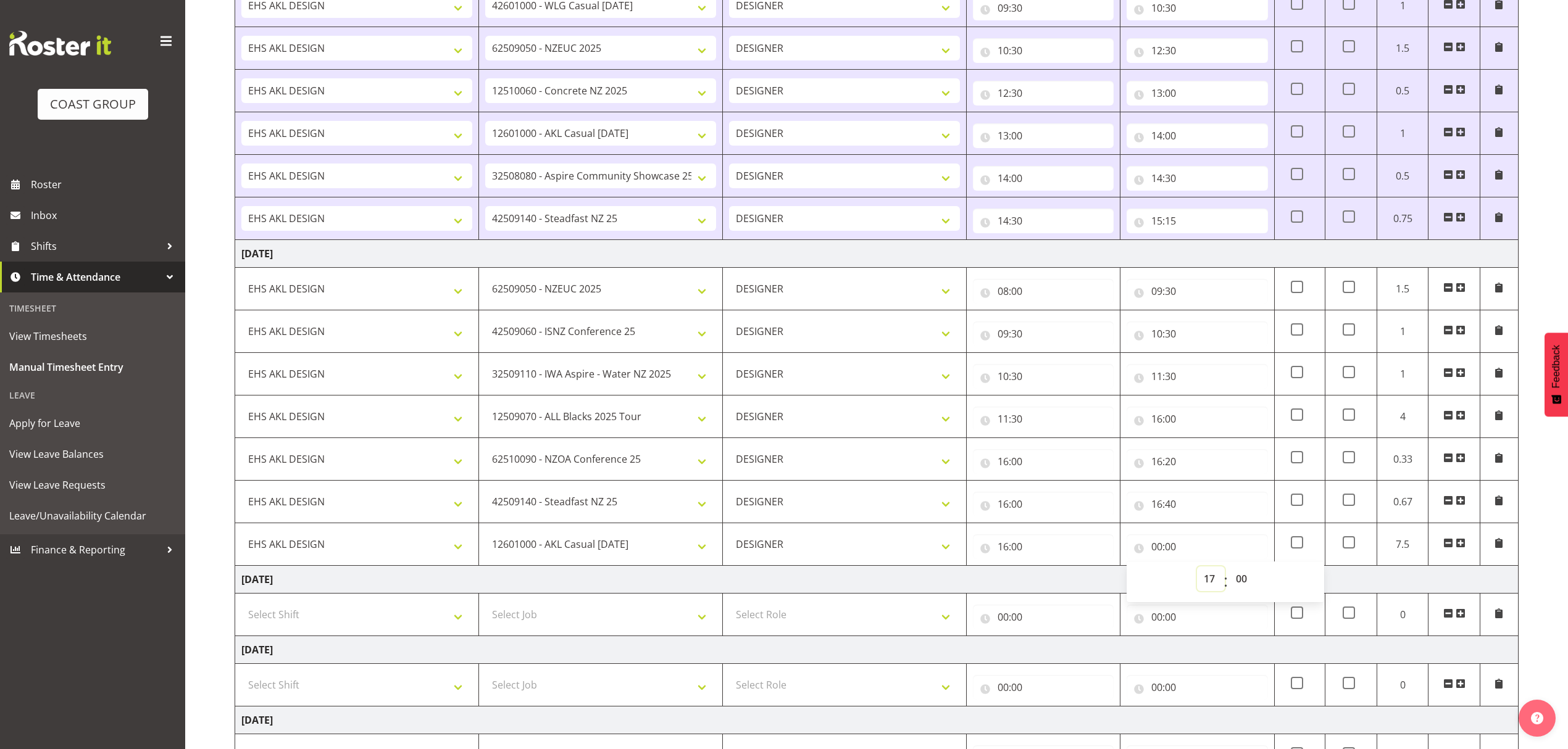
click at [1197, 571] on select "00 01 02 03 04 05 06 07 08 09 10 11 12 13 14 15 16 17 18 19 20 21 22 23" at bounding box center [1211, 579] width 28 height 25
type input "17:00"
click at [1061, 553] on input "16:00" at bounding box center [1043, 546] width 140 height 25
click at [1089, 583] on select "00 01 02 03 04 05 06 07 08 09 10 11 12 13 14 15 16 17 18 19 20 21 22 23 24 25 2…" at bounding box center [1089, 579] width 28 height 25
select select "40"
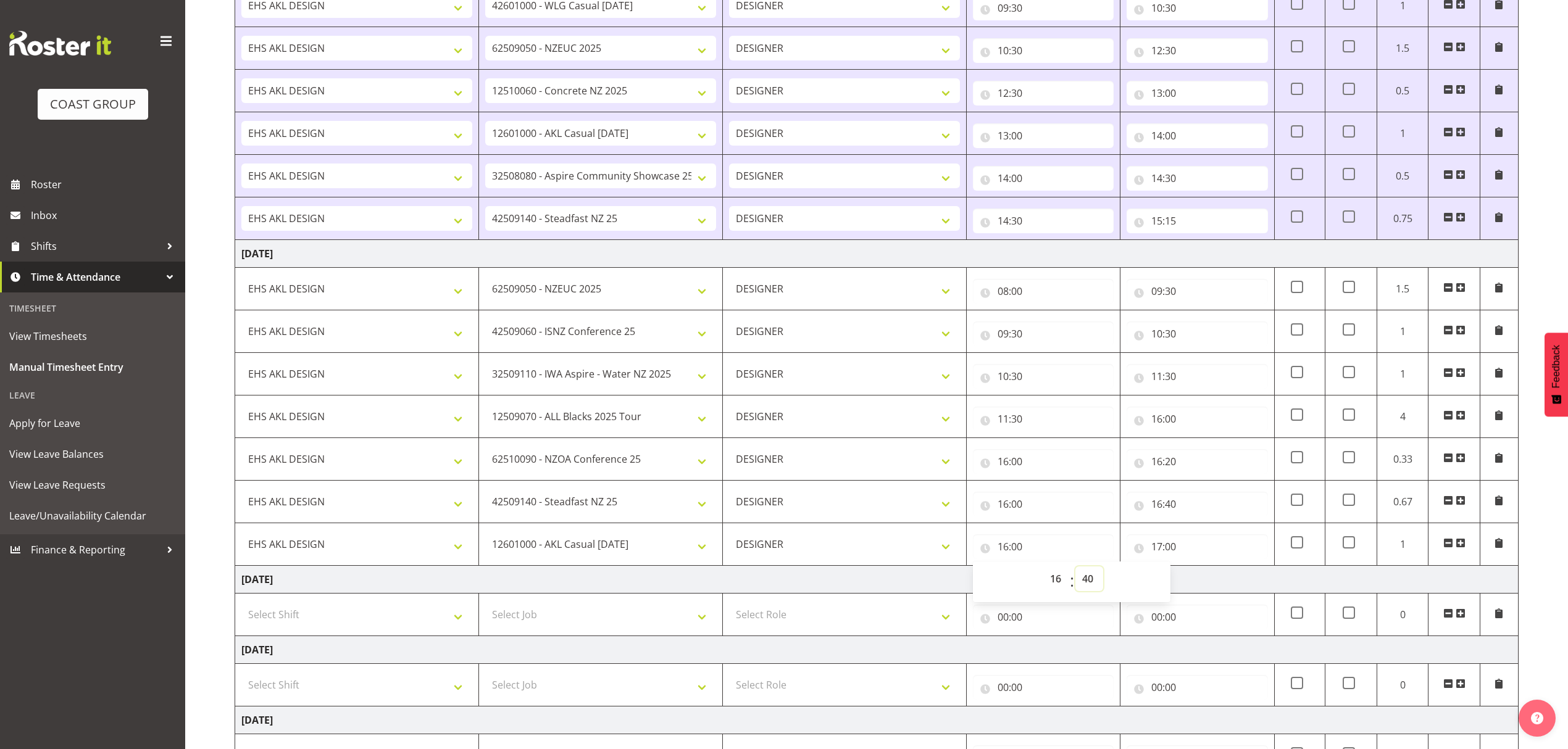
click at [1075, 571] on select "00 01 02 03 04 05 06 07 08 09 10 11 12 13 14 15 16 17 18 19 20 21 22 23 24 25 2…" at bounding box center [1089, 579] width 28 height 25
type input "16:40"
click at [1061, 503] on input "16:00" at bounding box center [1043, 504] width 140 height 25
click at [1090, 539] on select "00 01 02 03 04 05 06 07 08 09 10 11 12 13 14 15 16 17 18 19 20 21 22 23 24 25 2…" at bounding box center [1089, 536] width 28 height 25
select select "20"
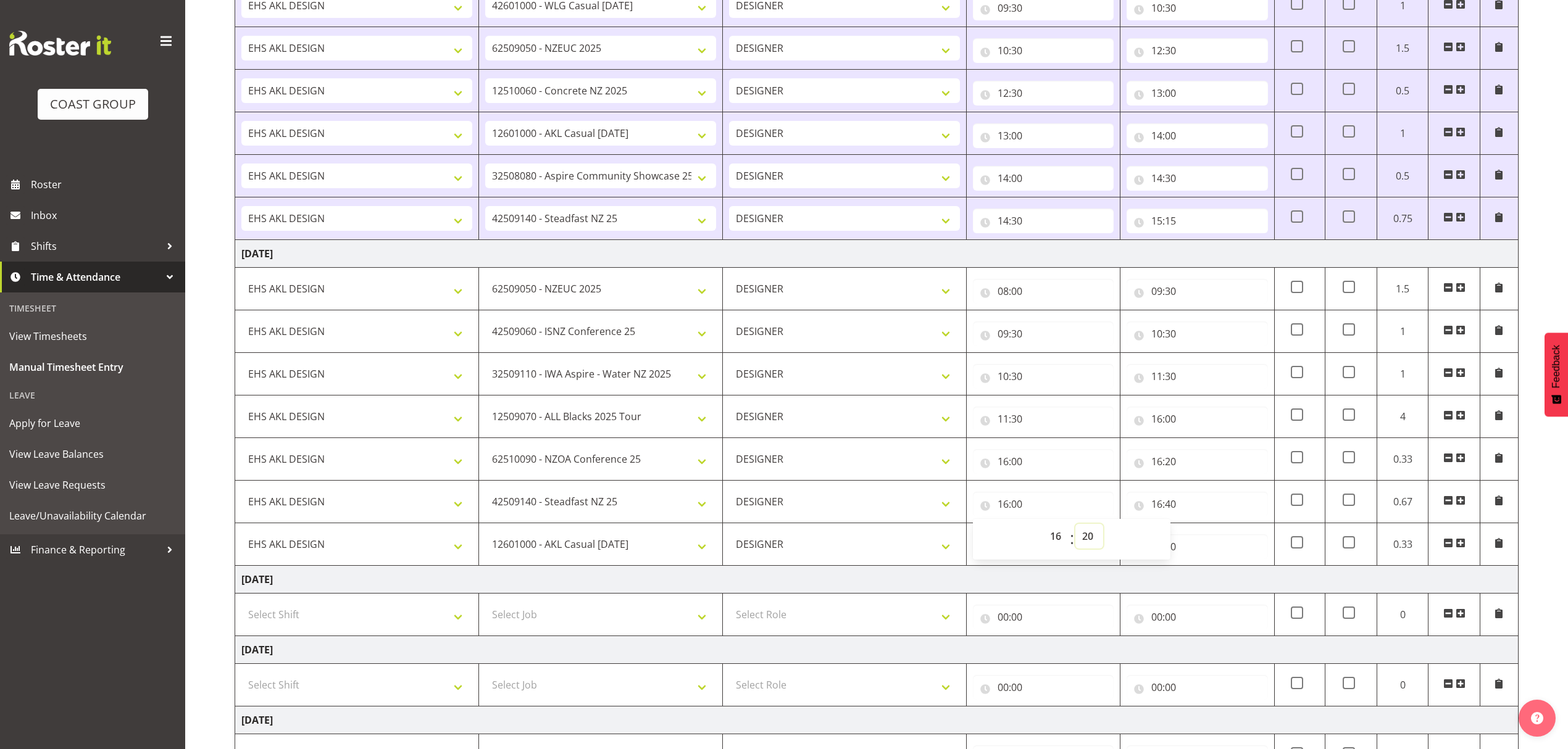
click at [1075, 528] on select "00 01 02 03 04 05 06 07 08 09 10 11 12 13 14 15 16 17 18 19 20 21 22 23 24 25 2…" at bounding box center [1089, 536] width 28 height 25
type input "16:20"
click at [1187, 566] on td "17:00 00 01 02 03 04 05 06 07 08 09 10 11 12 13 14 15 16 17 18 19 20 21 22 23 :…" at bounding box center [1197, 544] width 154 height 43
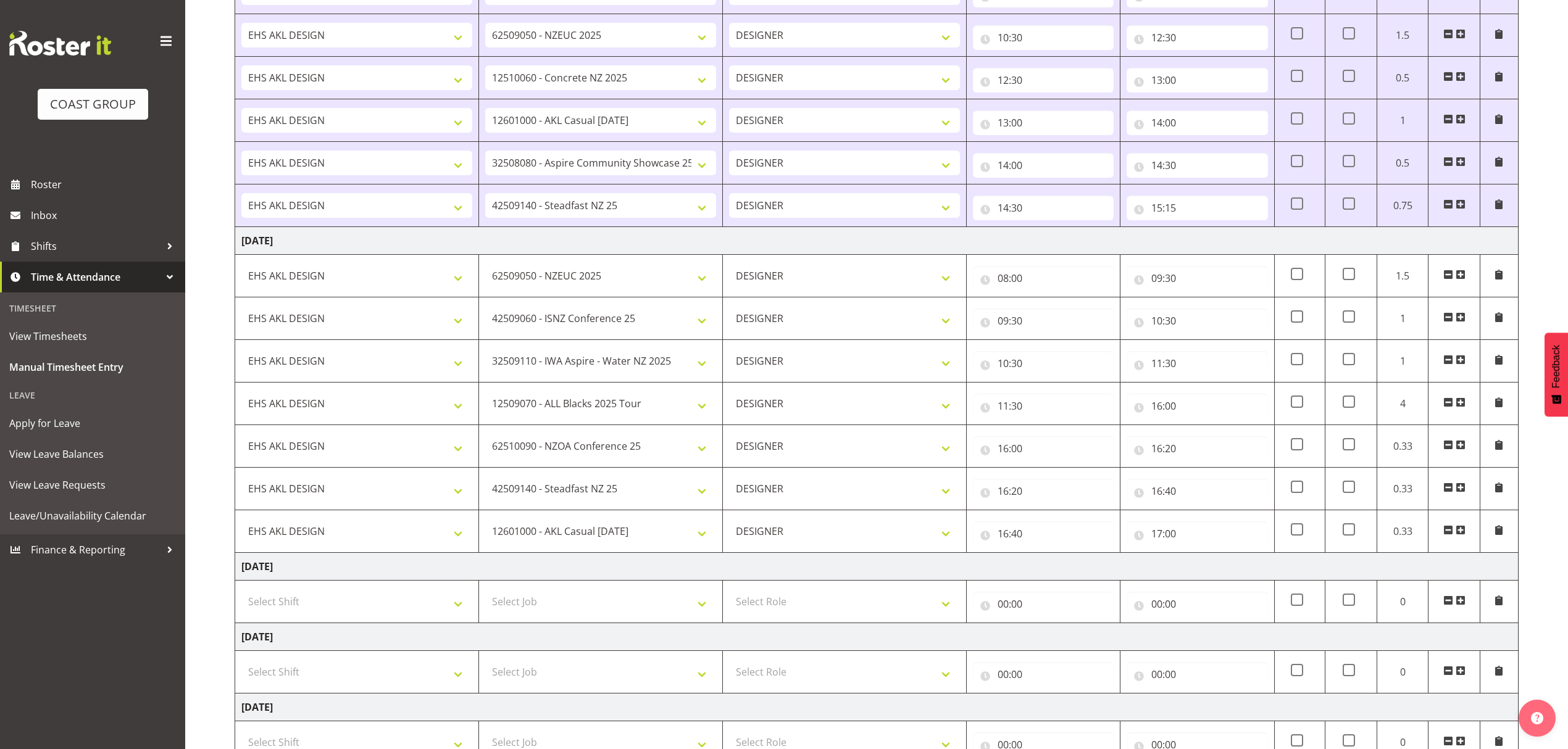
scroll to position [541, 0]
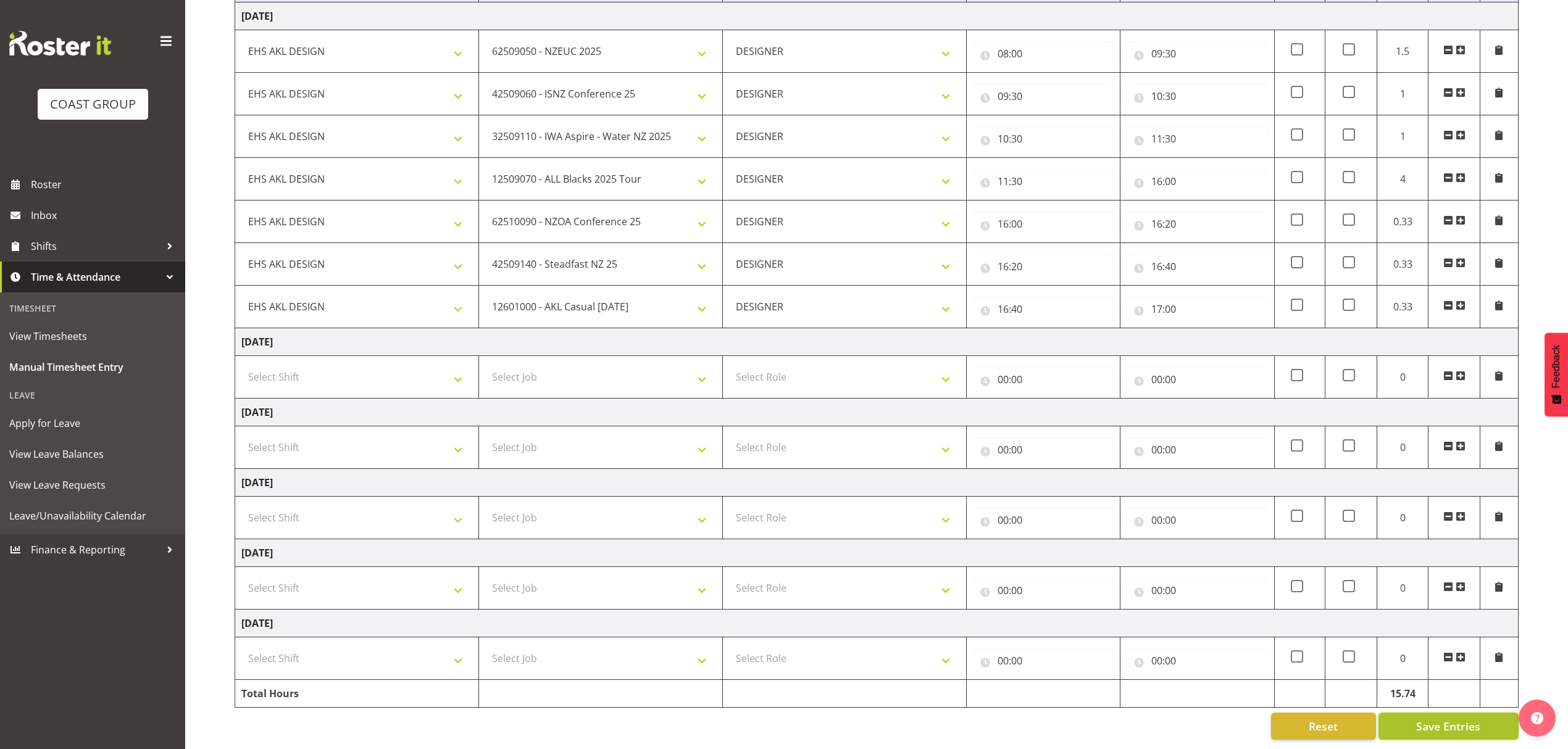
click at [1433, 713] on button "Save Entries" at bounding box center [1449, 726] width 140 height 27
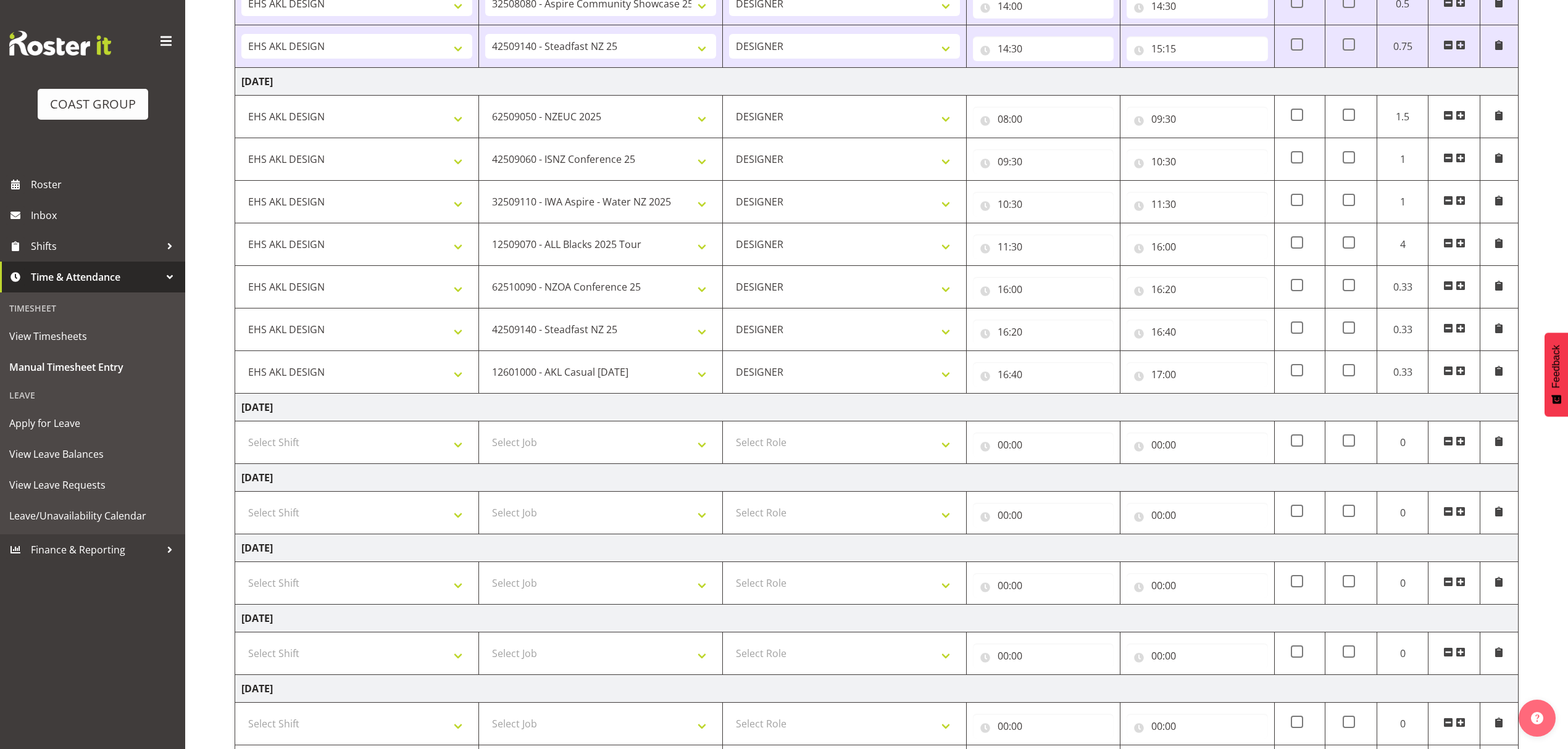
scroll to position [294, 0]
